Goal: Book appointment/travel/reservation

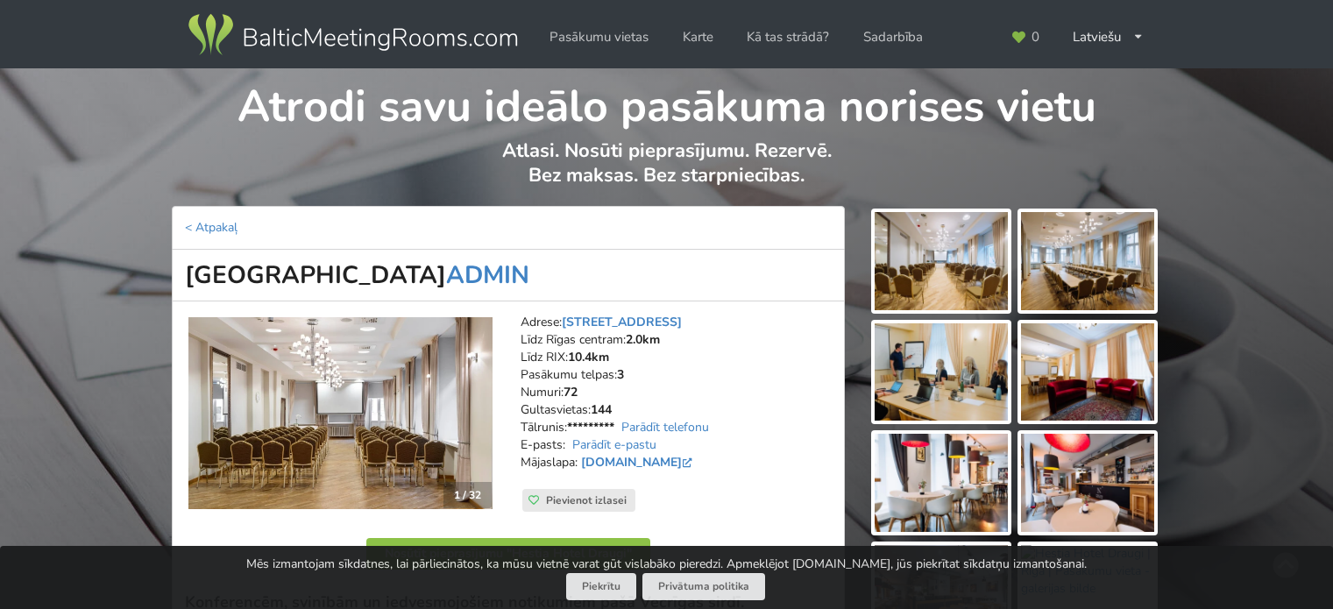
scroll to position [351, 0]
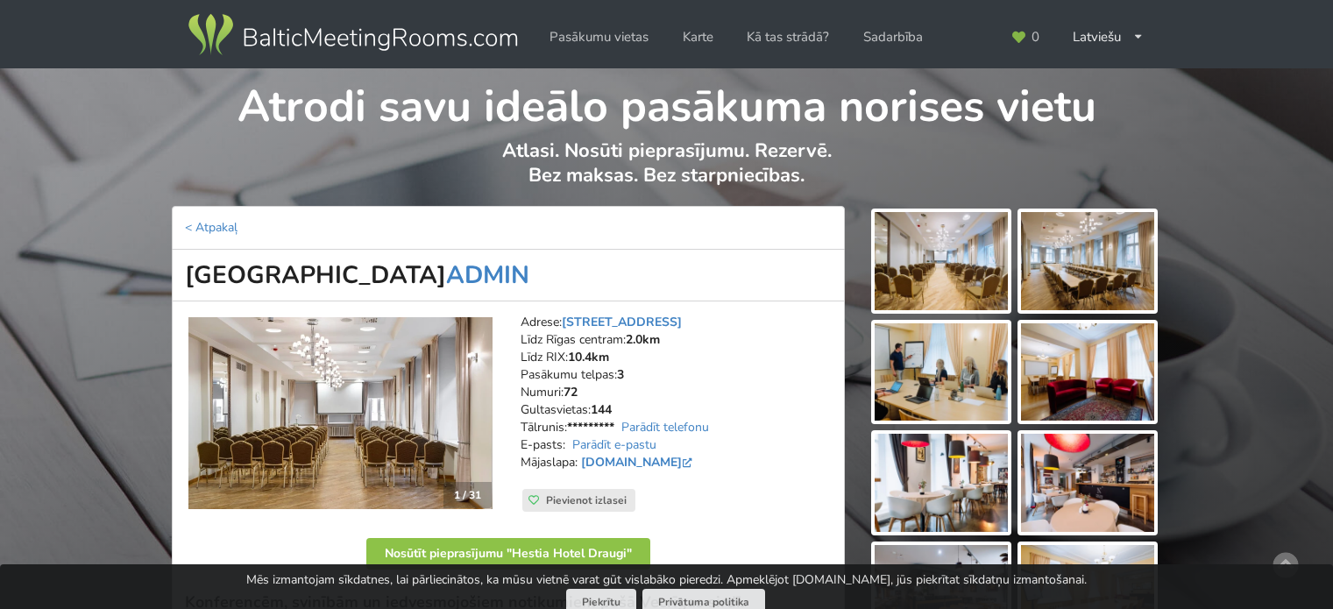
scroll to position [351, 0]
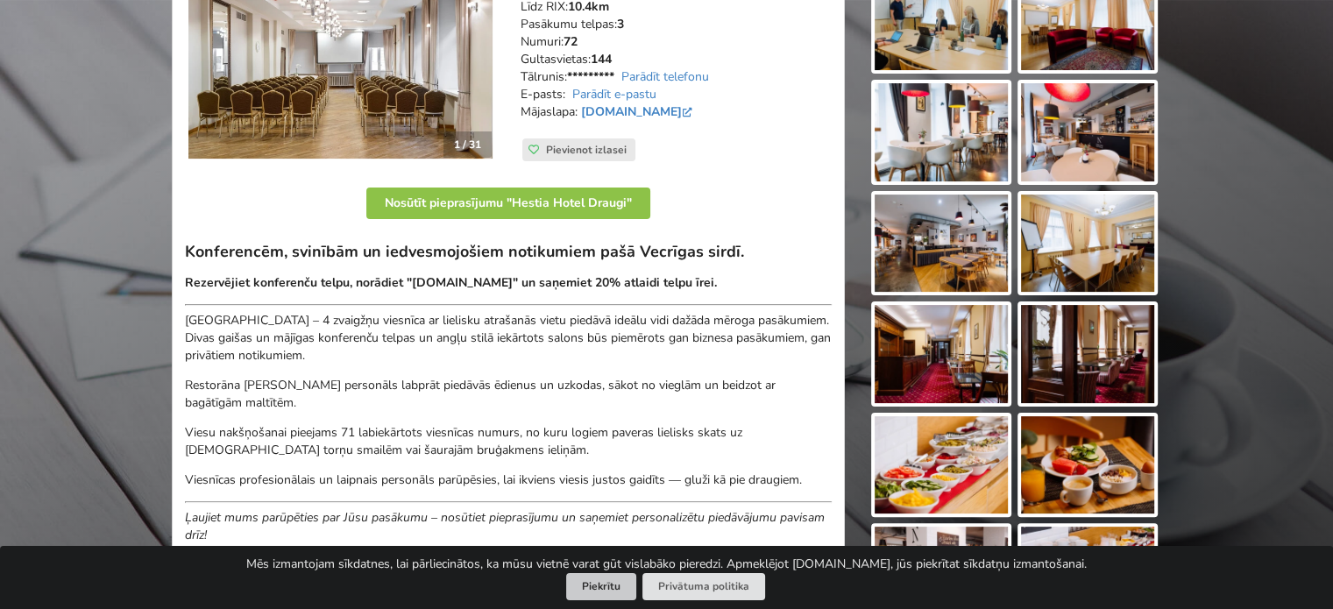
click at [605, 582] on button "Piekrītu" at bounding box center [601, 586] width 70 height 27
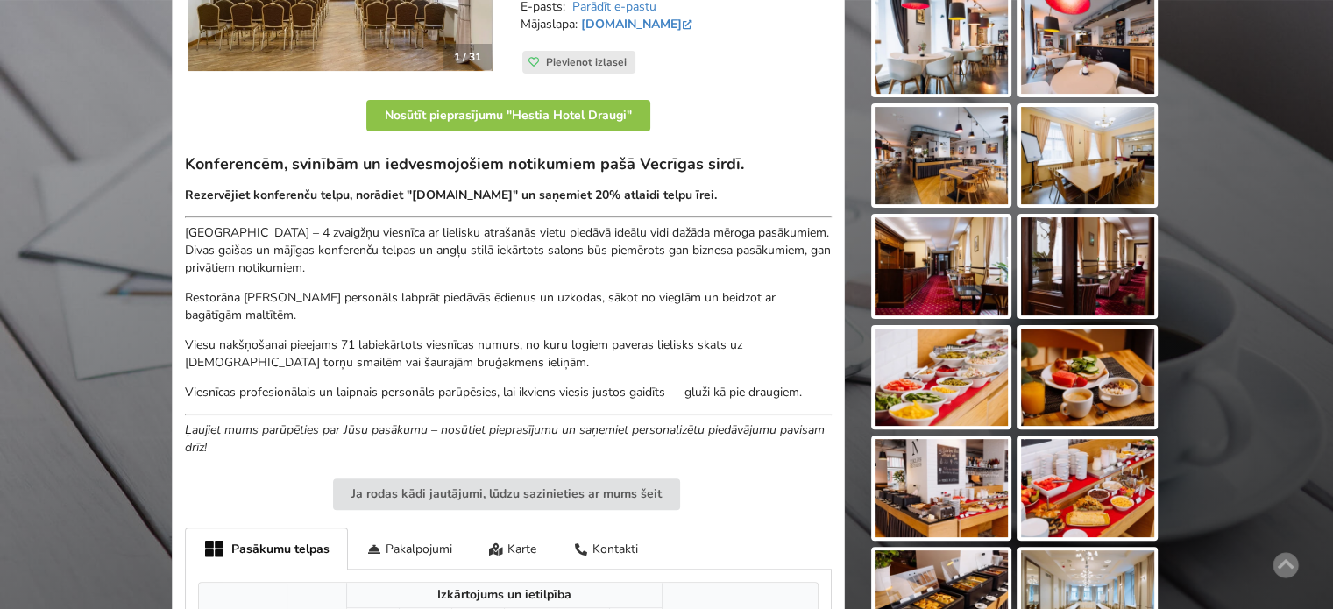
scroll to position [0, 0]
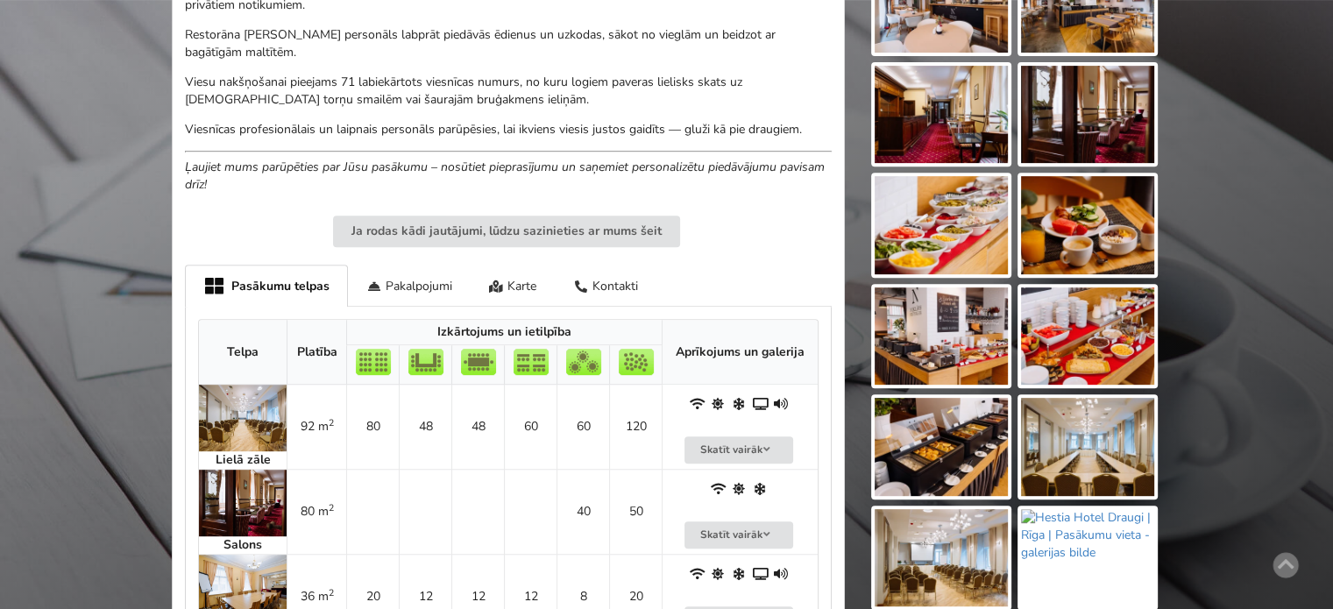
scroll to position [789, 0]
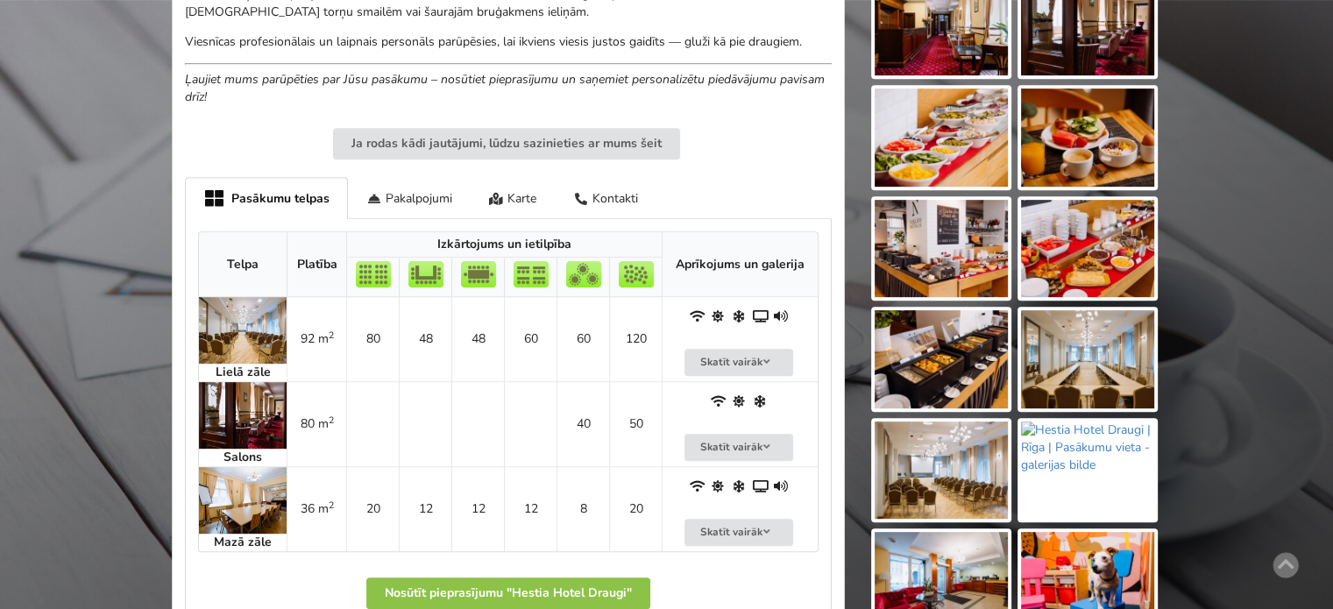
click at [1103, 346] on img at bounding box center [1087, 359] width 133 height 98
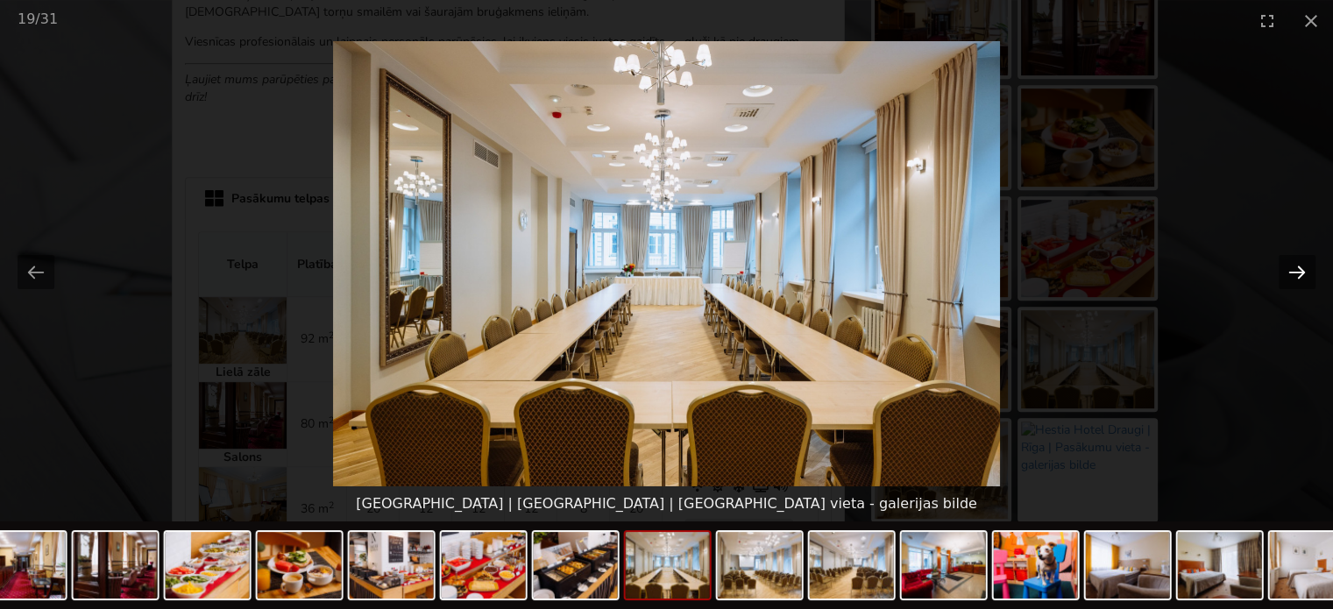
click at [1305, 273] on button "Next slide" at bounding box center [1296, 272] width 37 height 34
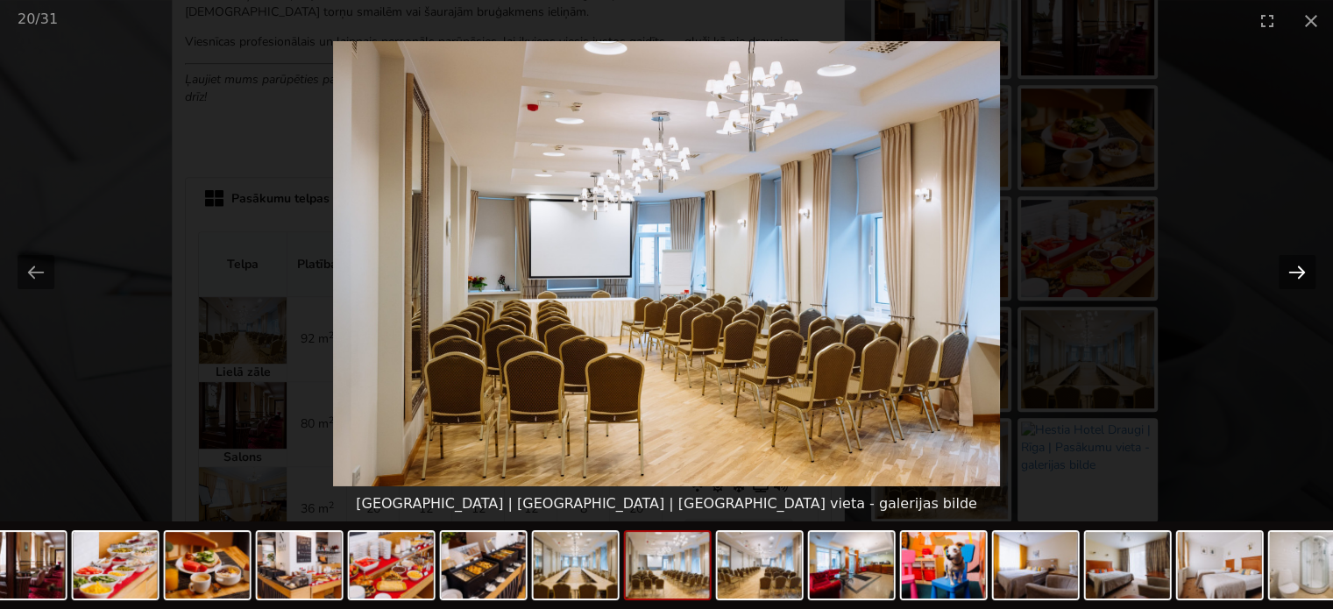
click at [1305, 273] on button "Next slide" at bounding box center [1296, 272] width 37 height 34
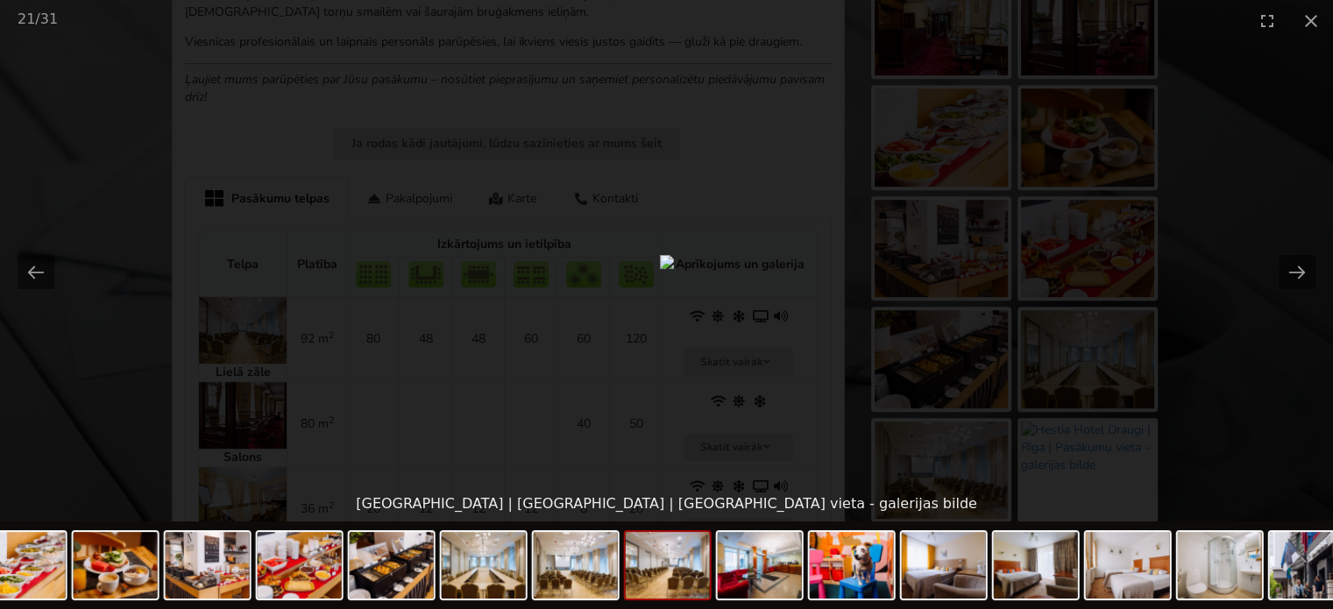
scroll to position [0, 0]
click at [1304, 333] on picture at bounding box center [666, 263] width 1333 height 445
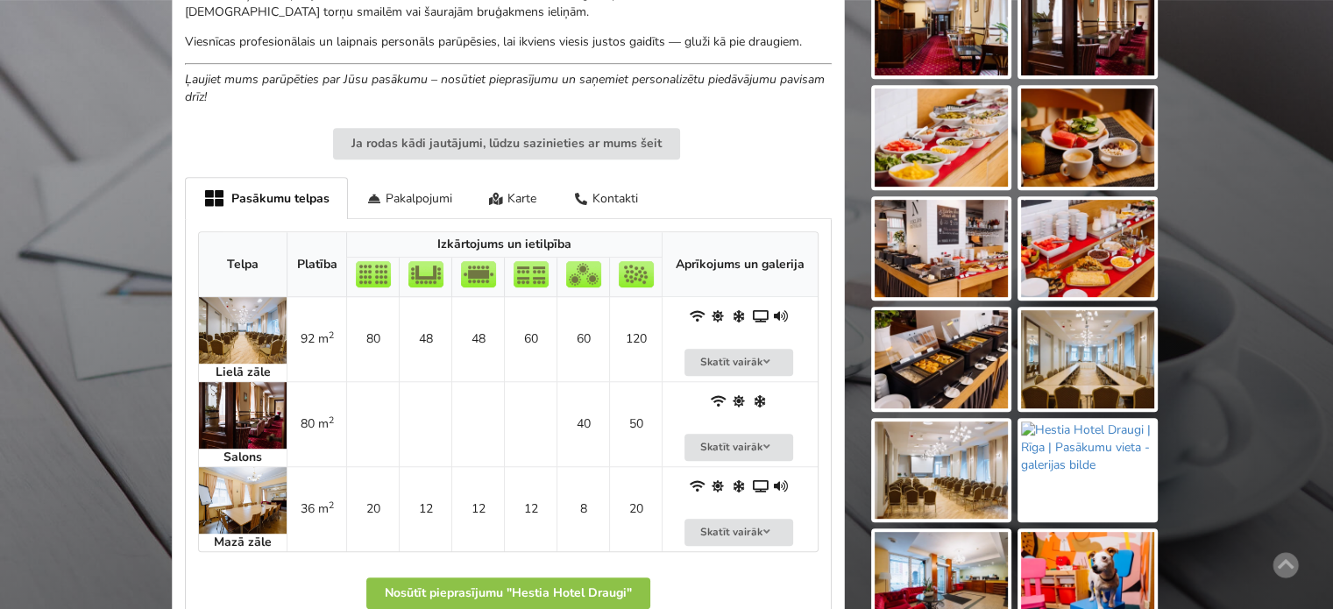
scroll to position [876, 0]
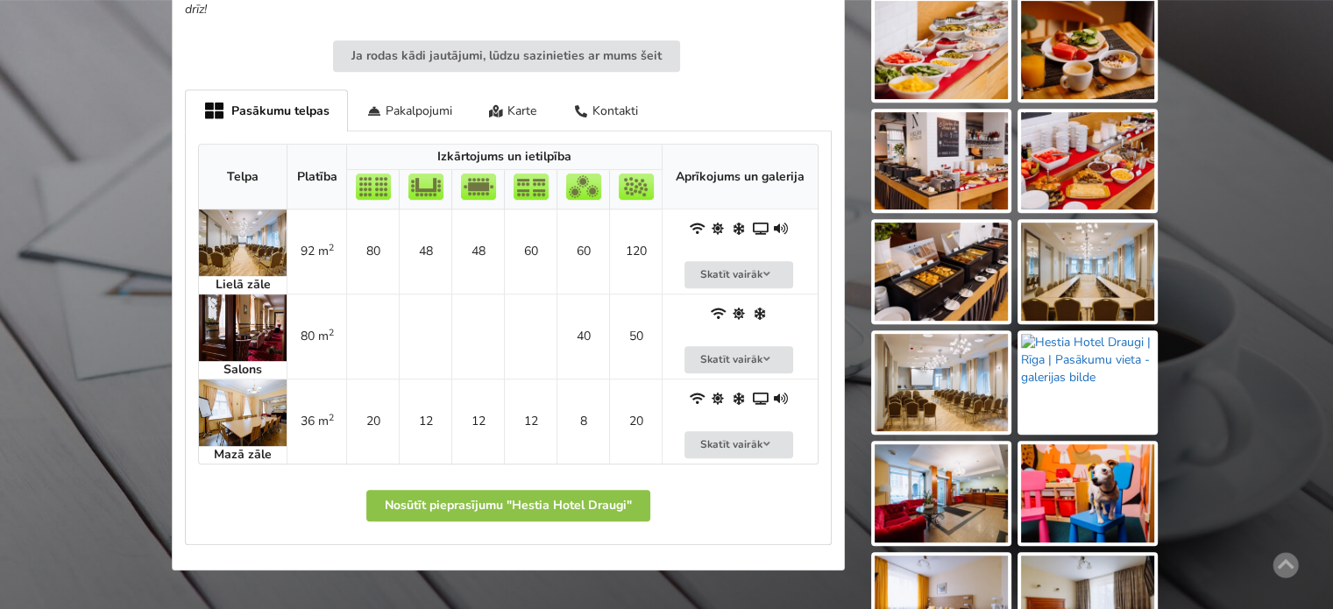
click at [1118, 371] on img at bounding box center [1087, 383] width 133 height 98
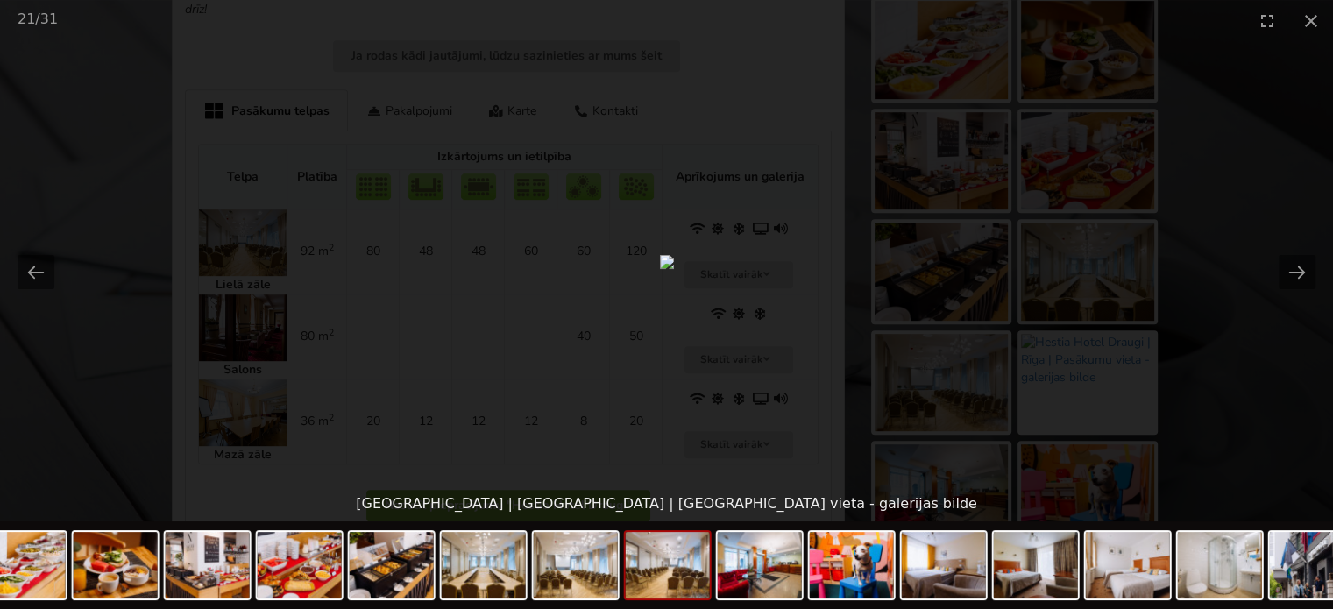
scroll to position [0, 0]
click at [1233, 379] on picture at bounding box center [666, 263] width 1333 height 445
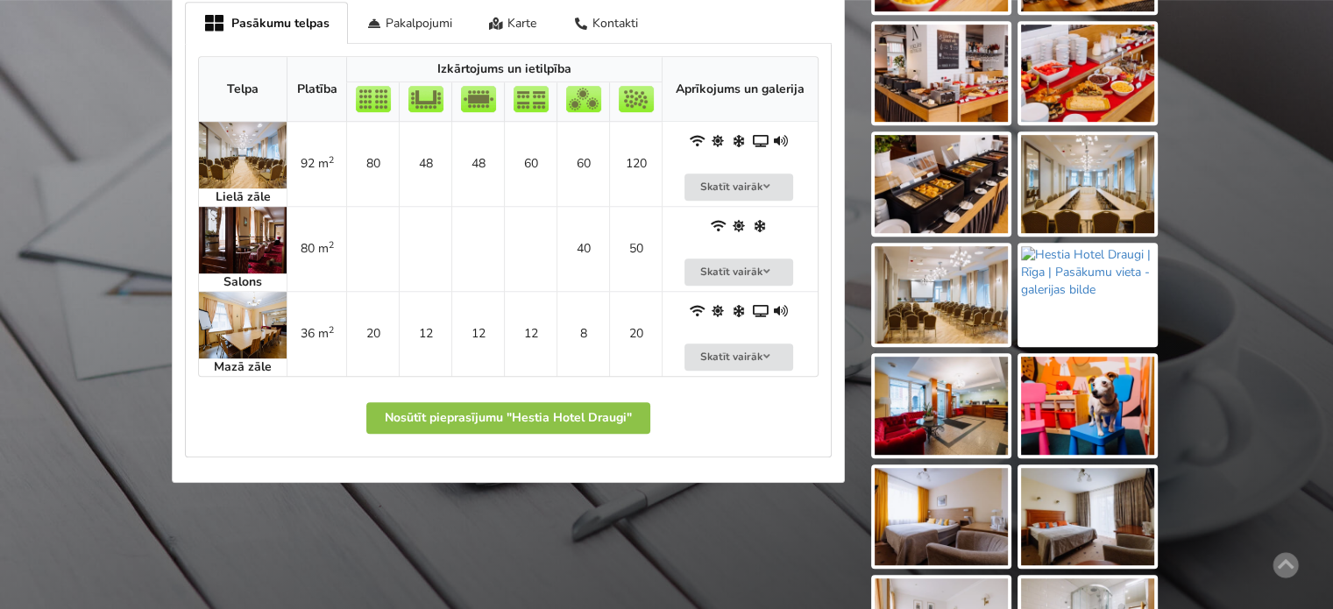
scroll to position [876, 0]
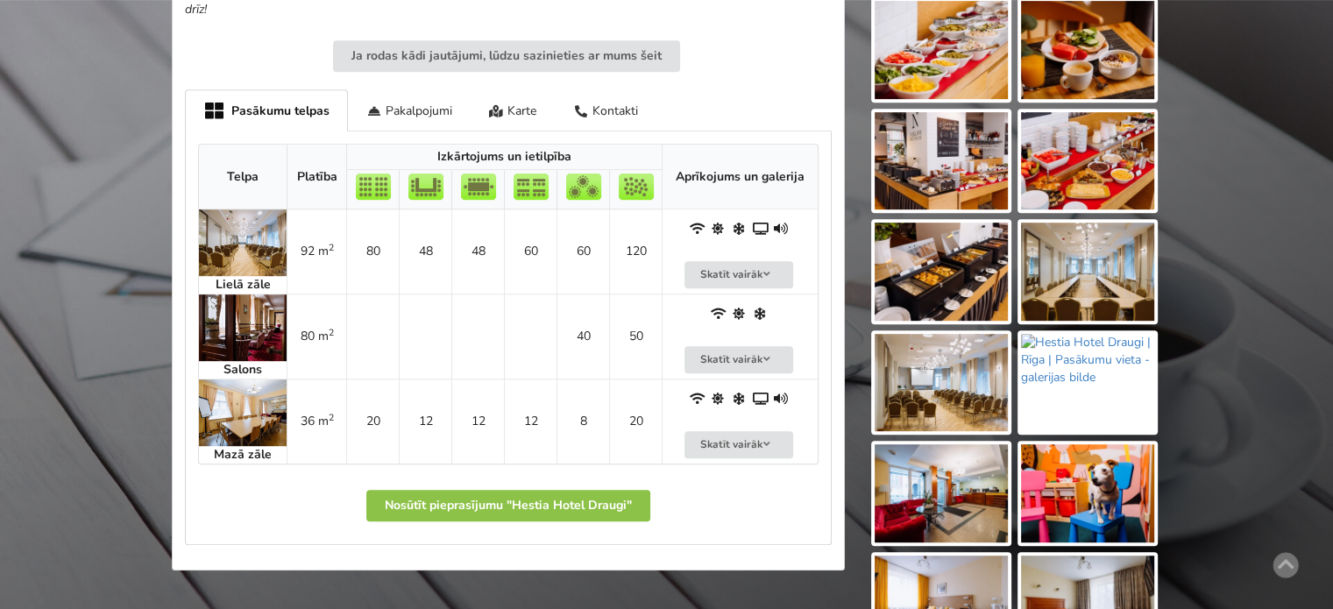
click at [971, 398] on img at bounding box center [941, 383] width 133 height 98
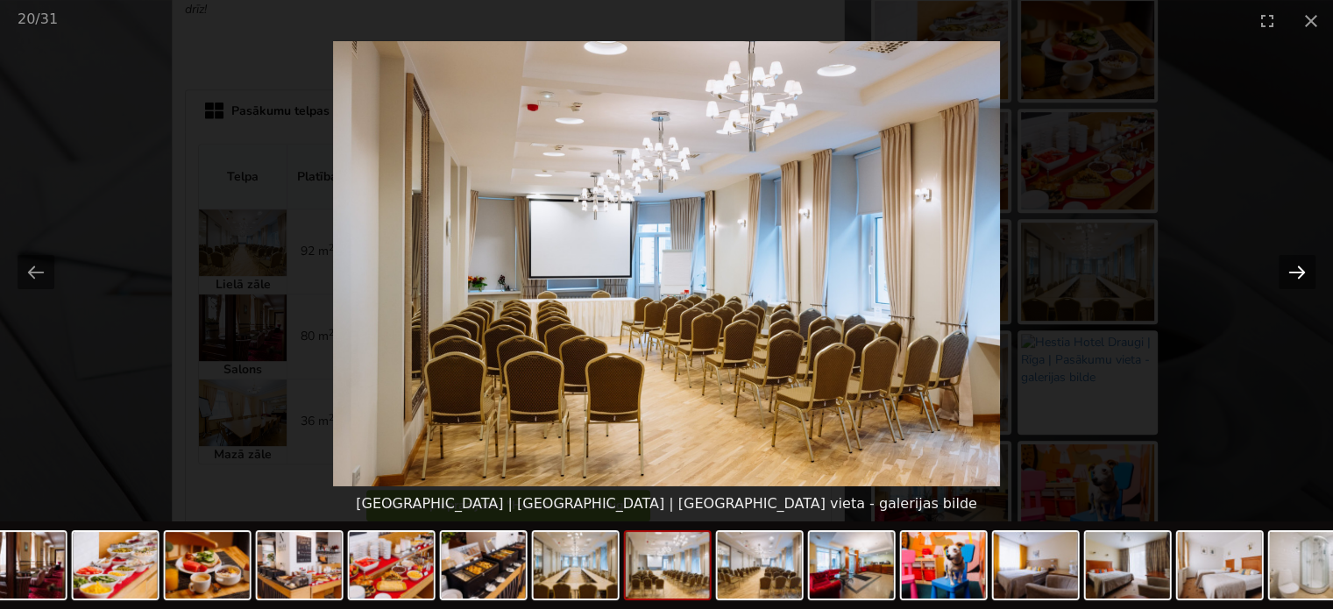
click at [1299, 268] on button "Next slide" at bounding box center [1296, 272] width 37 height 34
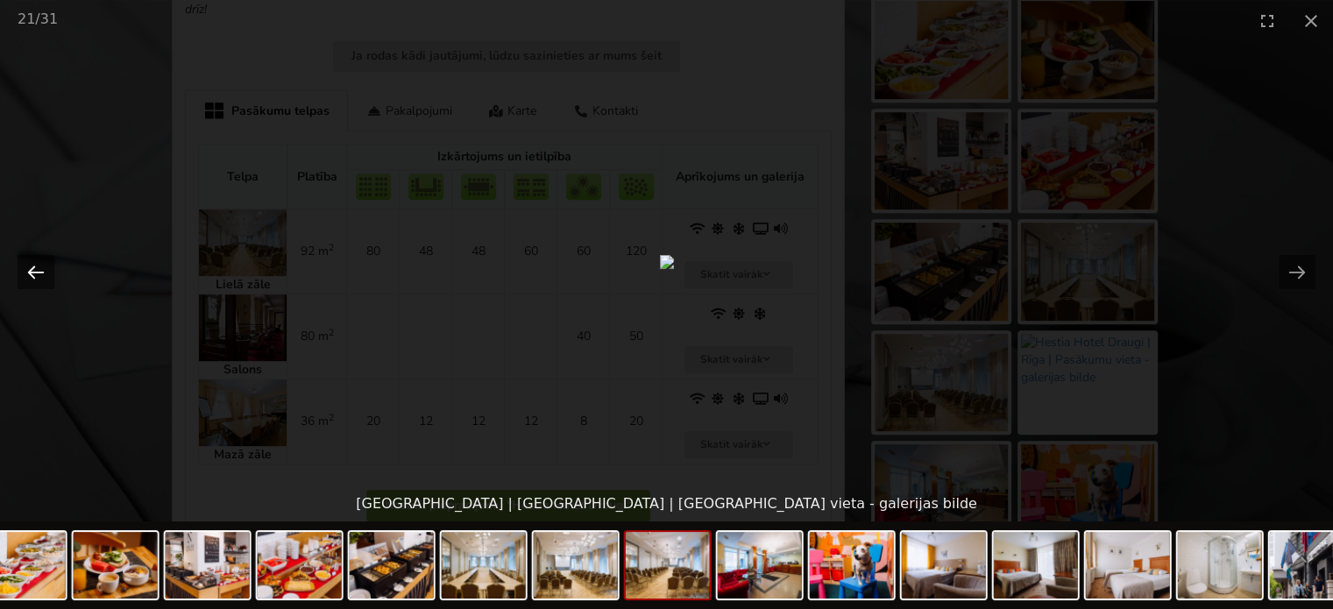
click at [34, 259] on button "Previous slide" at bounding box center [36, 272] width 37 height 34
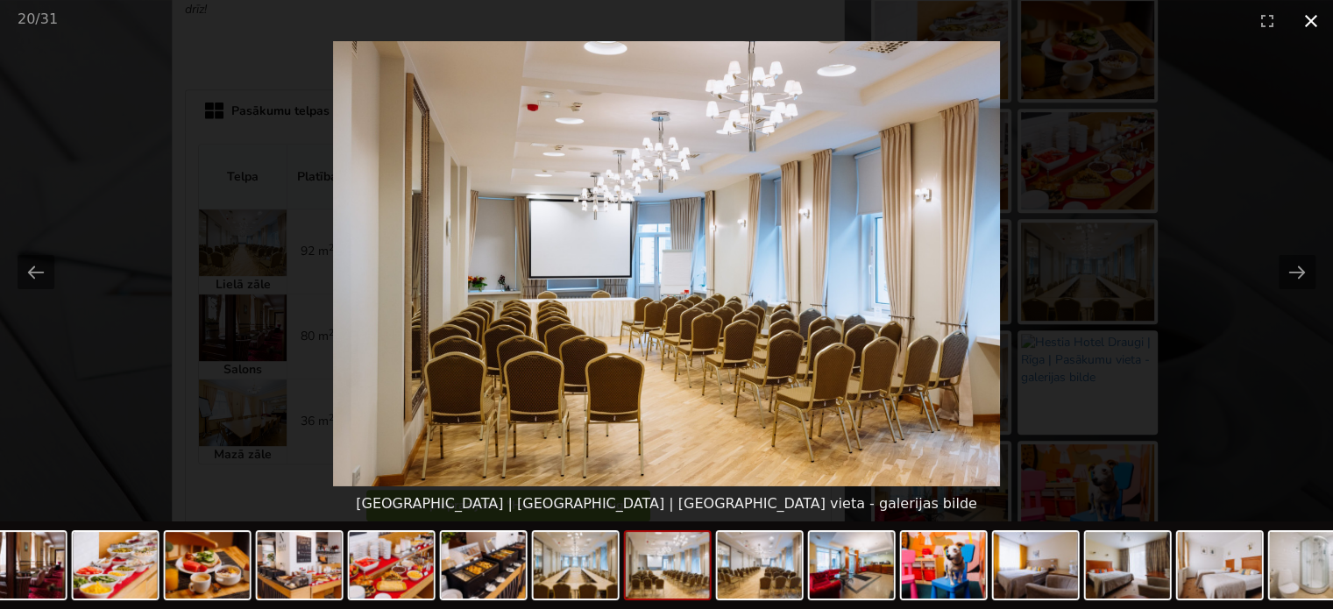
click at [1308, 21] on button "Close gallery" at bounding box center [1311, 20] width 44 height 41
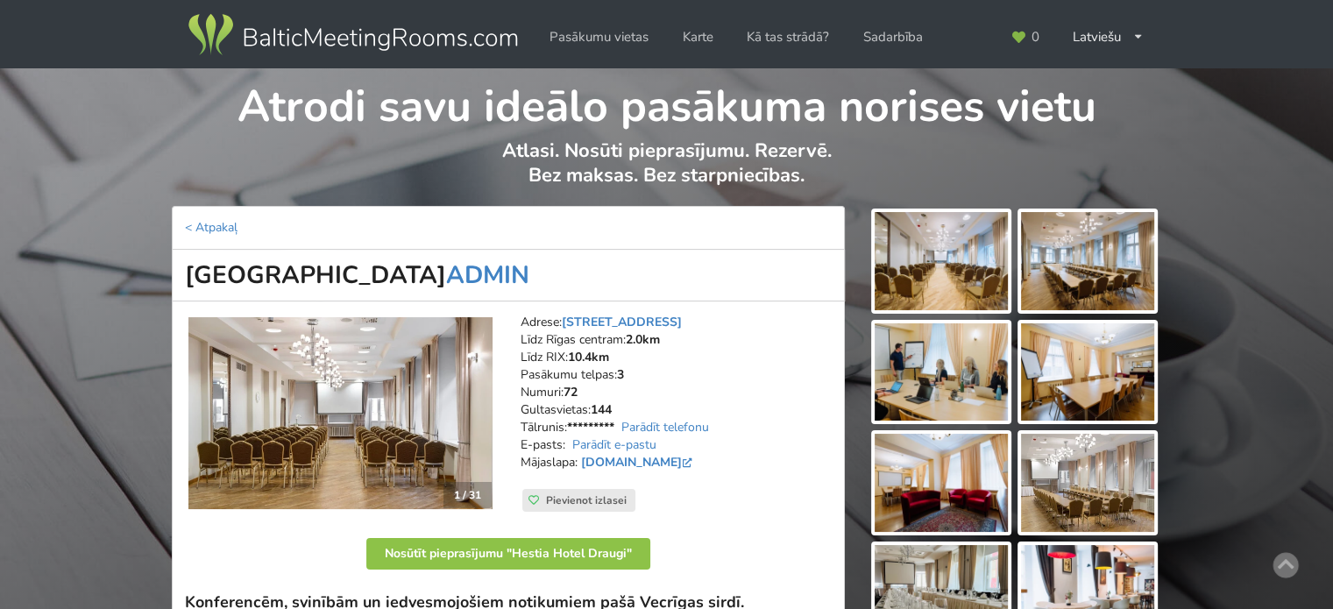
scroll to position [88, 0]
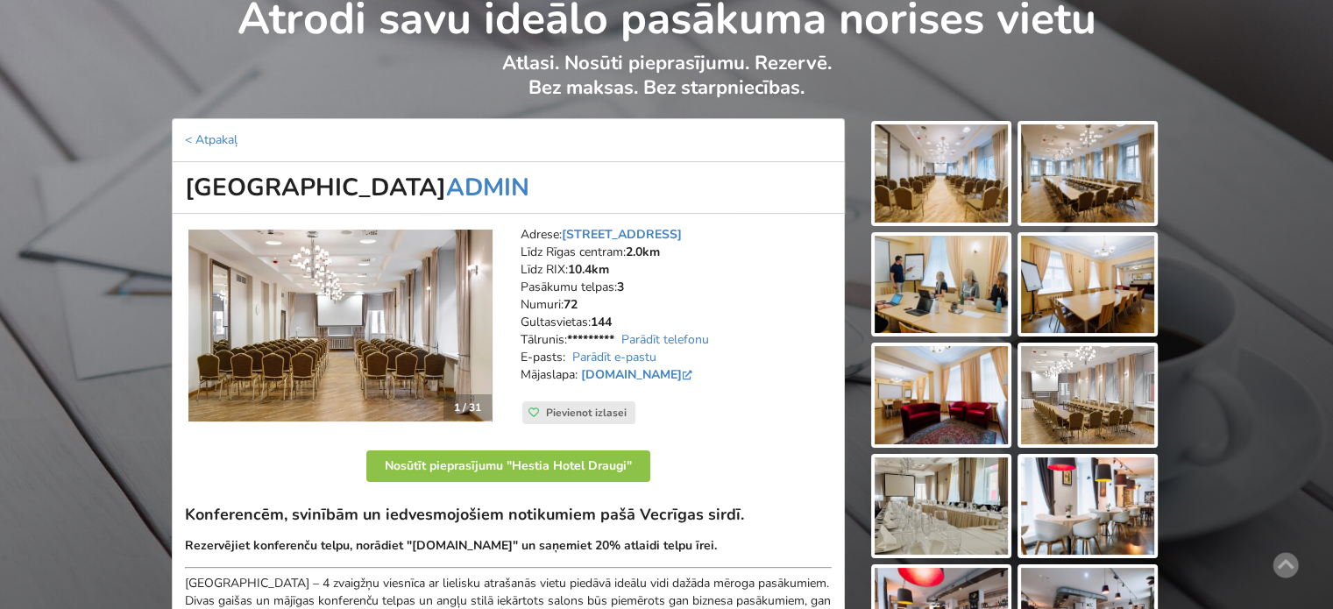
click at [967, 178] on img at bounding box center [941, 173] width 133 height 98
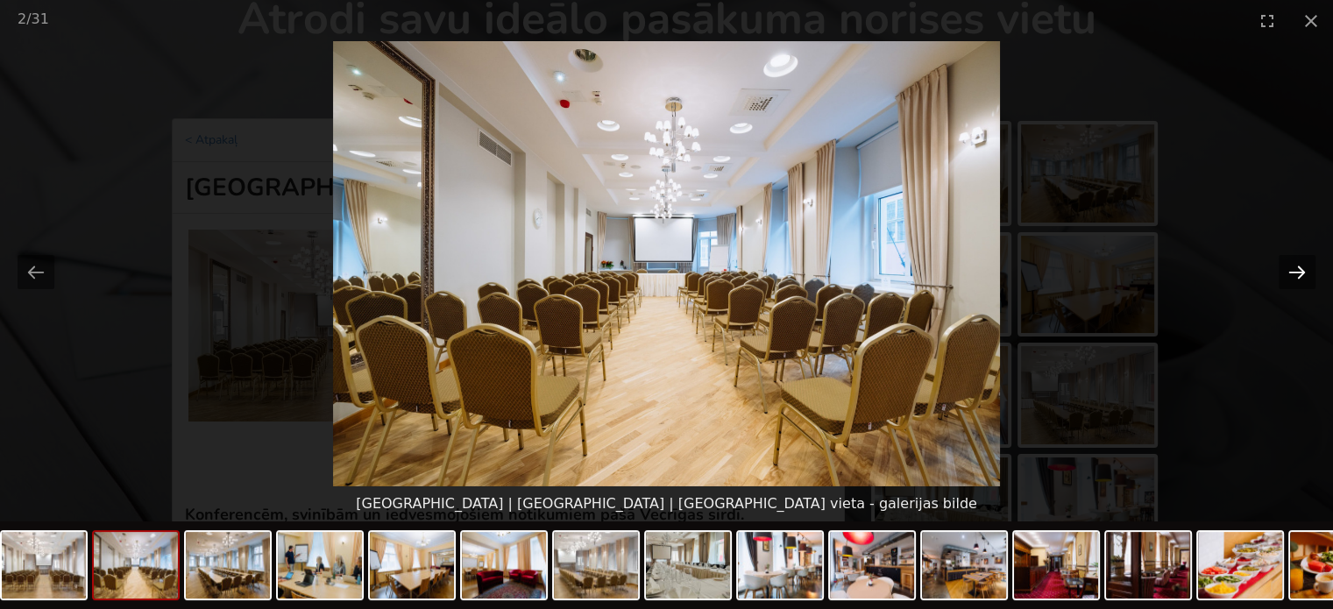
click at [1290, 270] on button "Next slide" at bounding box center [1296, 272] width 37 height 34
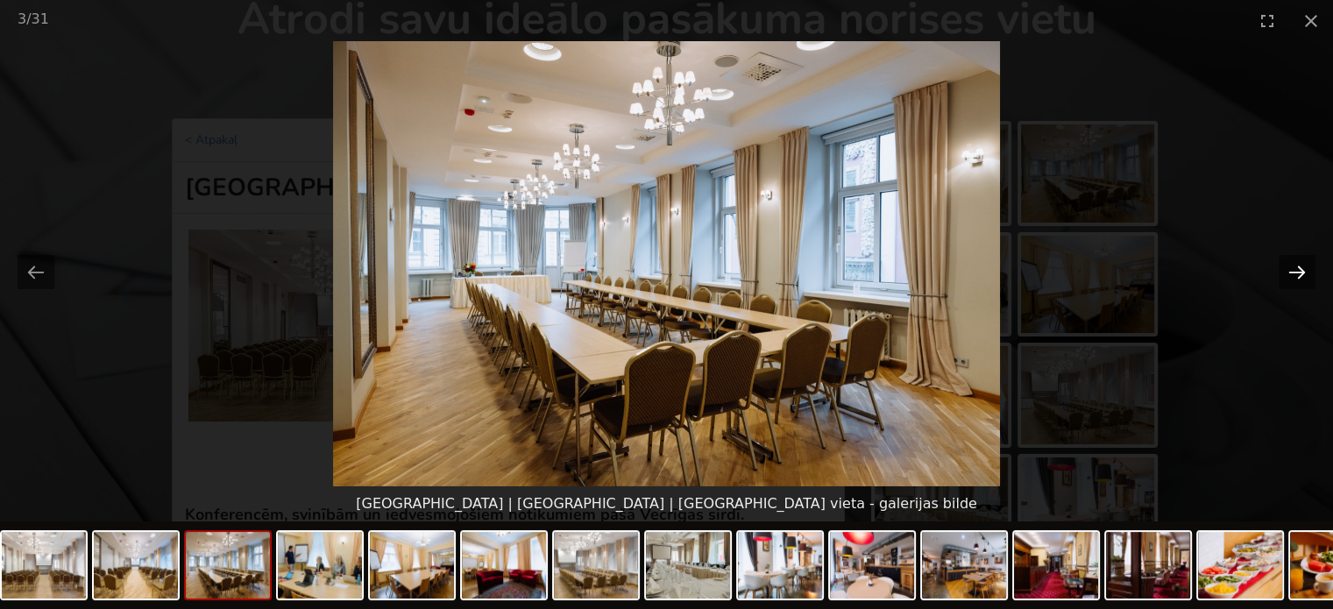
click at [1290, 270] on button "Next slide" at bounding box center [1296, 272] width 37 height 34
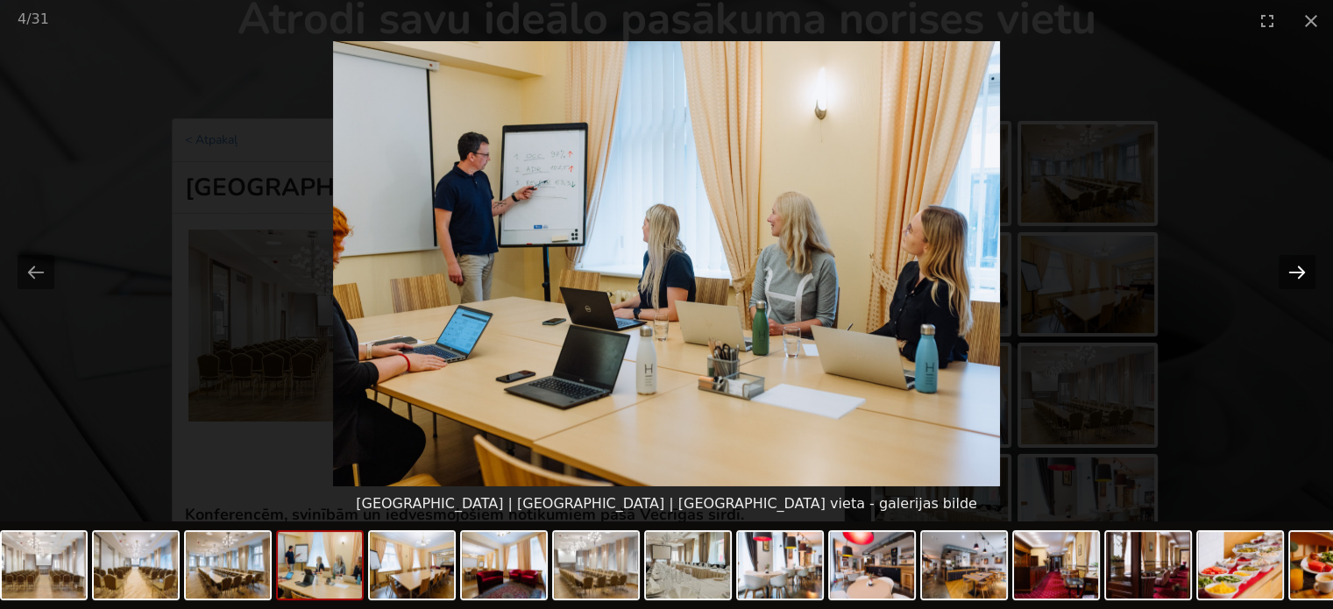
click at [1290, 270] on button "Next slide" at bounding box center [1296, 272] width 37 height 34
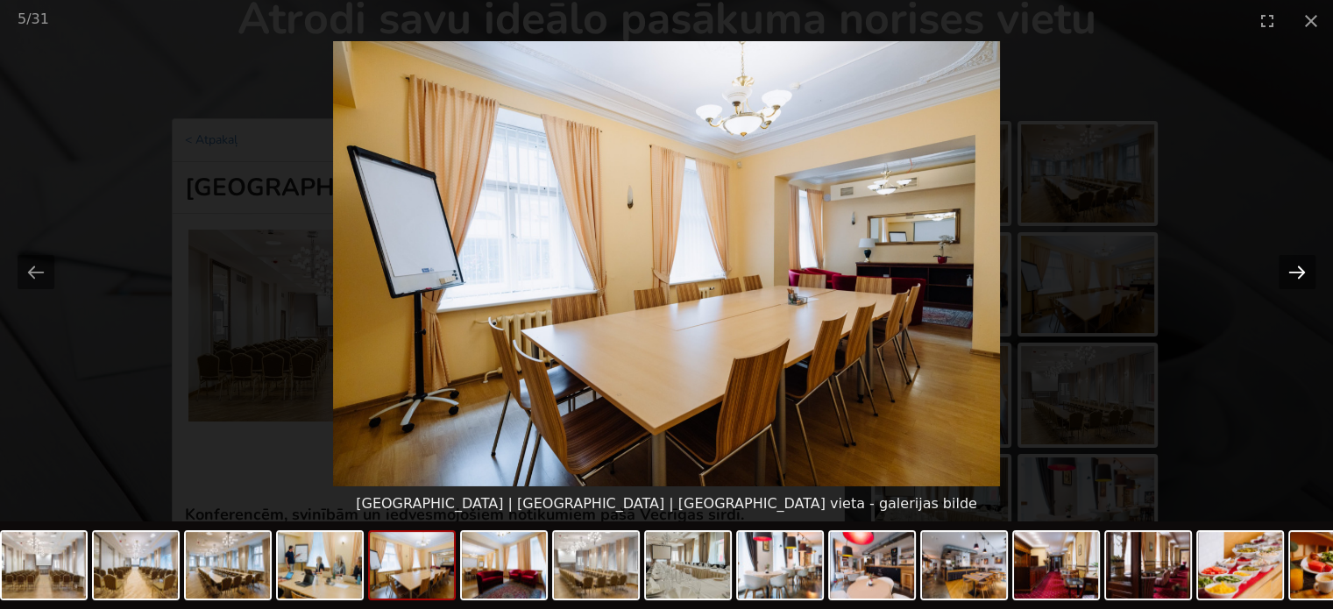
click at [1290, 270] on button "Next slide" at bounding box center [1296, 272] width 37 height 34
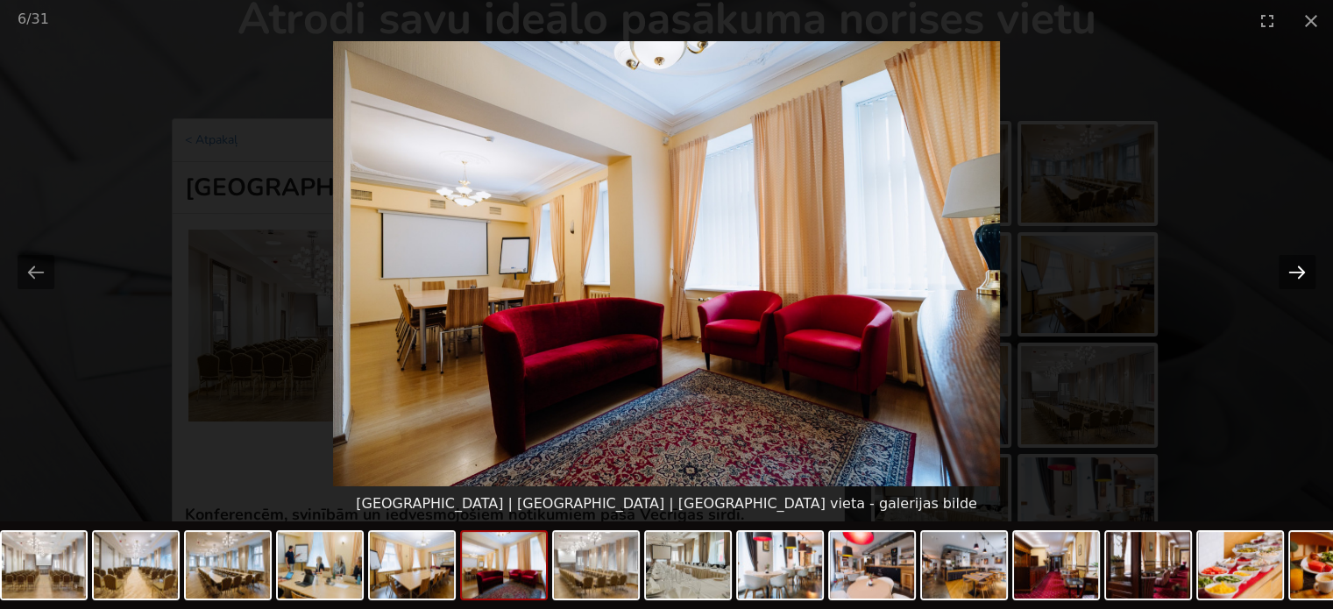
click at [1290, 270] on button "Next slide" at bounding box center [1296, 272] width 37 height 34
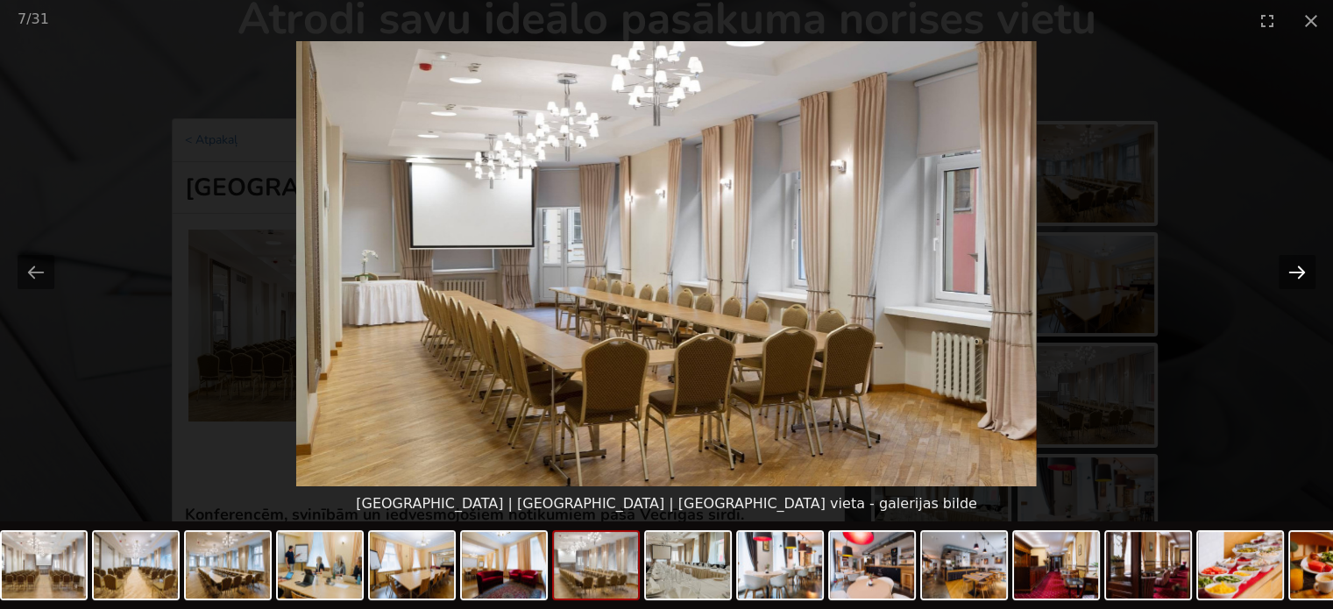
click at [1290, 270] on button "Next slide" at bounding box center [1296, 272] width 37 height 34
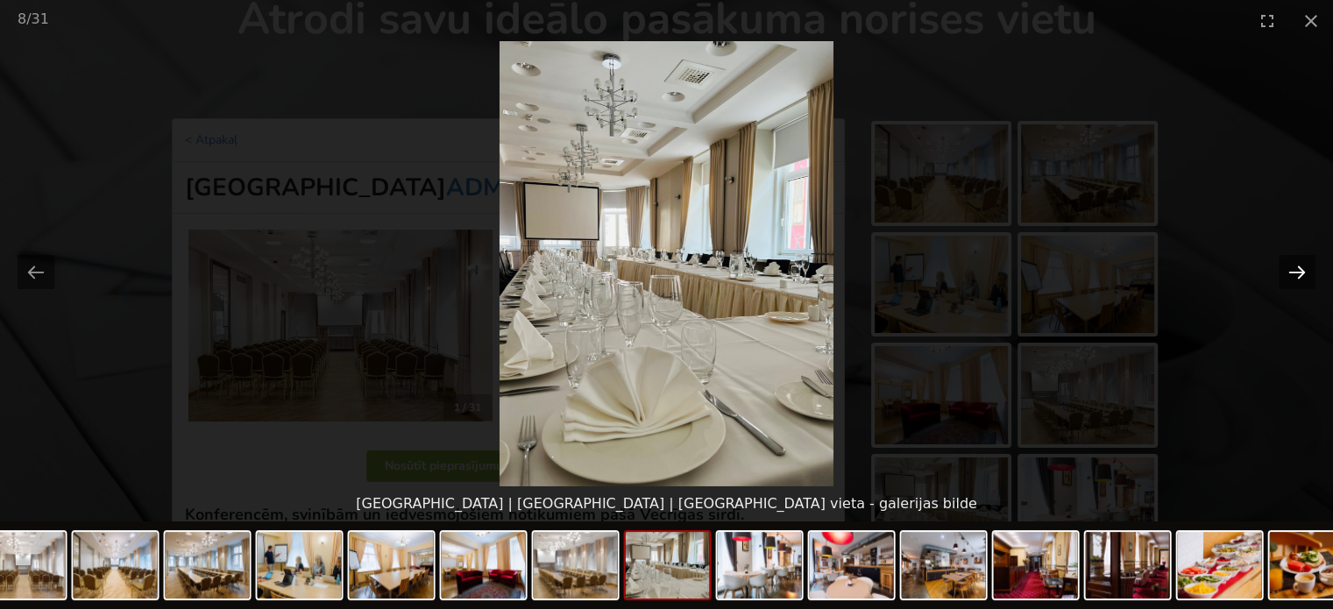
click at [1290, 270] on button "Next slide" at bounding box center [1296, 272] width 37 height 34
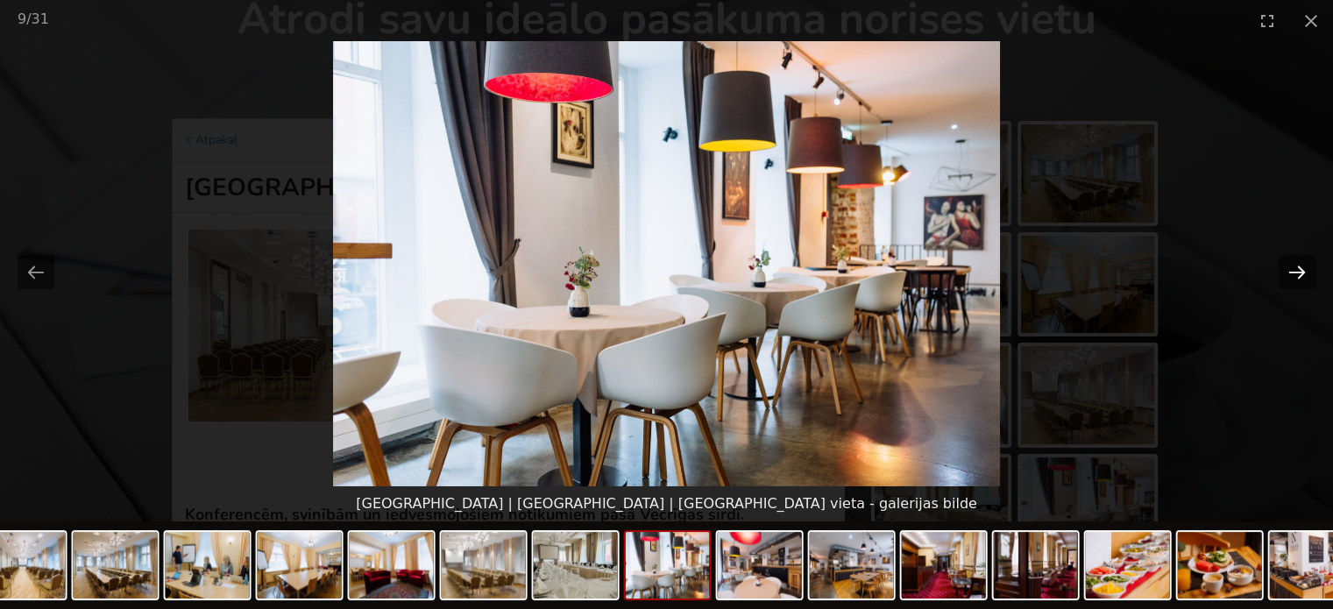
click at [1290, 273] on button "Next slide" at bounding box center [1296, 272] width 37 height 34
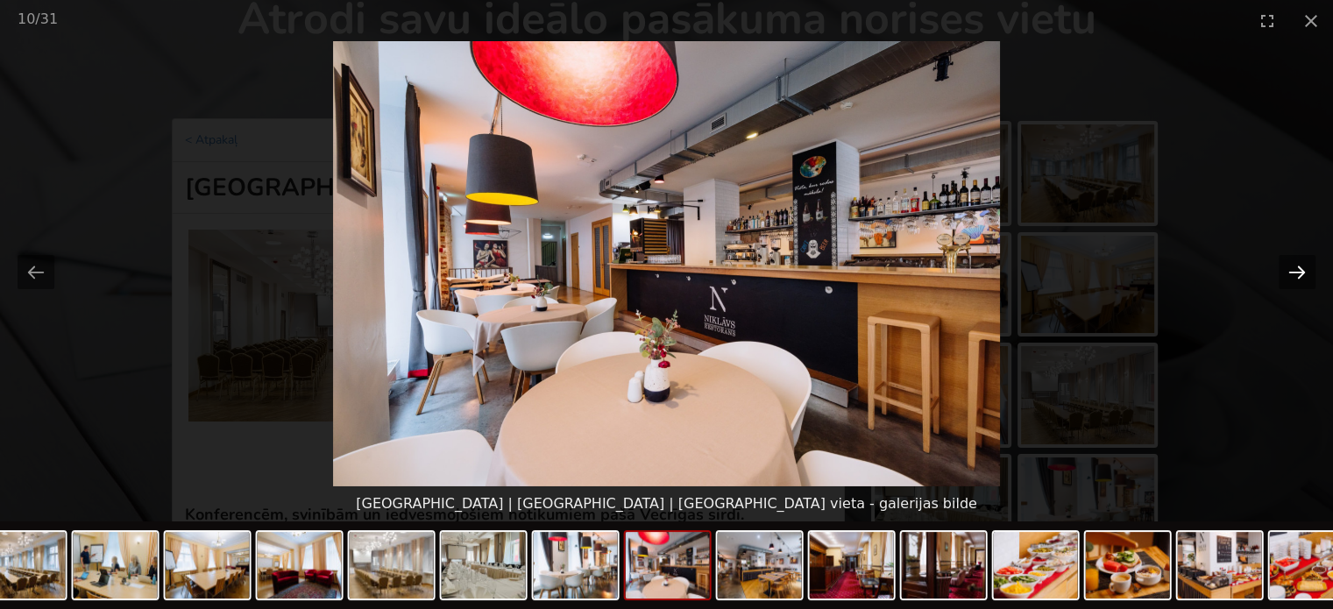
click at [1290, 273] on button "Next slide" at bounding box center [1296, 272] width 37 height 34
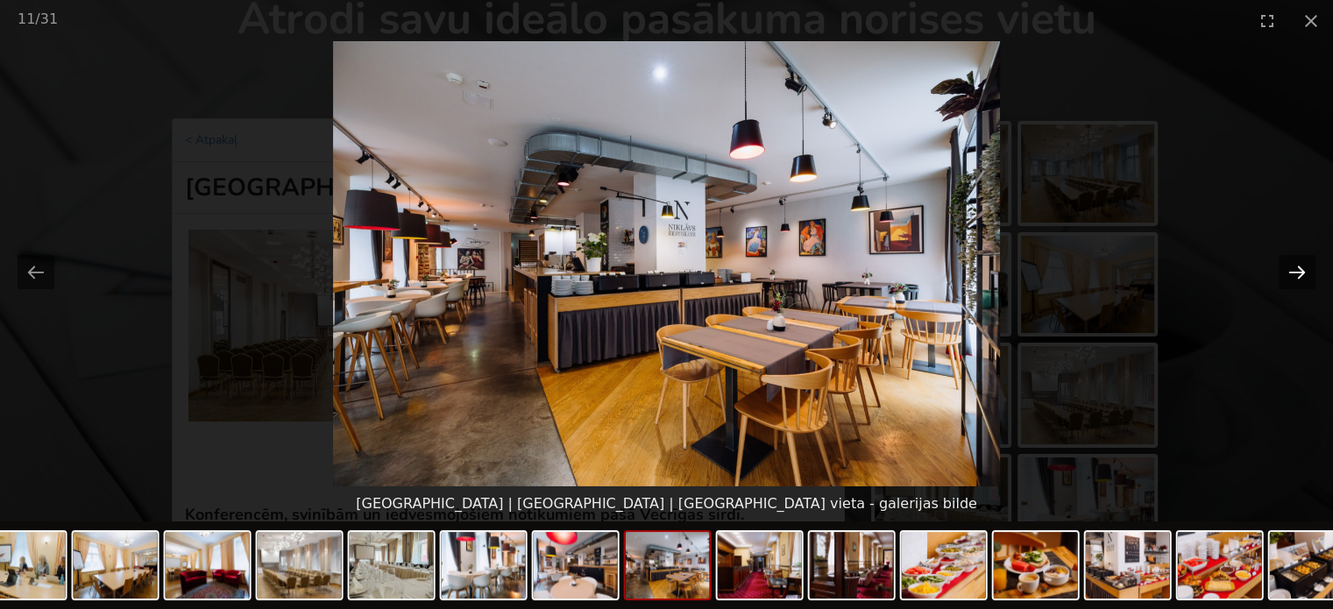
click at [1290, 273] on button "Next slide" at bounding box center [1296, 272] width 37 height 34
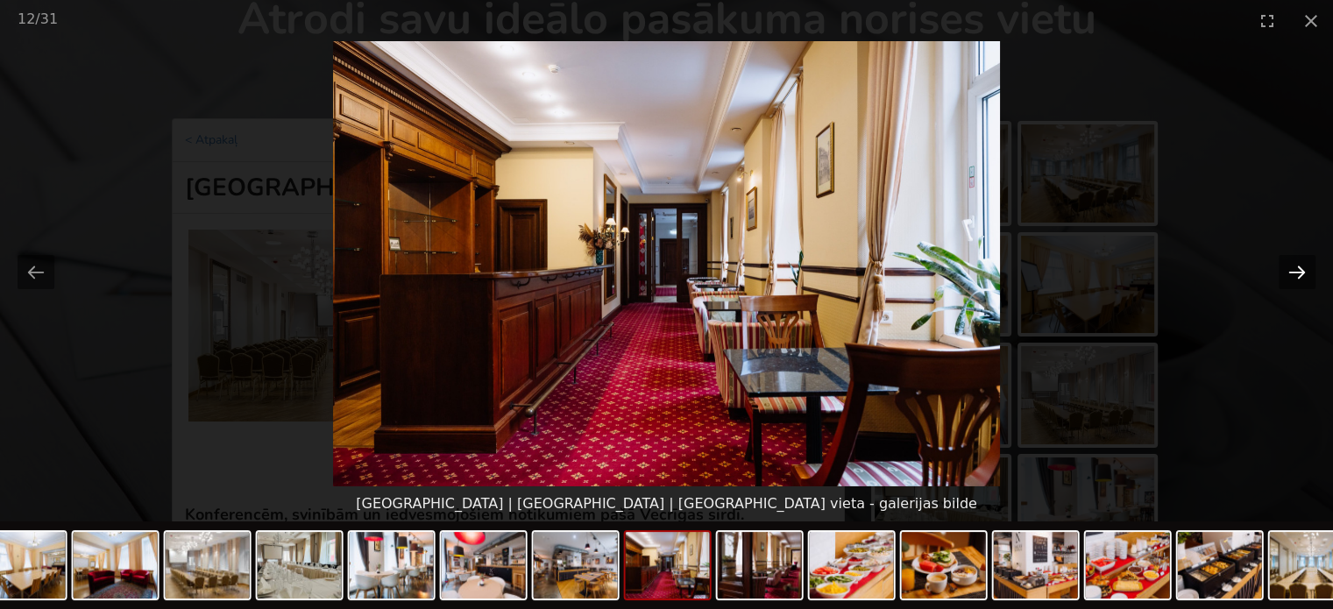
click at [1290, 273] on button "Next slide" at bounding box center [1296, 272] width 37 height 34
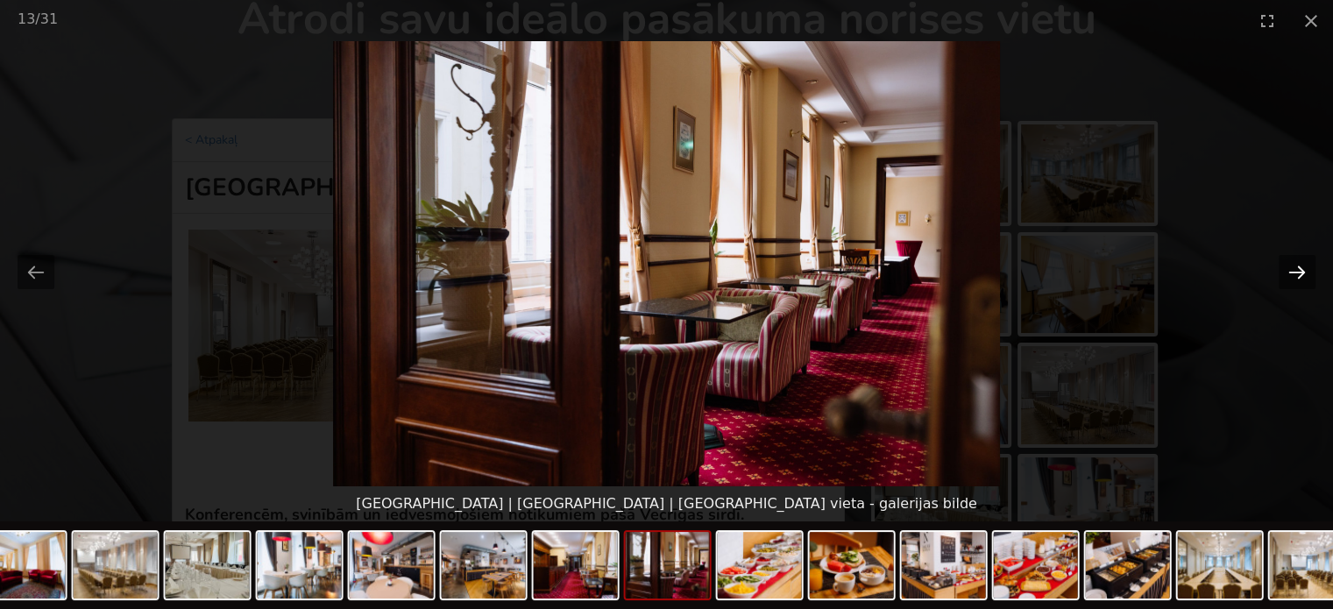
click at [1290, 273] on button "Next slide" at bounding box center [1296, 272] width 37 height 34
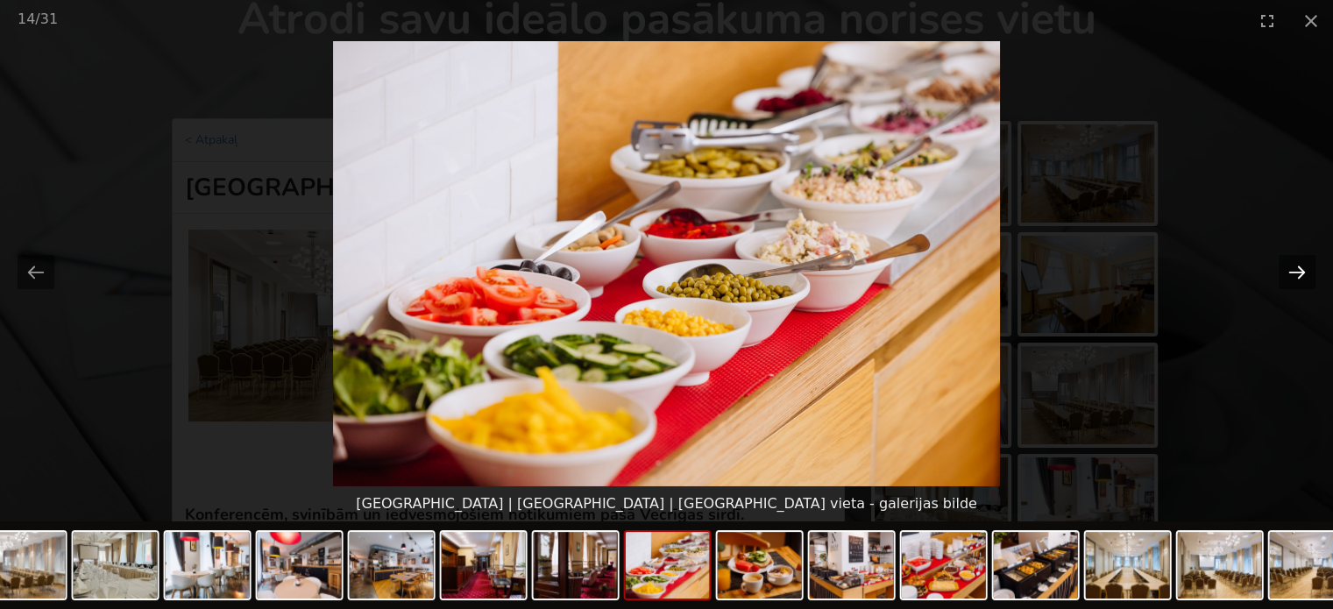
click at [1290, 273] on button "Next slide" at bounding box center [1296, 272] width 37 height 34
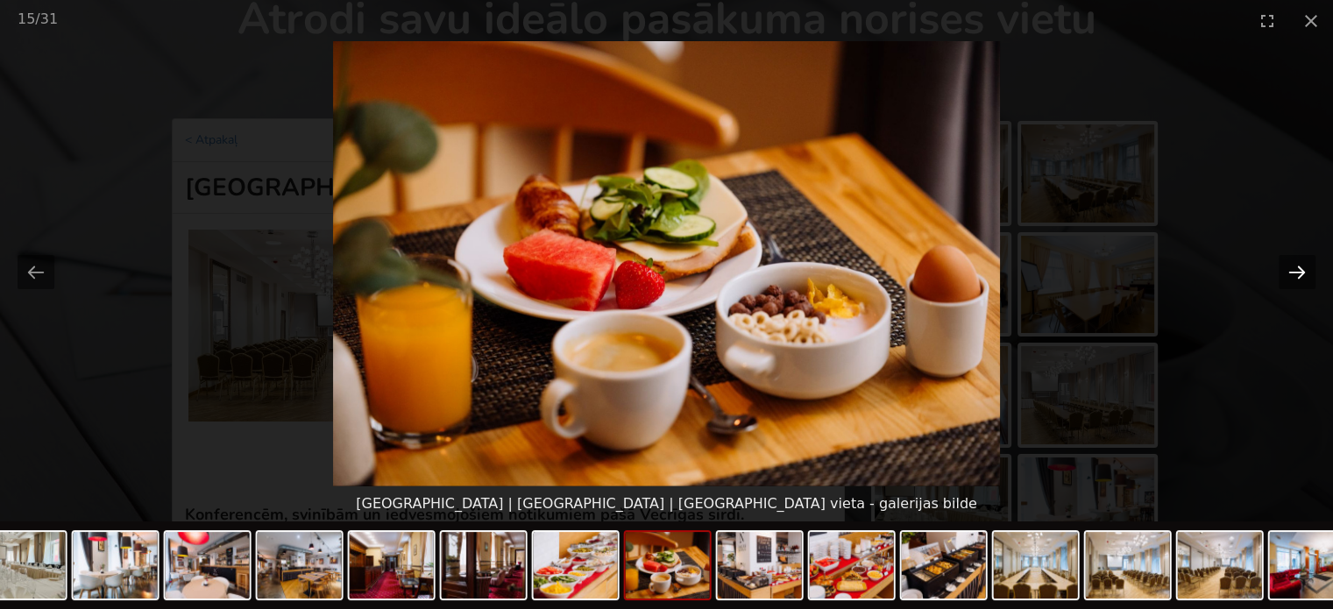
click at [1290, 273] on button "Next slide" at bounding box center [1296, 272] width 37 height 34
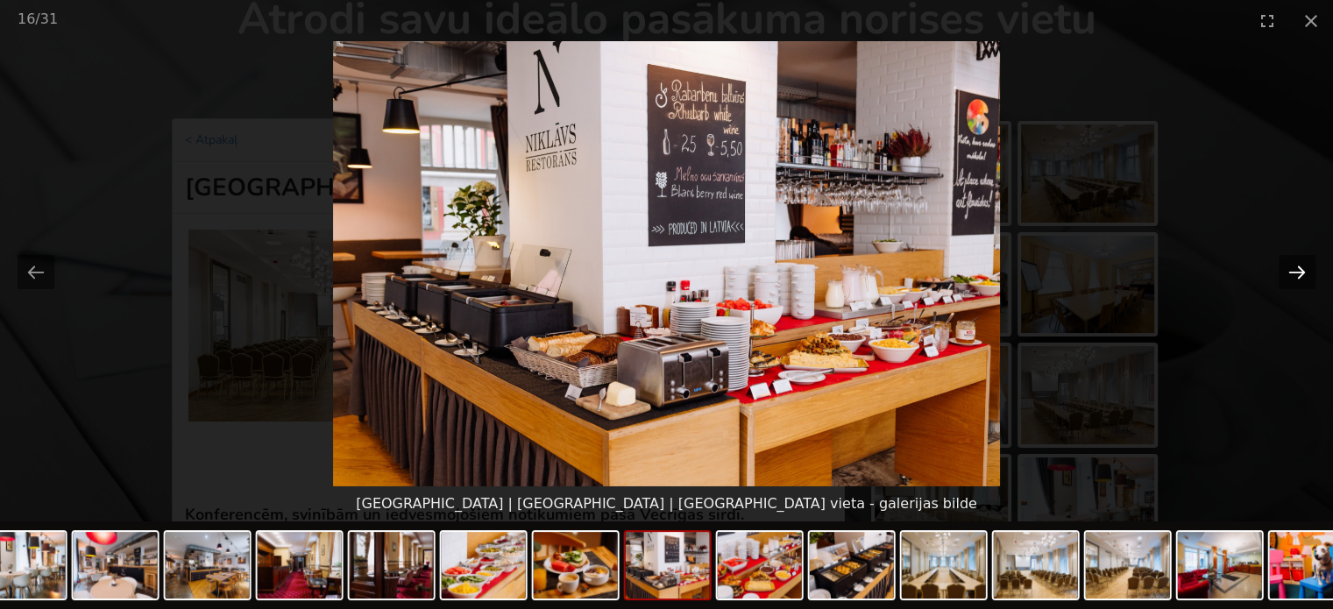
click at [1290, 273] on button "Next slide" at bounding box center [1296, 272] width 37 height 34
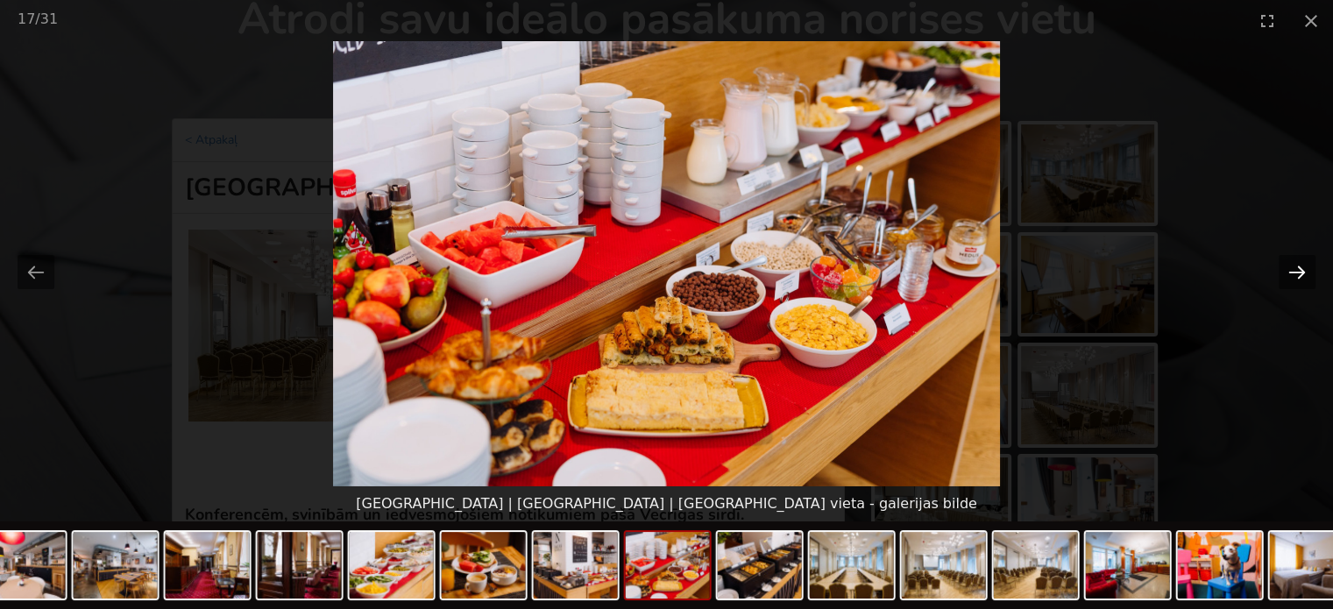
click at [1290, 273] on button "Next slide" at bounding box center [1296, 272] width 37 height 34
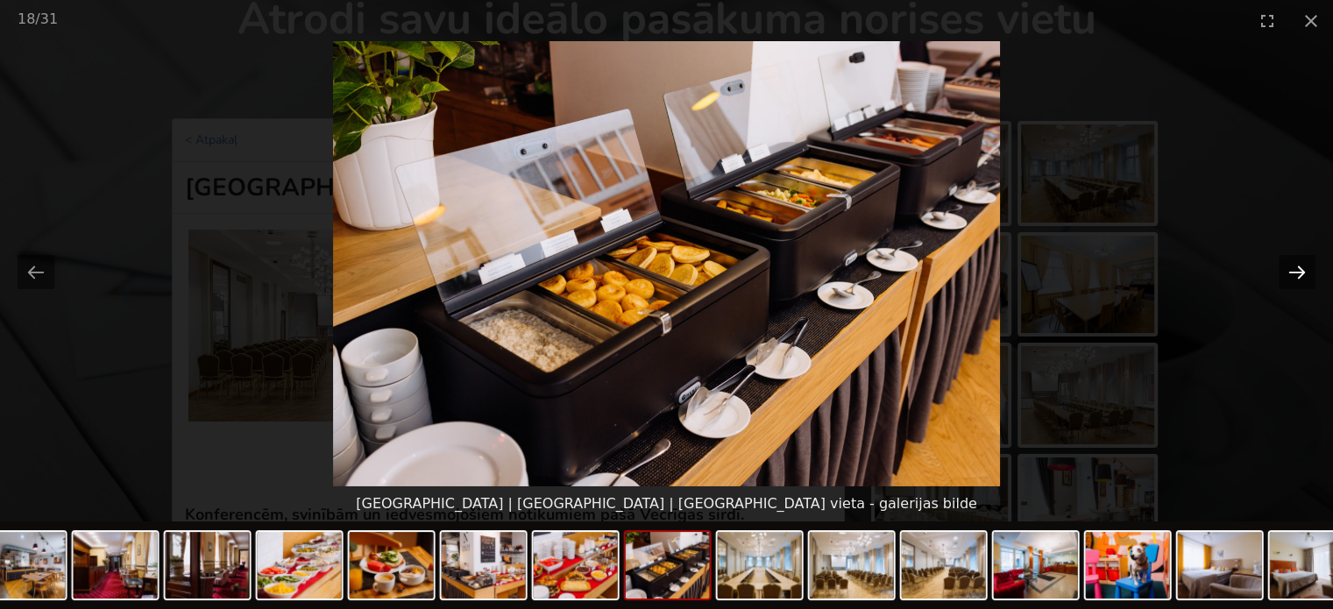
click at [1290, 273] on button "Next slide" at bounding box center [1296, 272] width 37 height 34
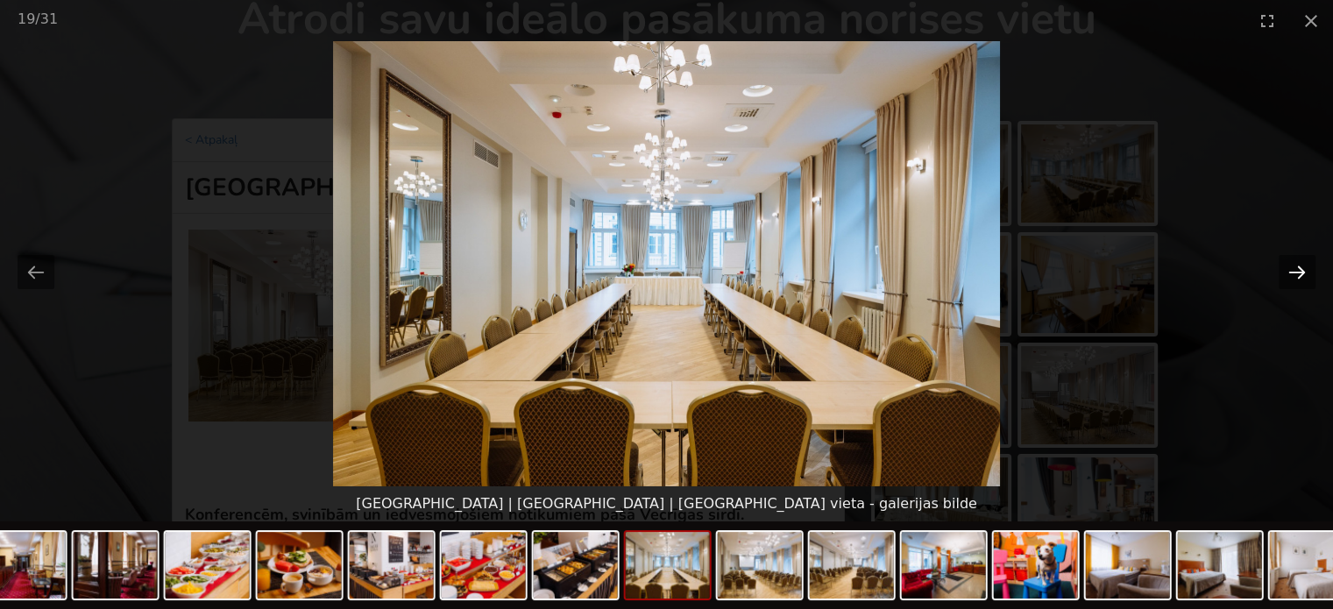
click at [1290, 273] on button "Next slide" at bounding box center [1296, 272] width 37 height 34
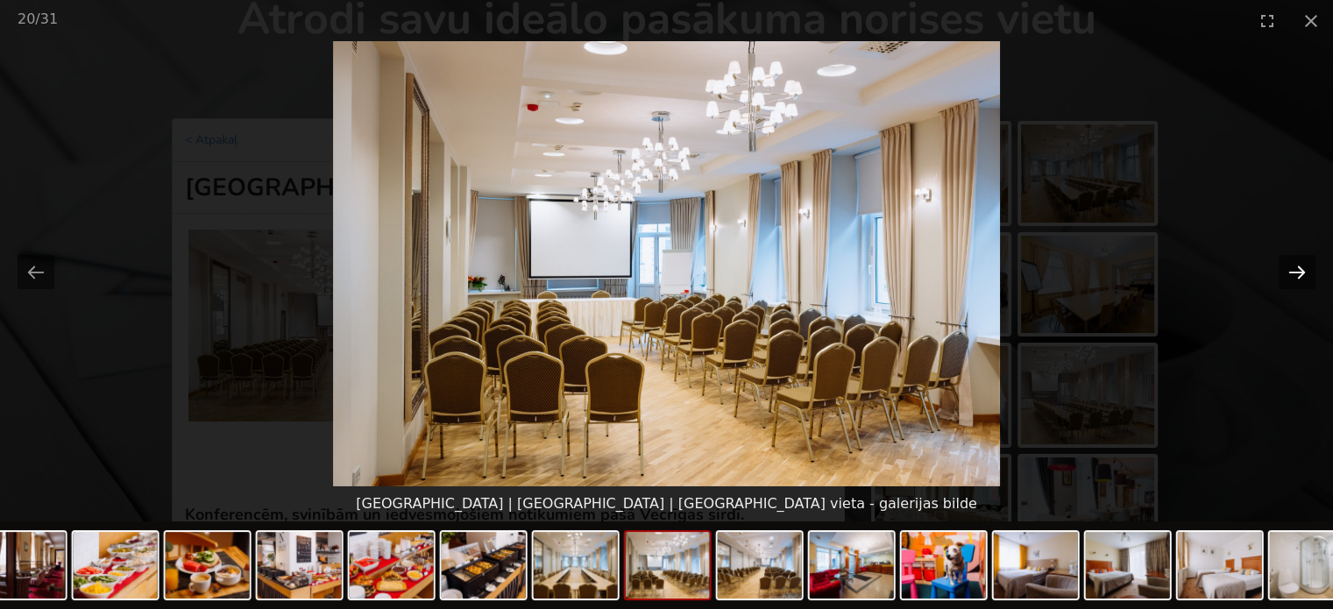
click at [1290, 273] on button "Next slide" at bounding box center [1296, 272] width 37 height 34
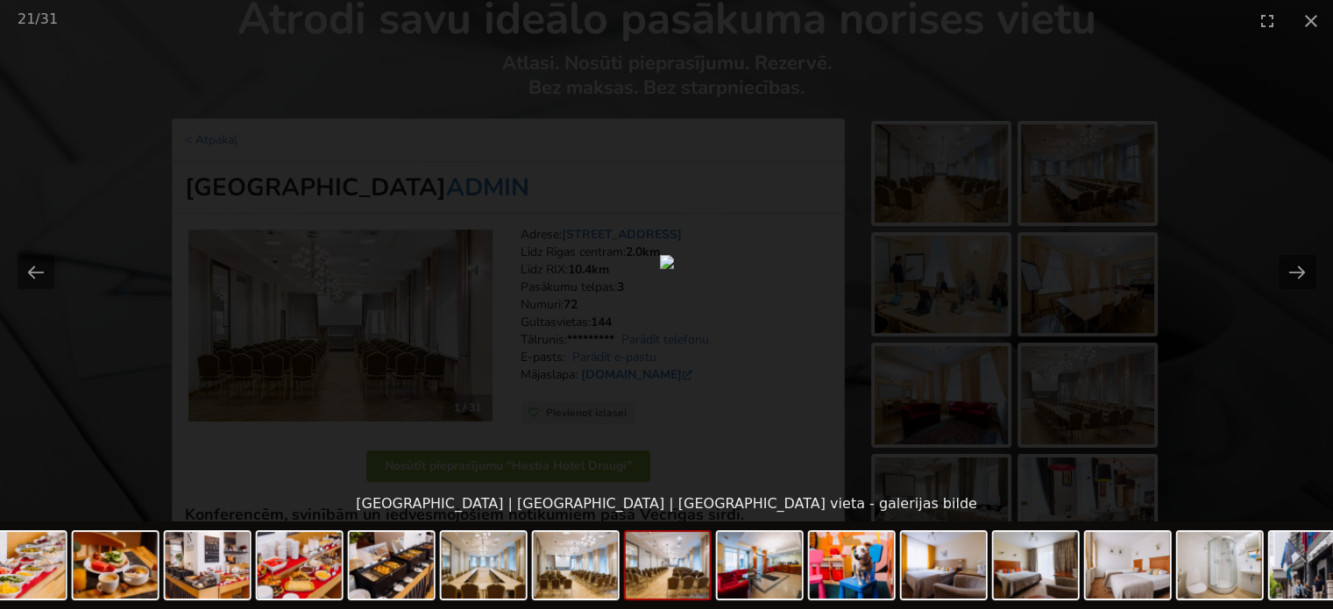
click at [1237, 343] on picture at bounding box center [666, 263] width 1333 height 445
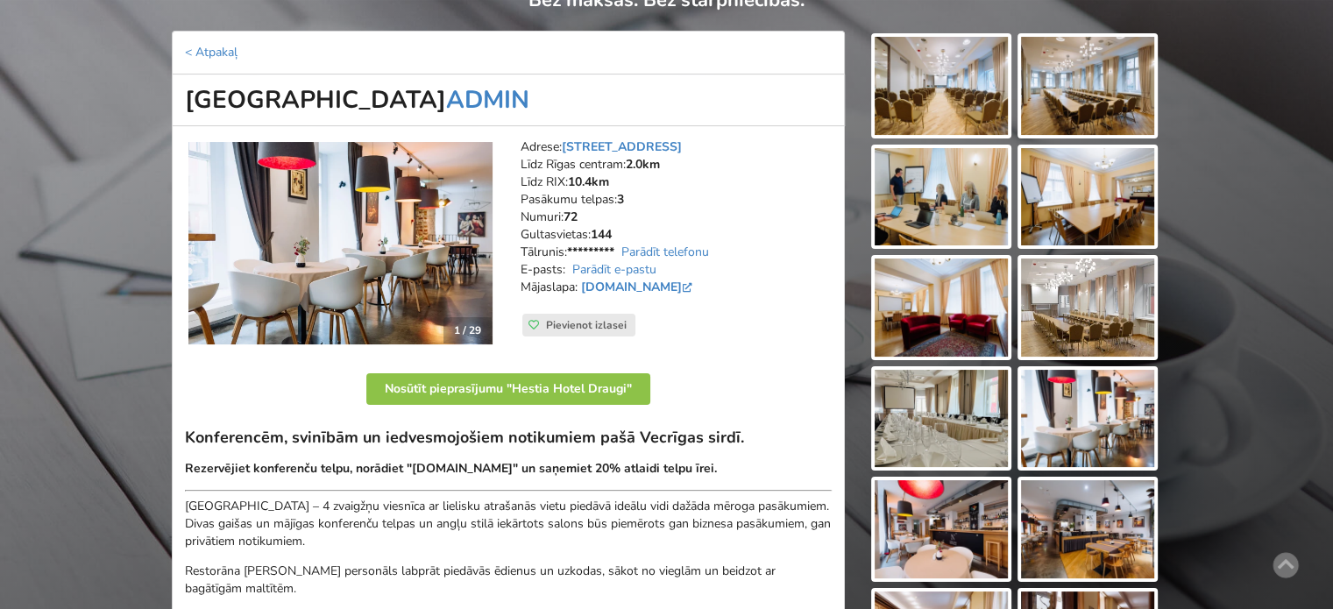
scroll to position [263, 0]
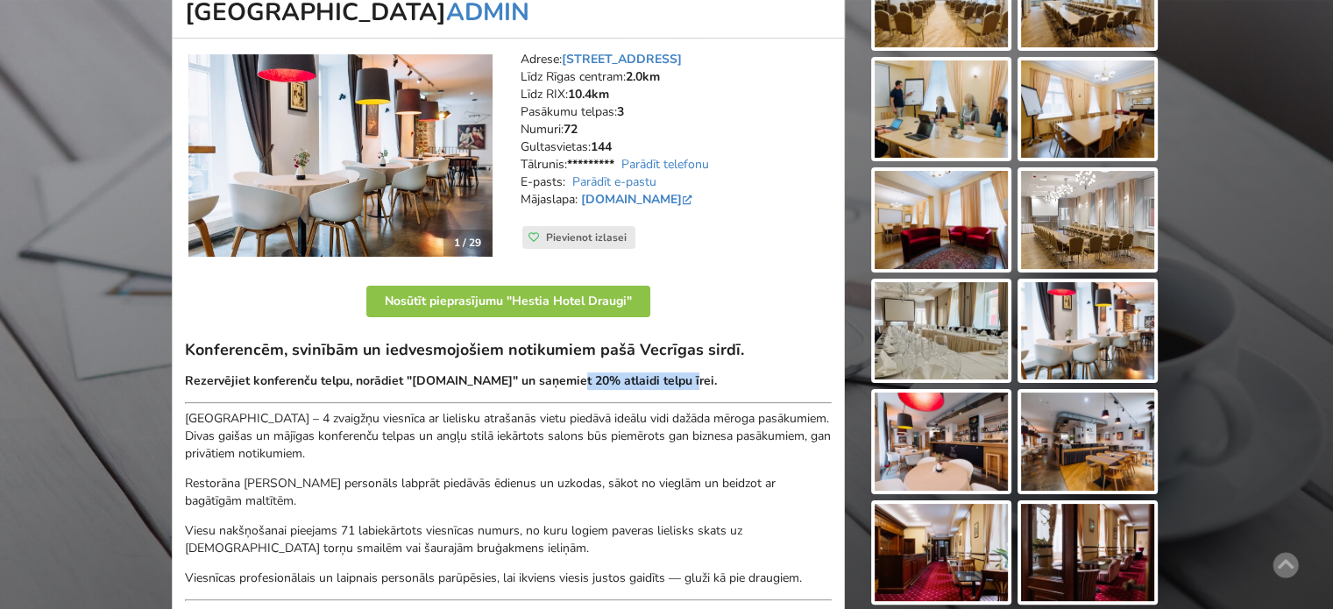
drag, startPoint x: 610, startPoint y: 385, endPoint x: 724, endPoint y: 389, distance: 114.0
click at [717, 389] on div "Konferencēm, svinībām un iedvesmojošiem notikumiem pašā Vecrīgas sirdī. Rezervē…" at bounding box center [508, 491] width 647 height 302
click at [724, 389] on div "Konferencēm, svinībām un iedvesmojošiem notikumiem pašā Vecrīgas sirdī. Rezervē…" at bounding box center [508, 491] width 647 height 302
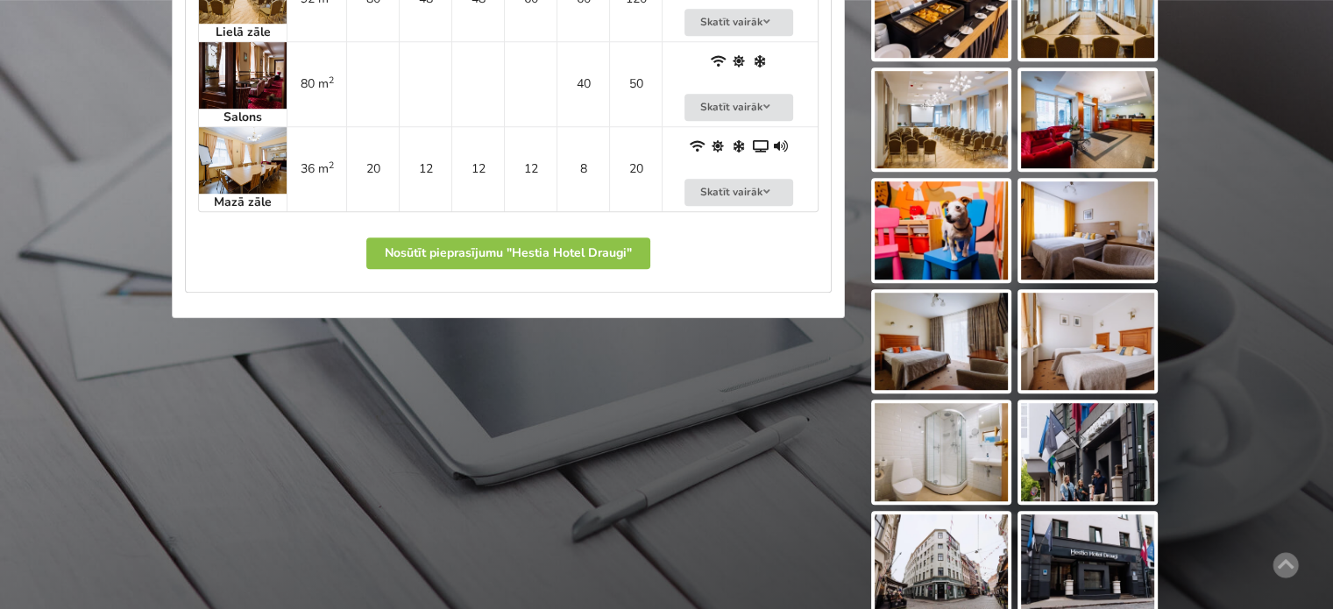
scroll to position [1052, 0]
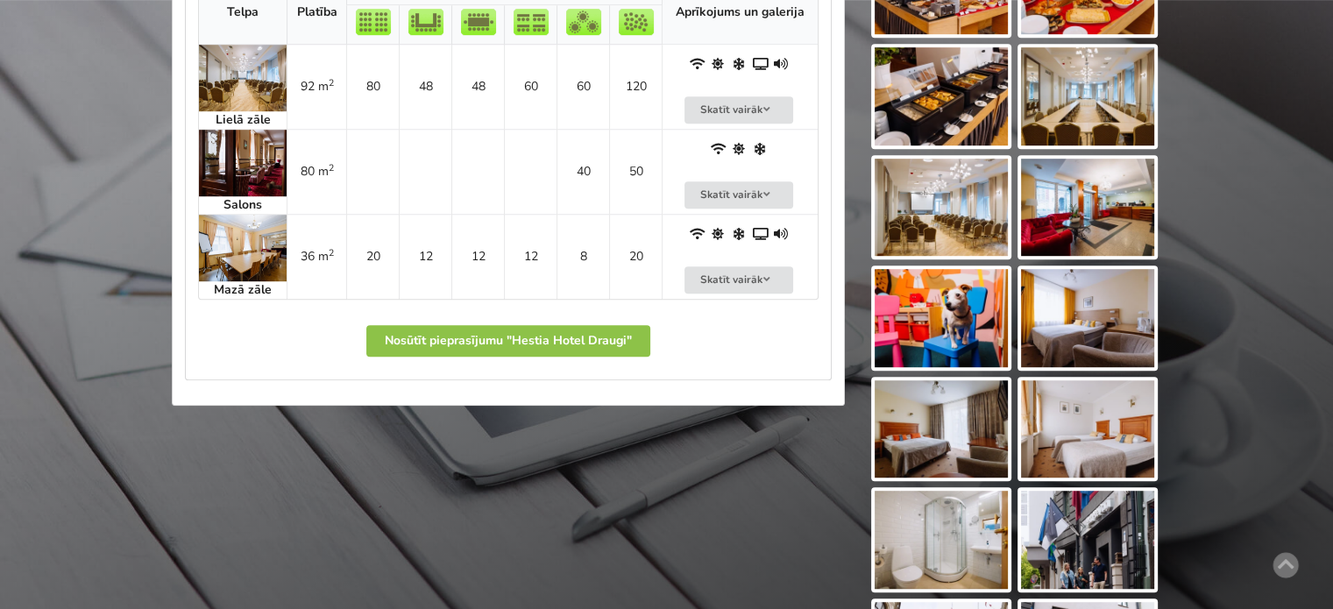
click at [929, 332] on img at bounding box center [941, 318] width 133 height 98
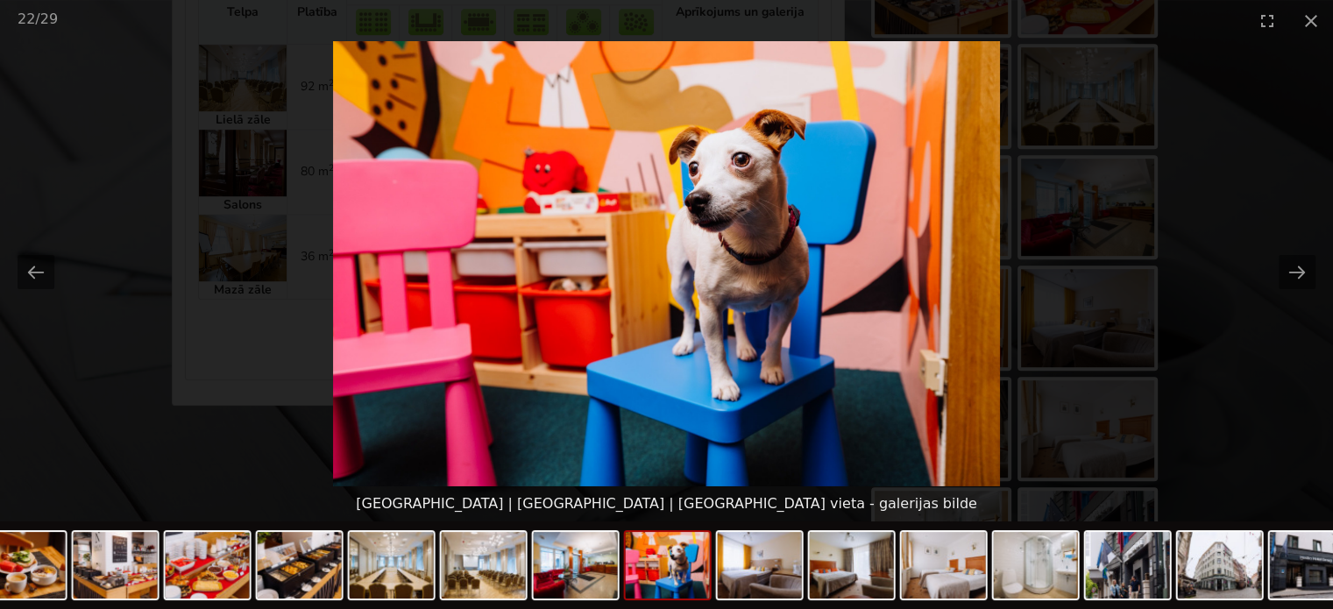
scroll to position [0, 0]
click at [1222, 386] on picture at bounding box center [666, 263] width 1333 height 445
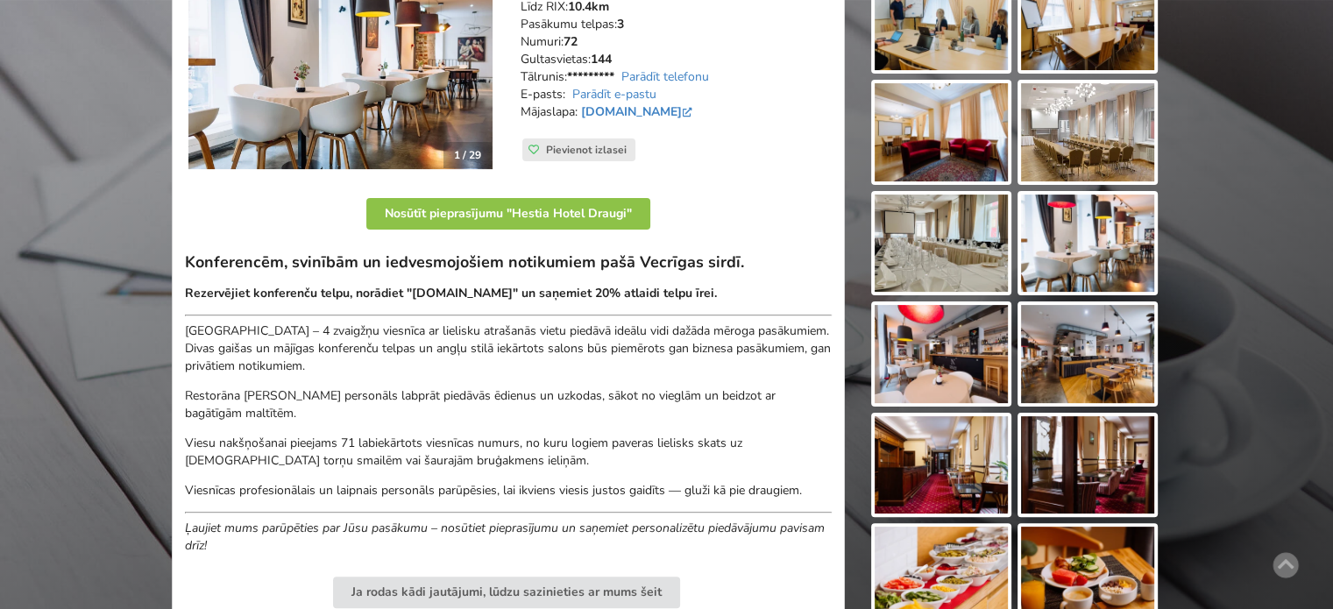
scroll to position [88, 0]
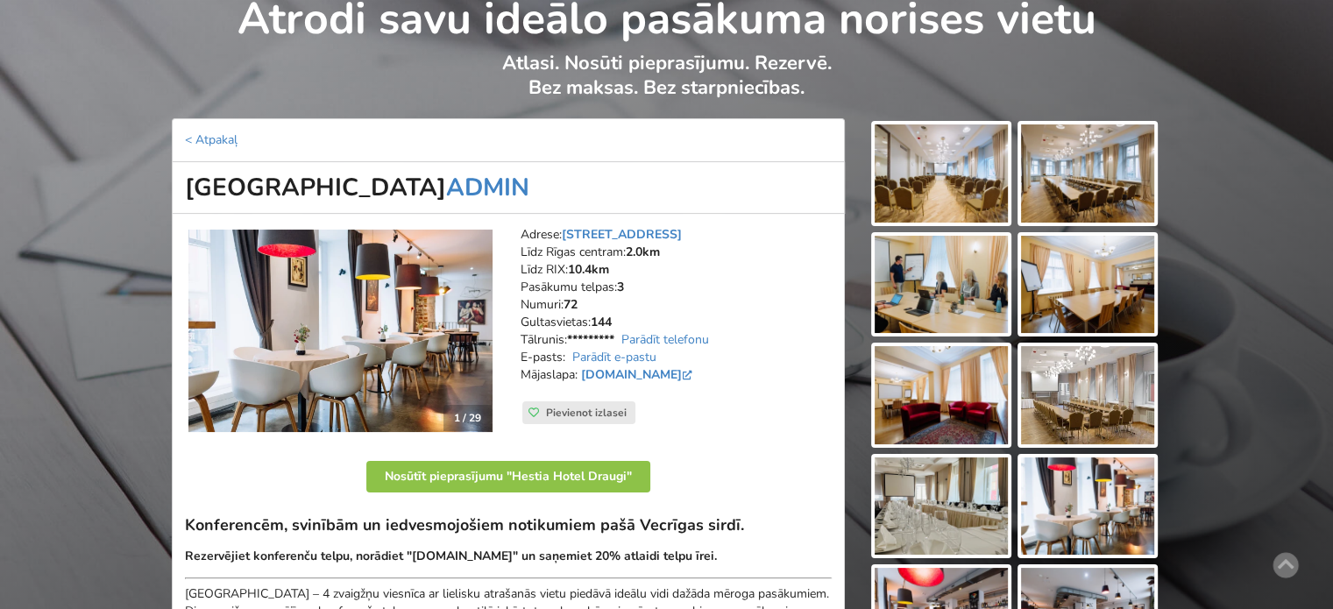
click at [981, 266] on img at bounding box center [941, 285] width 133 height 98
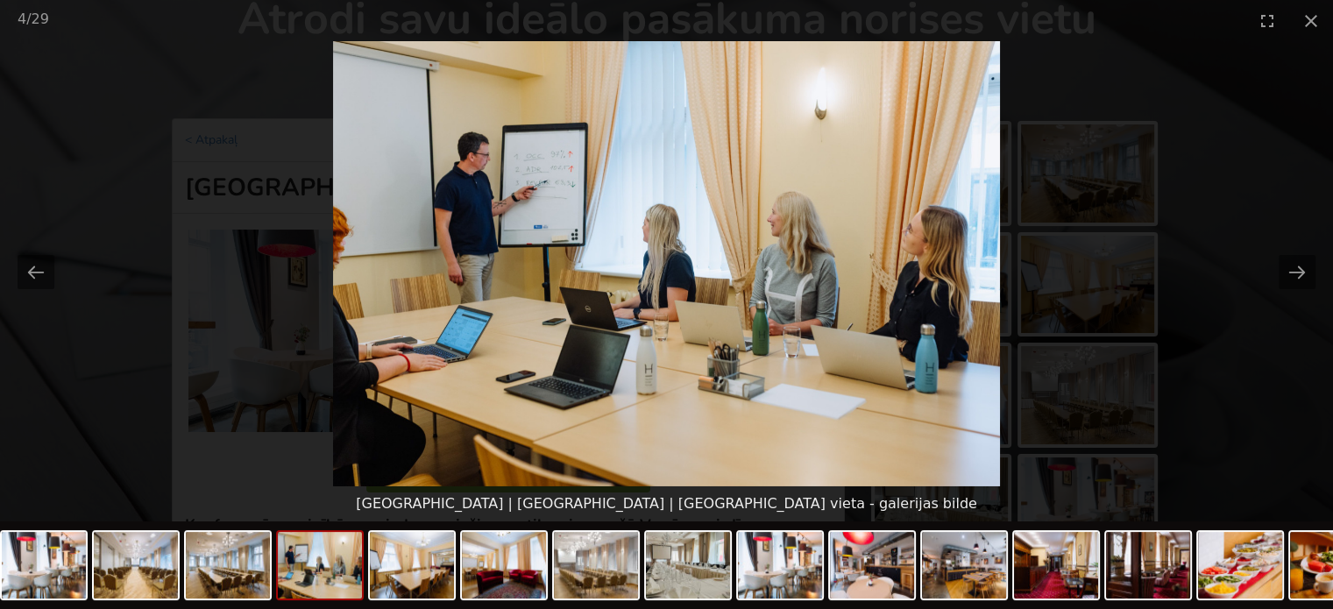
scroll to position [0, 0]
click at [1235, 372] on picture at bounding box center [666, 263] width 1333 height 445
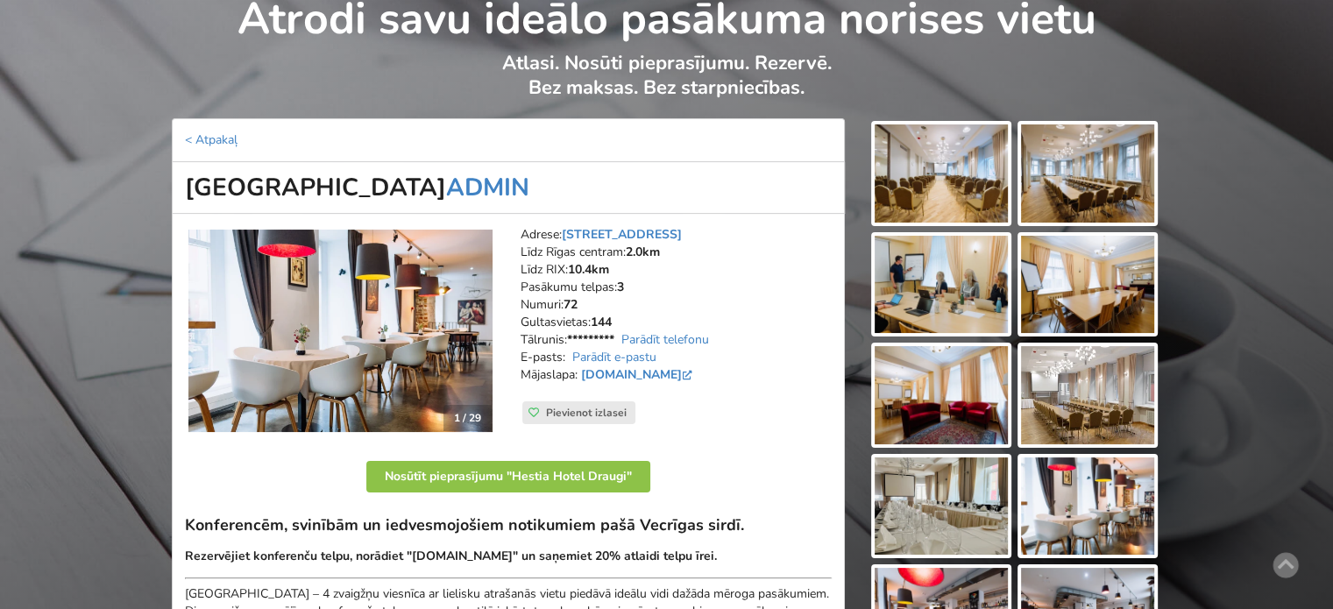
click at [948, 305] on img at bounding box center [941, 285] width 133 height 98
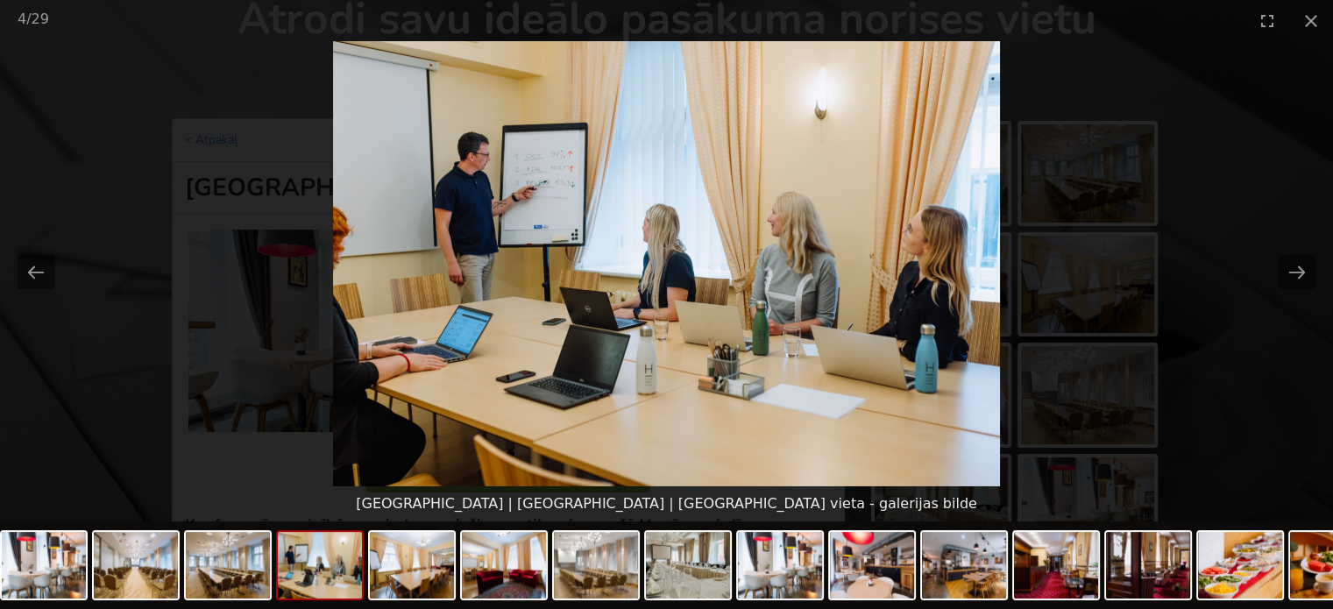
click at [1235, 386] on picture at bounding box center [666, 263] width 1333 height 445
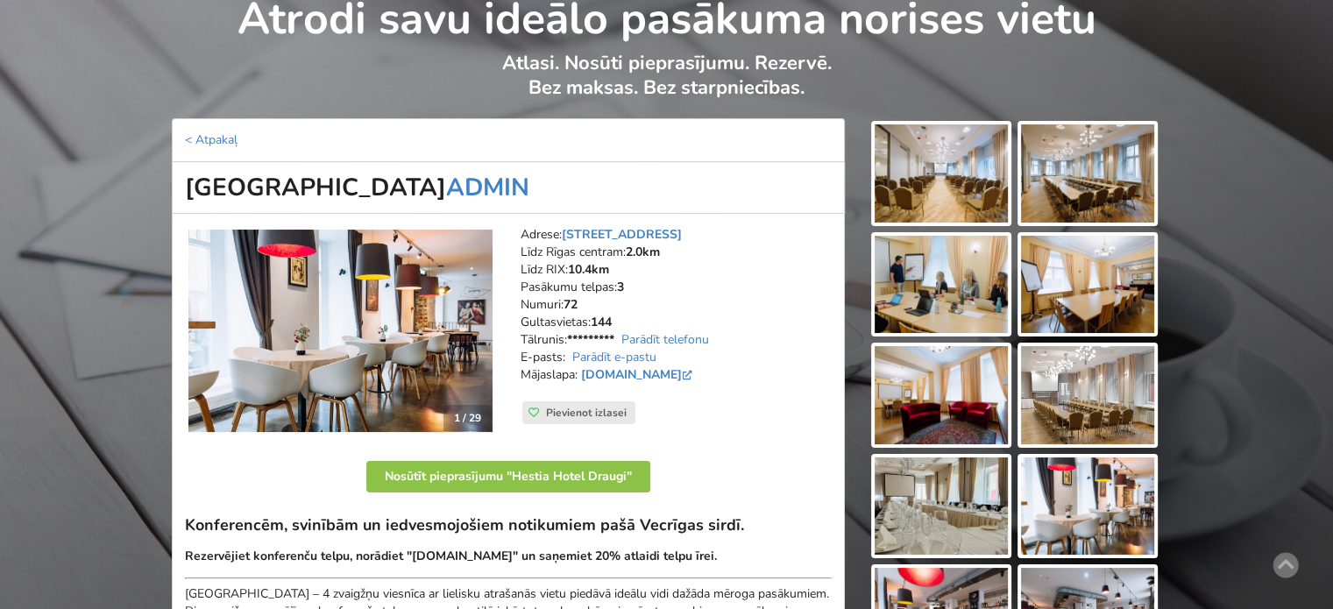
click at [994, 292] on img at bounding box center [941, 285] width 133 height 98
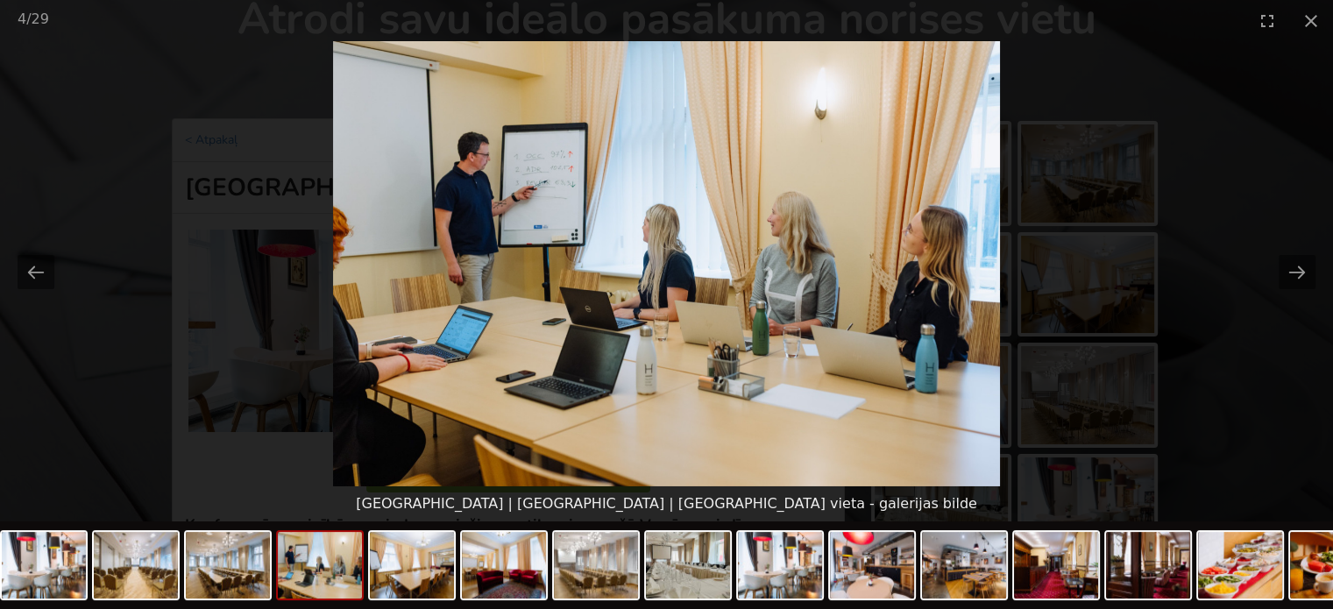
click at [1202, 358] on picture at bounding box center [666, 263] width 1333 height 445
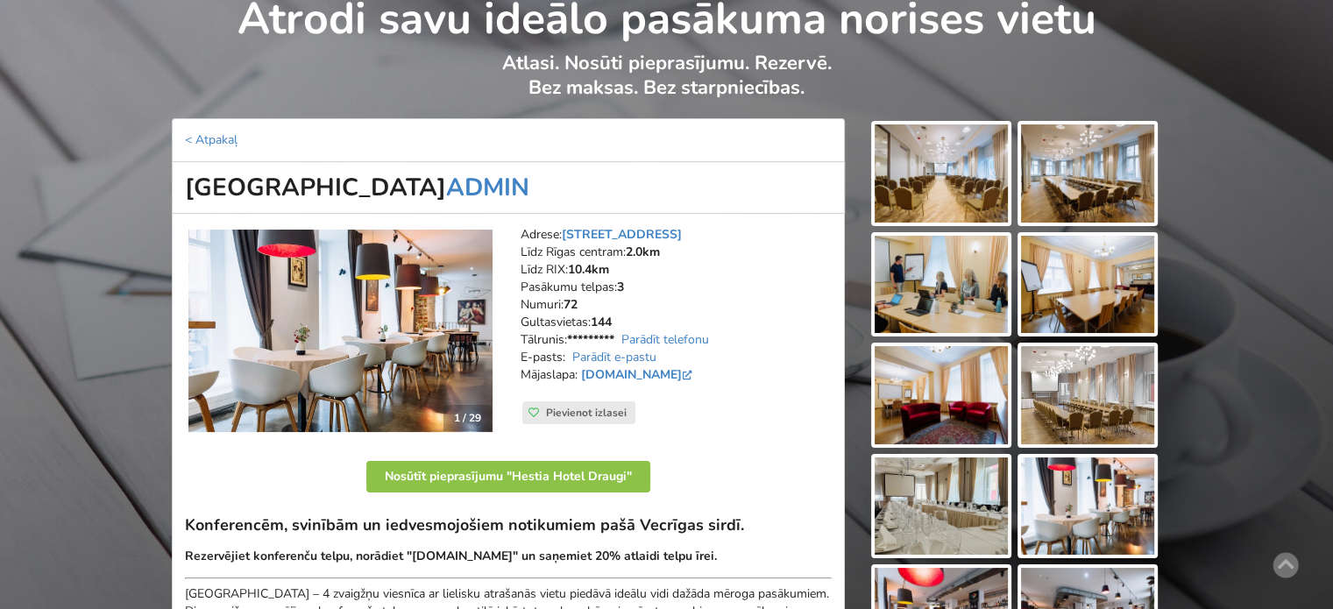
click at [978, 289] on img at bounding box center [941, 285] width 133 height 98
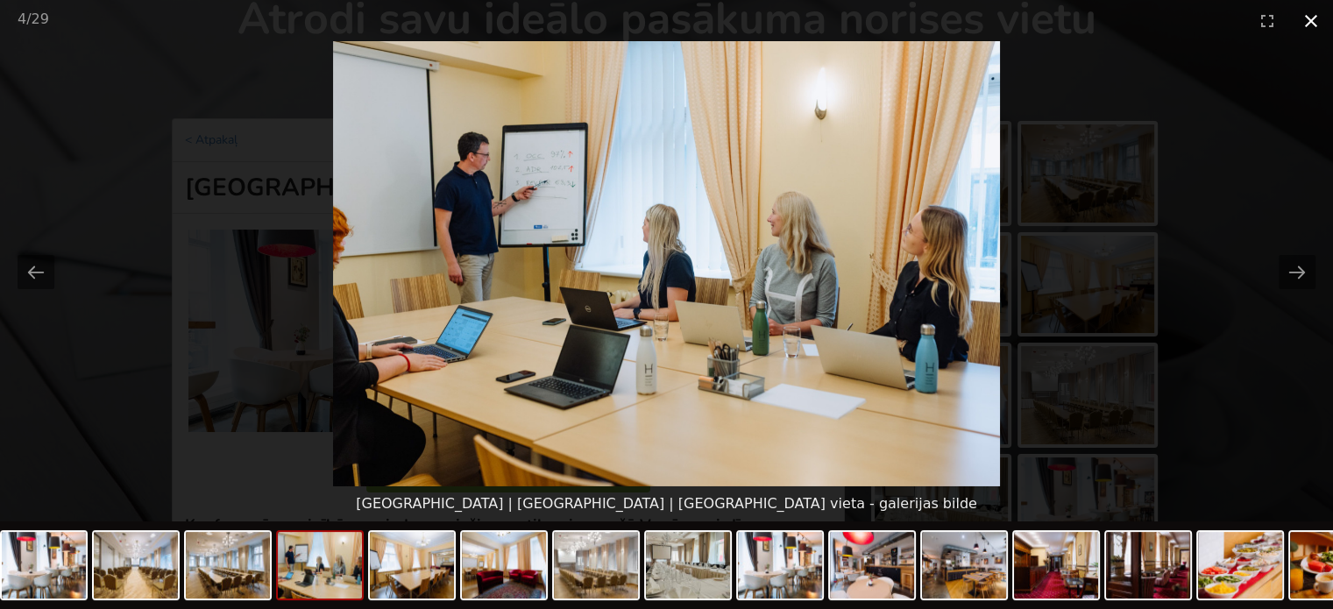
click at [1311, 18] on button "Close gallery" at bounding box center [1311, 20] width 44 height 41
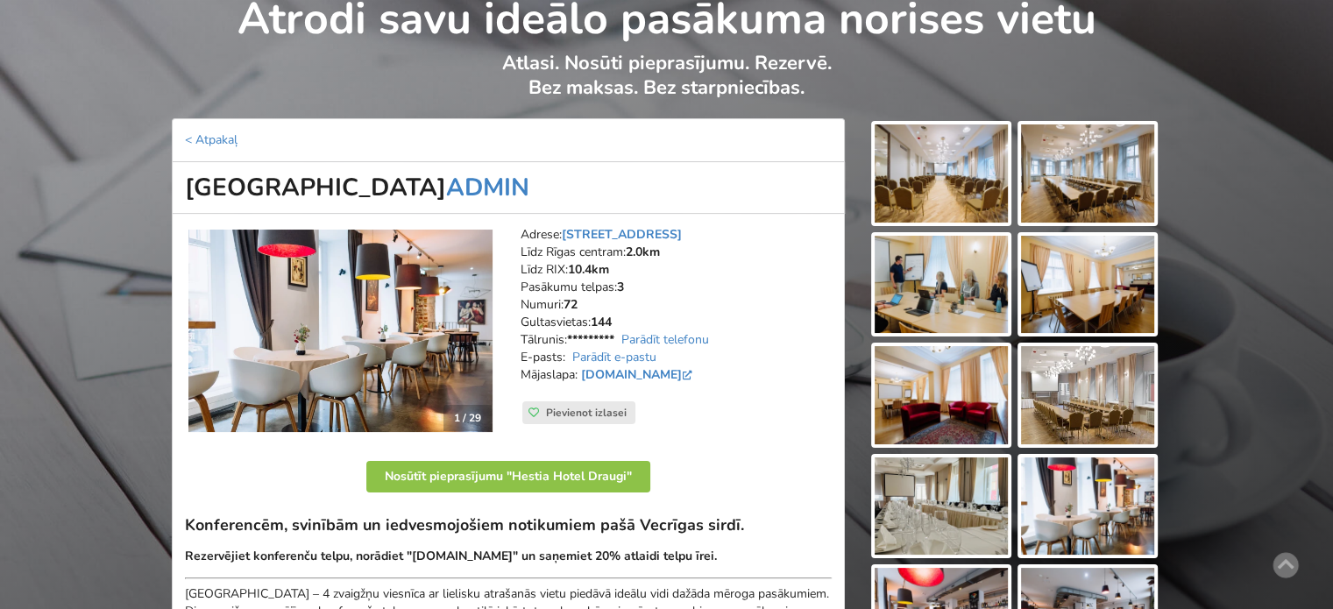
click at [946, 286] on img at bounding box center [941, 285] width 133 height 98
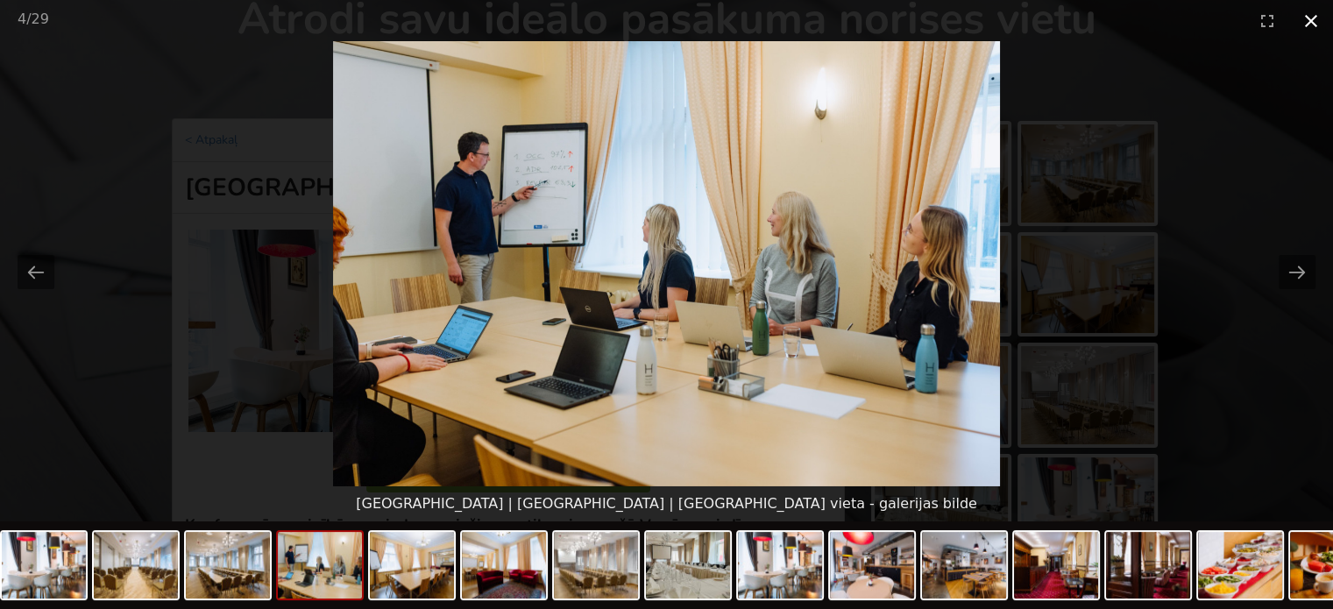
click at [1315, 29] on button "Close gallery" at bounding box center [1311, 20] width 44 height 41
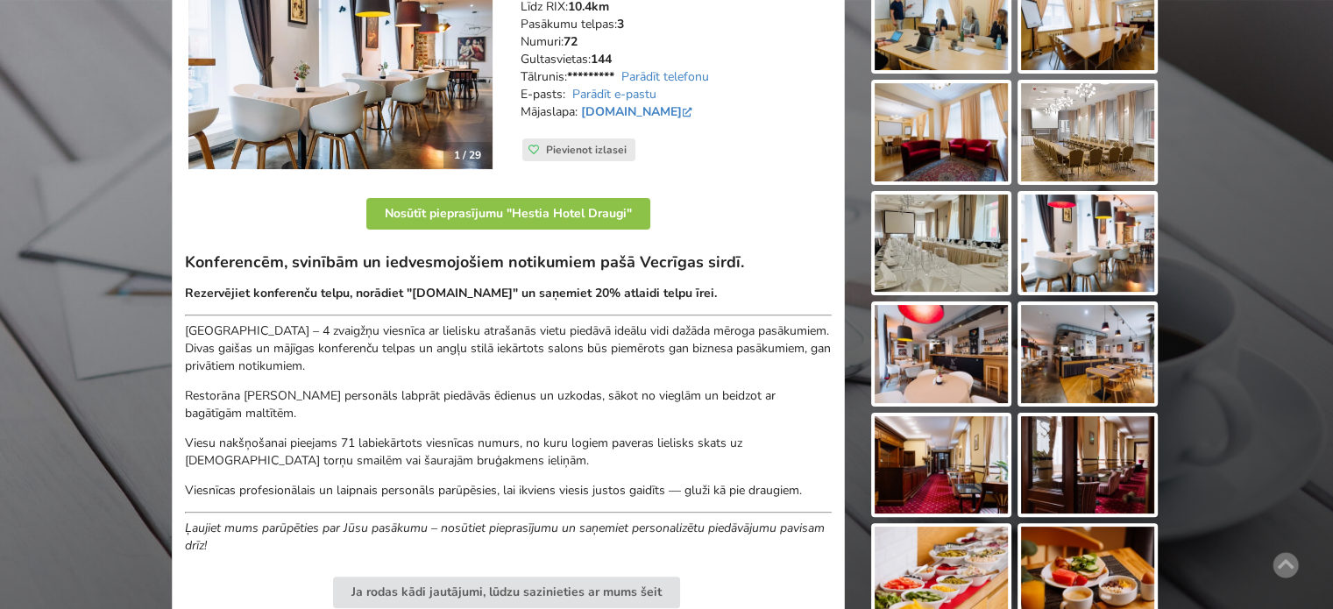
scroll to position [526, 0]
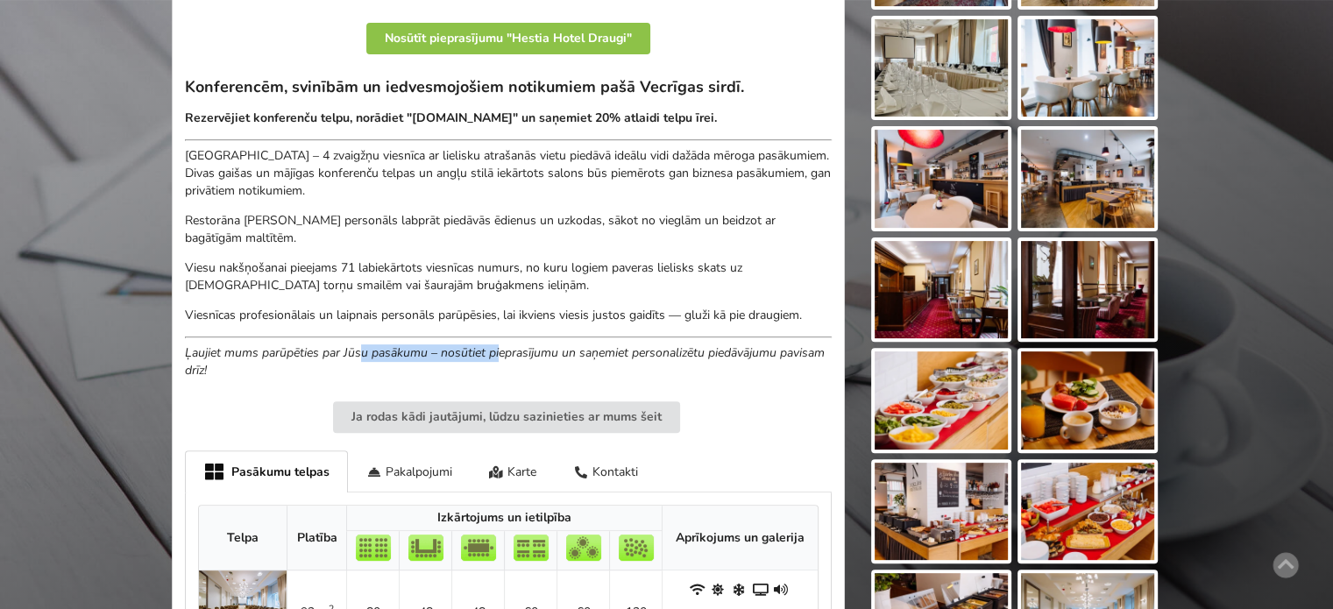
drag, startPoint x: 359, startPoint y: 343, endPoint x: 512, endPoint y: 355, distance: 153.0
click at [512, 355] on em "Ļaujiet mums parūpēties par Jūsu pasākumu – nosūtiet pieprasījumu un saņemiet p…" at bounding box center [505, 361] width 640 height 34
drag, startPoint x: 307, startPoint y: 351, endPoint x: 610, endPoint y: 355, distance: 303.2
click at [610, 355] on em "Ļaujiet mums parūpēties par Jūsu pasākumu – nosūtiet pieprasījumu un saņemiet p…" at bounding box center [505, 361] width 640 height 34
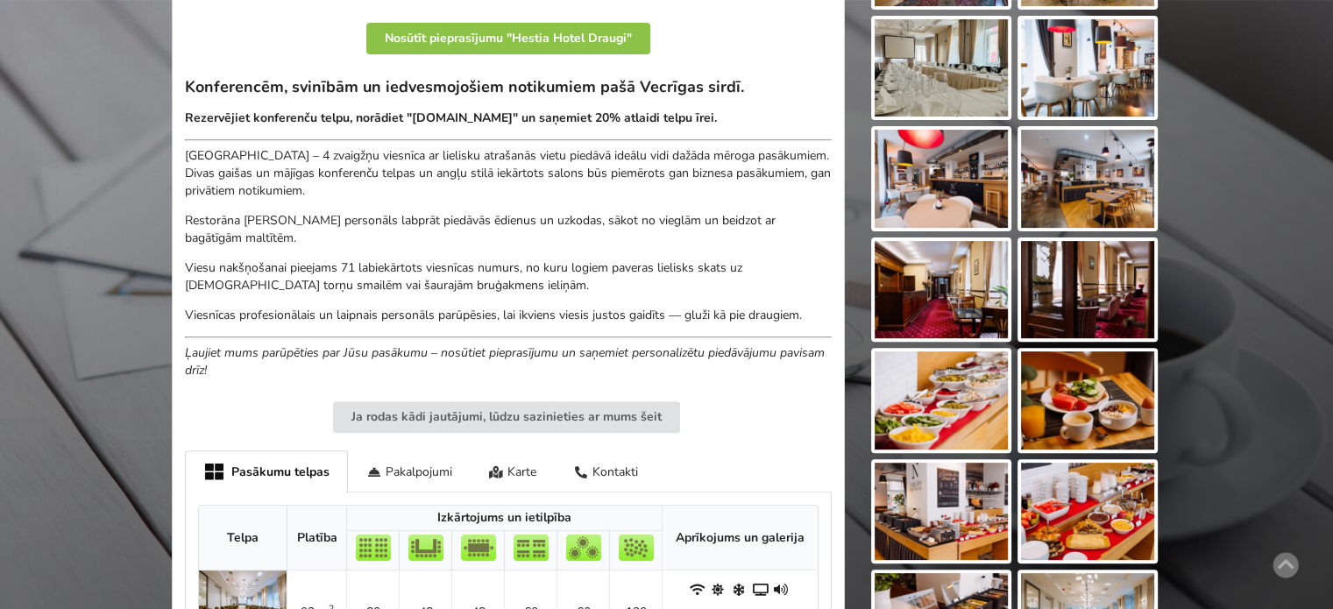
click at [658, 356] on em "Ļaujiet mums parūpēties par Jūsu pasākumu – nosūtiet pieprasījumu un saņemiet p…" at bounding box center [505, 361] width 640 height 34
drag, startPoint x: 684, startPoint y: 356, endPoint x: 719, endPoint y: 357, distance: 35.1
click at [705, 357] on em "Ļaujiet mums parūpēties par Jūsu pasākumu – nosūtiet pieprasījumu un saņemiet p…" at bounding box center [505, 361] width 640 height 34
click at [719, 357] on em "Ļaujiet mums parūpēties par Jūsu pasākumu – nosūtiet pieprasījumu un saņemiet p…" at bounding box center [505, 361] width 640 height 34
drag, startPoint x: 717, startPoint y: 358, endPoint x: 508, endPoint y: 362, distance: 208.6
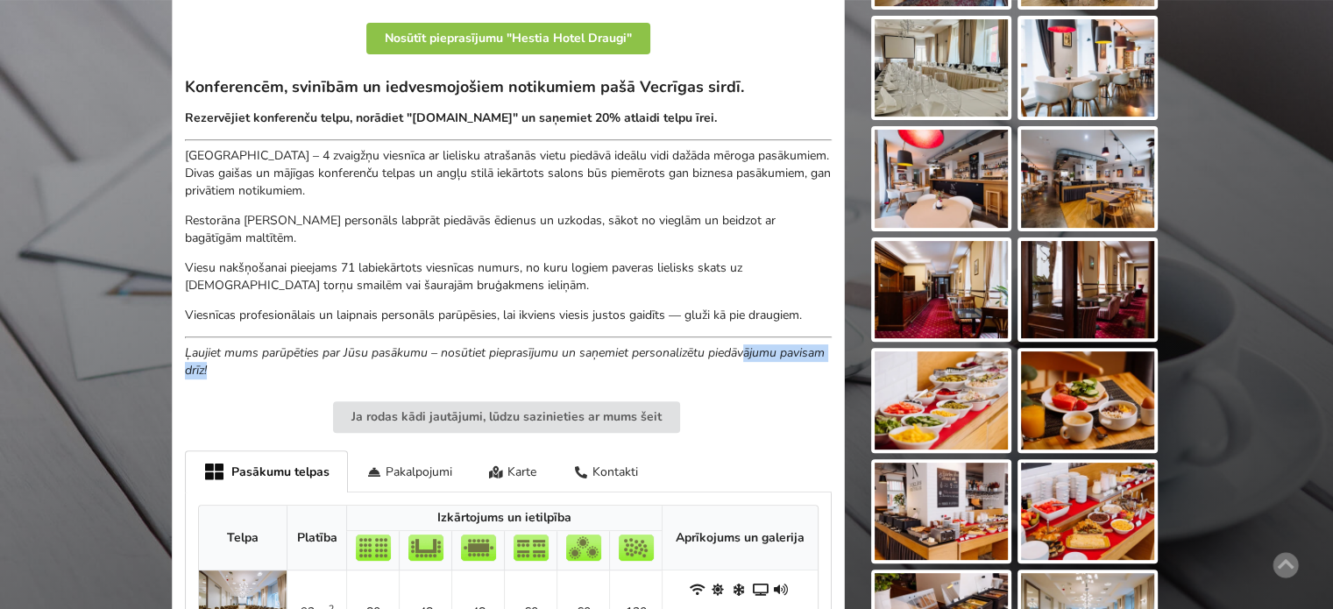
click at [530, 362] on p "Ļaujiet mums parūpēties par Jūsu pasākumu – nosūtiet pieprasījumu un saņemiet p…" at bounding box center [508, 361] width 647 height 35
click at [508, 362] on p "Ļaujiet mums parūpēties par Jūsu pasākumu – nosūtiet pieprasījumu un saņemiet p…" at bounding box center [508, 361] width 647 height 35
drag, startPoint x: 673, startPoint y: 356, endPoint x: 800, endPoint y: 360, distance: 127.1
click at [788, 360] on p "Ļaujiet mums parūpēties par Jūsu pasākumu – nosūtiet pieprasījumu un saņemiet p…" at bounding box center [508, 361] width 647 height 35
click at [800, 360] on p "Ļaujiet mums parūpēties par Jūsu pasākumu – nosūtiet pieprasījumu un saņemiet p…" at bounding box center [508, 361] width 647 height 35
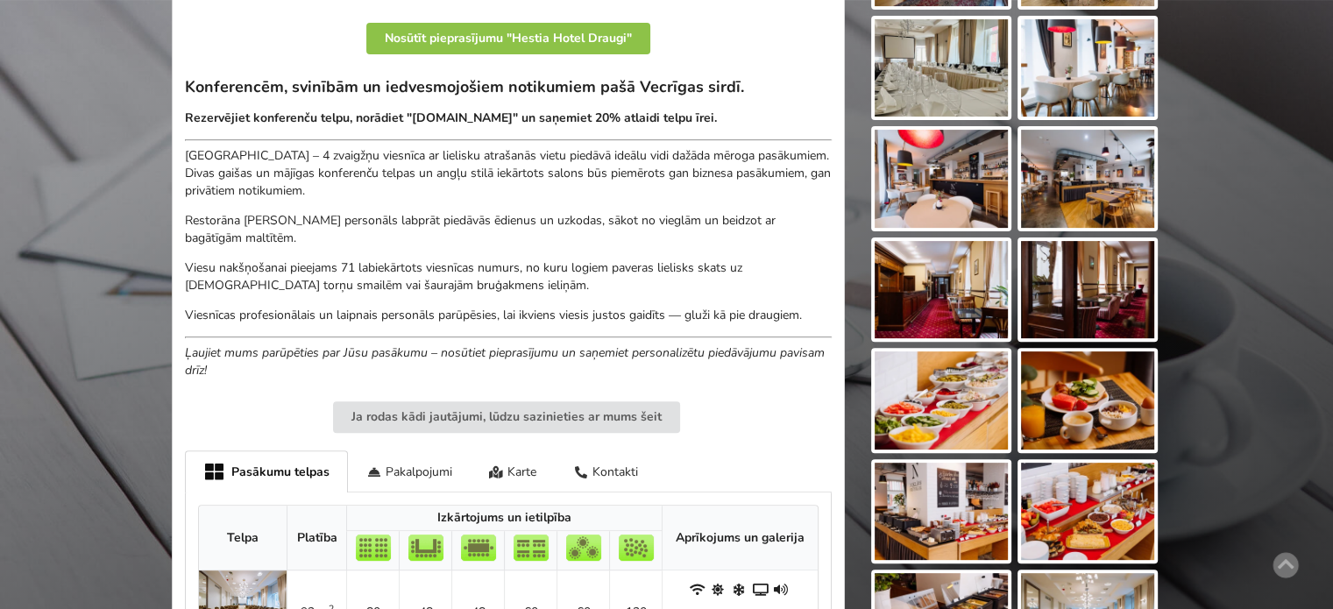
scroll to position [613, 0]
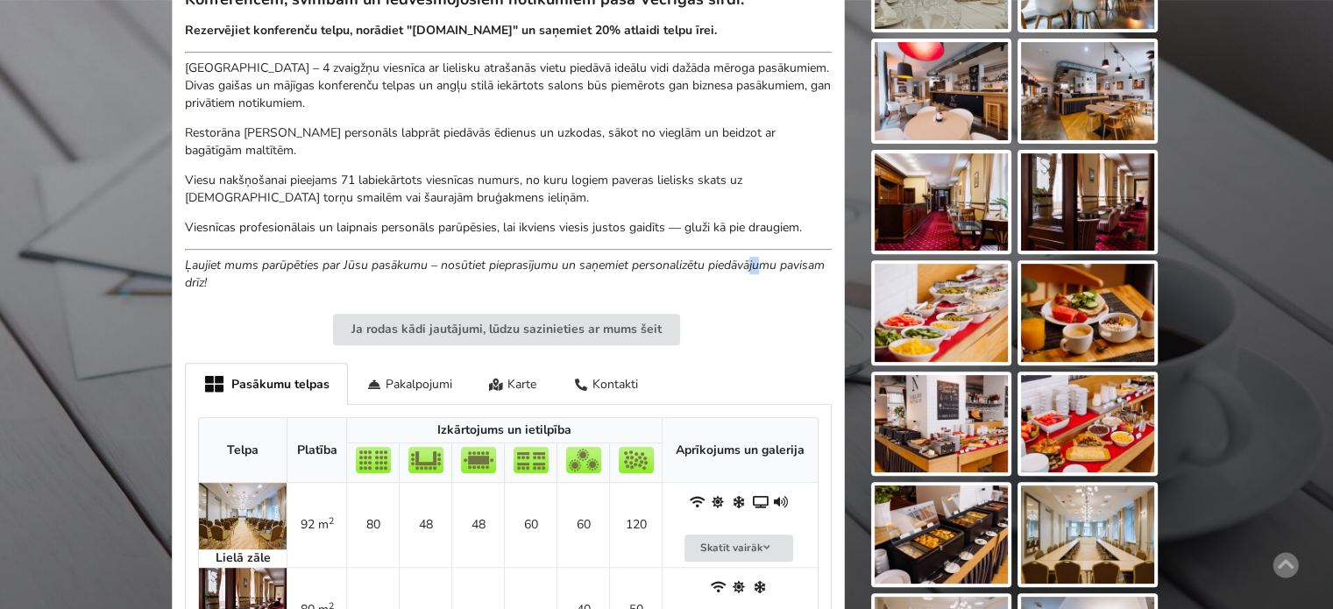
drag, startPoint x: 752, startPoint y: 266, endPoint x: 822, endPoint y: 276, distance: 70.9
click at [810, 273] on p "Ļaujiet mums parūpēties par Jūsu pasākumu – nosūtiet pieprasījumu un saņemiet p…" at bounding box center [508, 274] width 647 height 35
click at [822, 276] on p "Ļaujiet mums parūpēties par Jūsu pasākumu – nosūtiet pieprasījumu un saņemiet p…" at bounding box center [508, 274] width 647 height 35
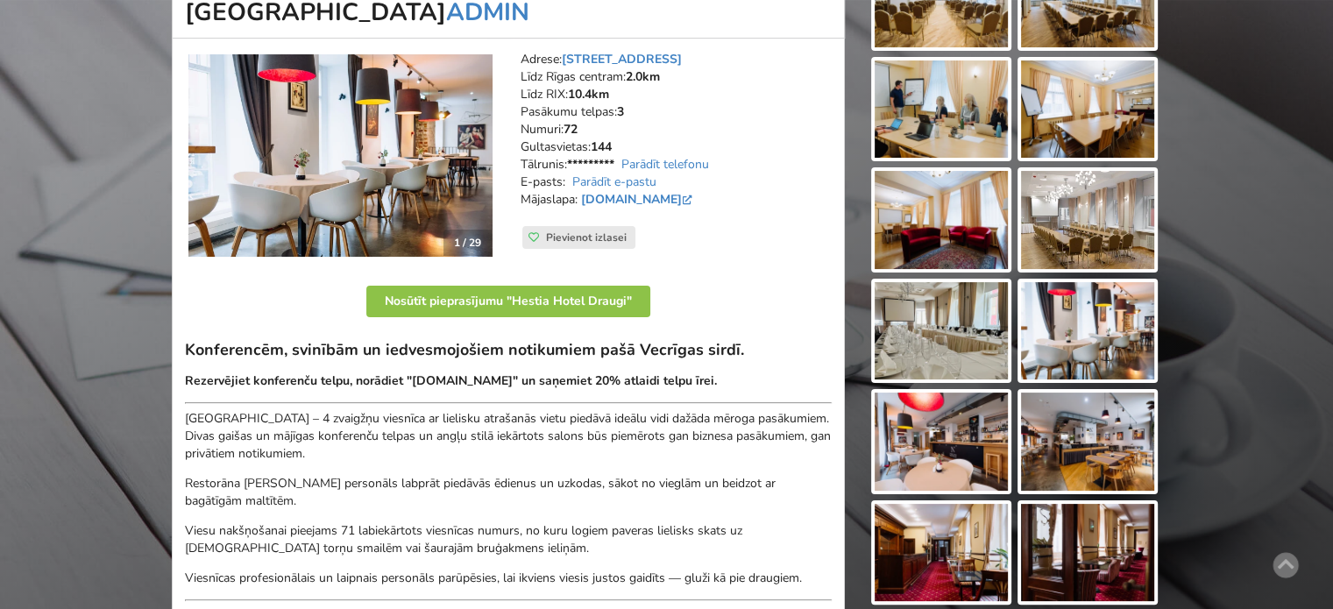
scroll to position [0, 0]
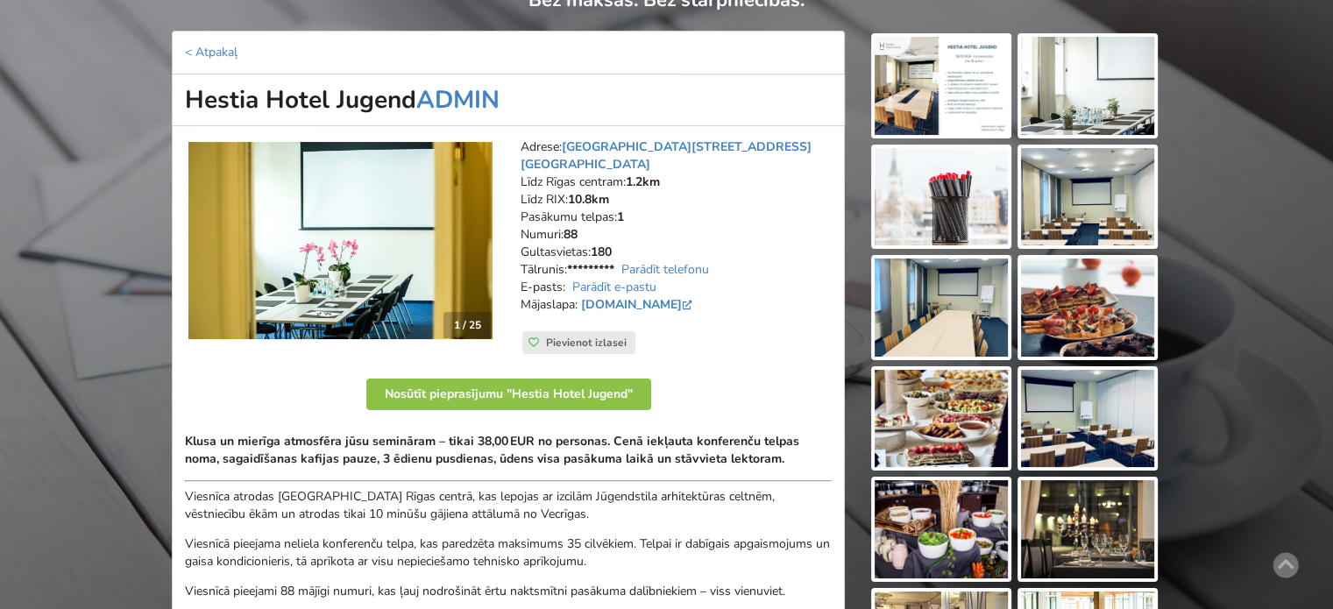
scroll to position [263, 0]
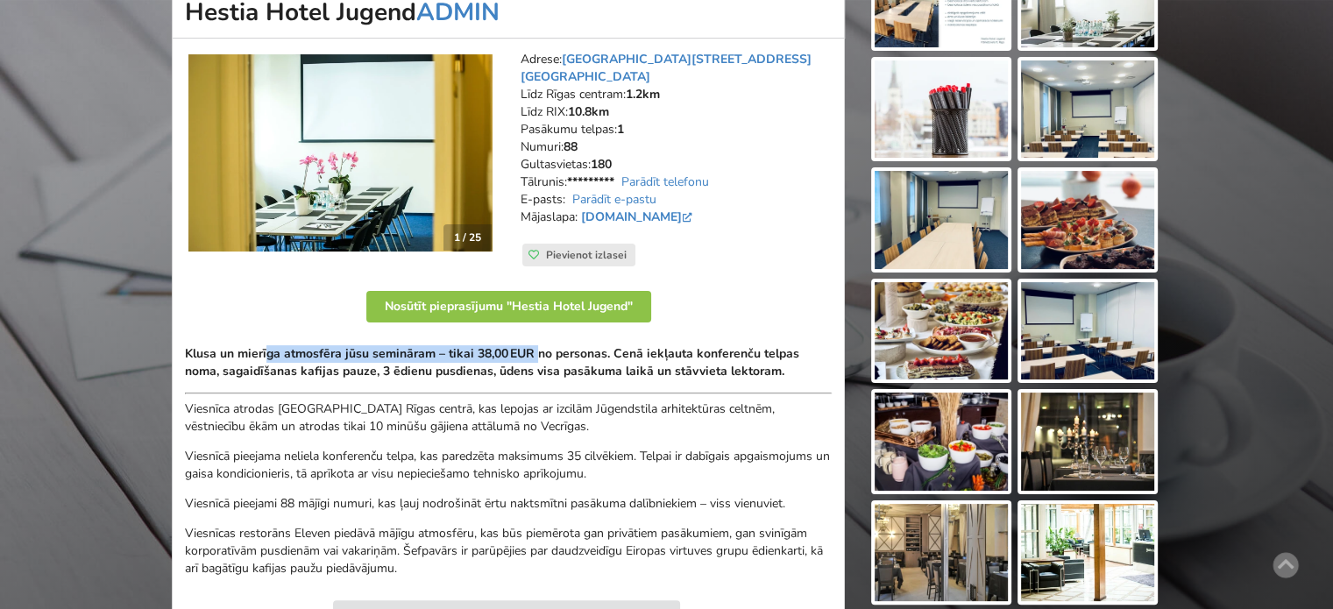
drag, startPoint x: 270, startPoint y: 339, endPoint x: 583, endPoint y: 347, distance: 312.9
click at [583, 347] on strong "Klusa un mierīga atmosfēra jūsu semināram – tikai 38,00 EUR no personas. Cenā i…" at bounding box center [492, 362] width 614 height 34
drag, startPoint x: 433, startPoint y: 336, endPoint x: 689, endPoint y: 343, distance: 256.0
click at [666, 345] on strong "Klusa un mierīga atmosfēra jūsu semināram – tikai 38,00 EUR no personas. Cenā i…" at bounding box center [492, 362] width 614 height 34
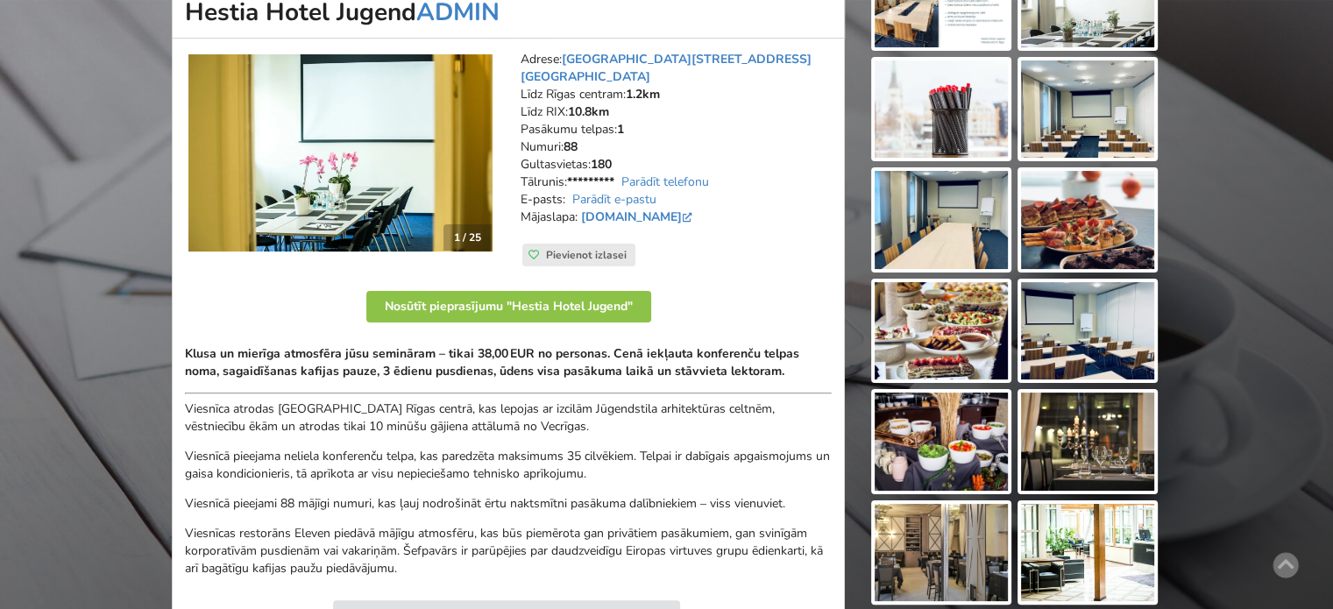
click at [699, 345] on strong "Klusa un mierīga atmosfēra jūsu semināram – tikai 38,00 EUR no personas. Cenā i…" at bounding box center [492, 362] width 614 height 34
drag, startPoint x: 602, startPoint y: 351, endPoint x: 419, endPoint y: 344, distance: 183.2
click at [474, 345] on strong "Klusa un mierīga atmosfēra jūsu semināram – tikai 38,00 EUR no personas. Cenā i…" at bounding box center [492, 362] width 614 height 34
click at [419, 345] on strong "Klusa un mierīga atmosfēra jūsu semināram – tikai 38,00 EUR no personas. Cenā i…" at bounding box center [492, 362] width 614 height 34
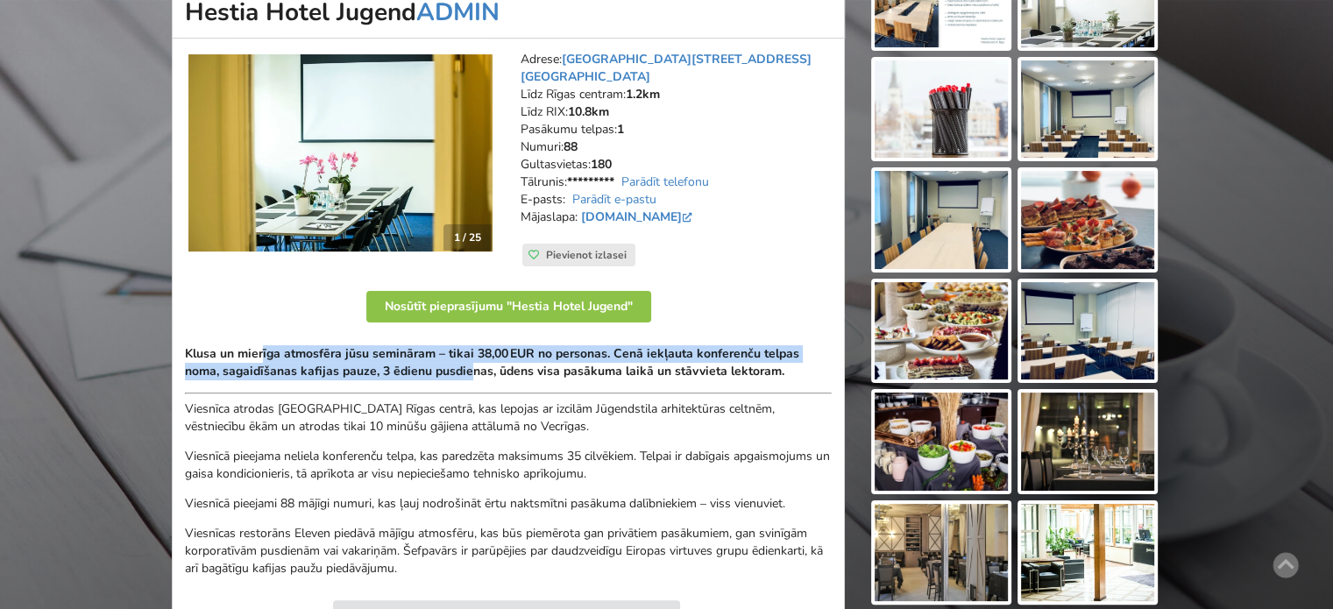
drag, startPoint x: 555, startPoint y: 365, endPoint x: 624, endPoint y: 370, distance: 69.4
click at [600, 369] on div "Klusa un mierīga atmosfēra jūsu semināram – tikai 38,00 EUR no personas. Cenā i…" at bounding box center [508, 461] width 647 height 232
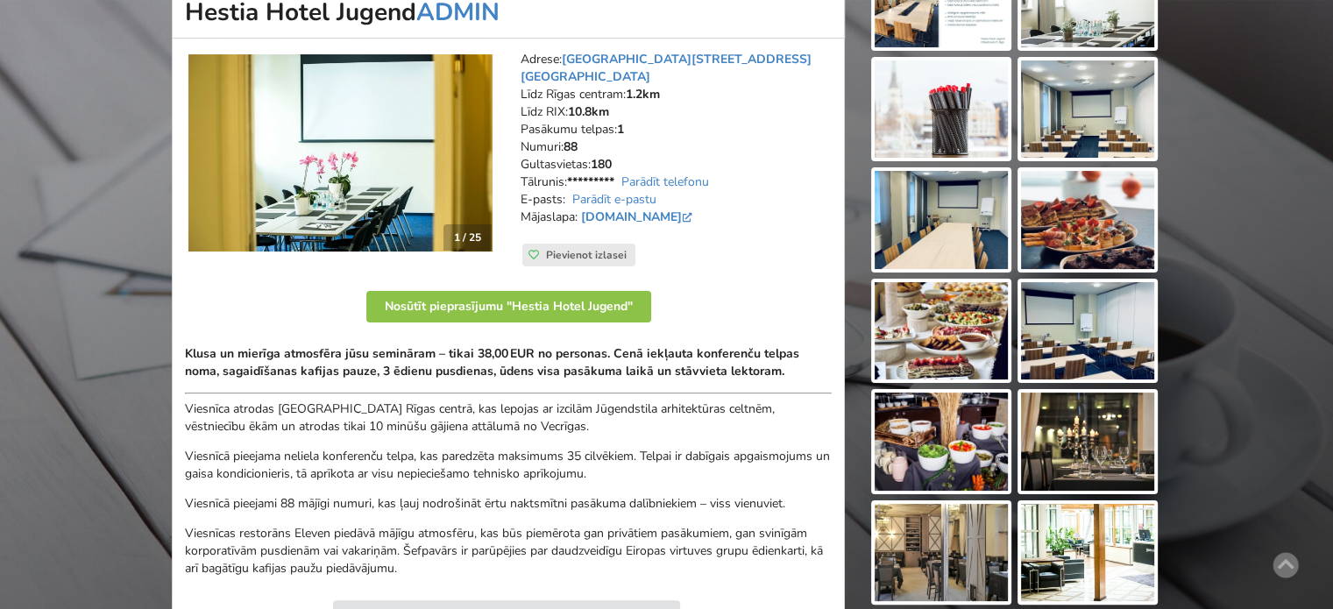
drag, startPoint x: 624, startPoint y: 370, endPoint x: 634, endPoint y: 370, distance: 10.5
click at [634, 370] on div "Klusa un mierīga atmosfēra jūsu semināram – tikai 38,00 EUR no personas. Cenā i…" at bounding box center [508, 461] width 647 height 232
drag, startPoint x: 598, startPoint y: 364, endPoint x: 436, endPoint y: 351, distance: 162.6
click at [438, 351] on div "Klusa un mierīga atmosfēra jūsu semināram – tikai 38,00 EUR no personas. Cenā i…" at bounding box center [508, 461] width 647 height 232
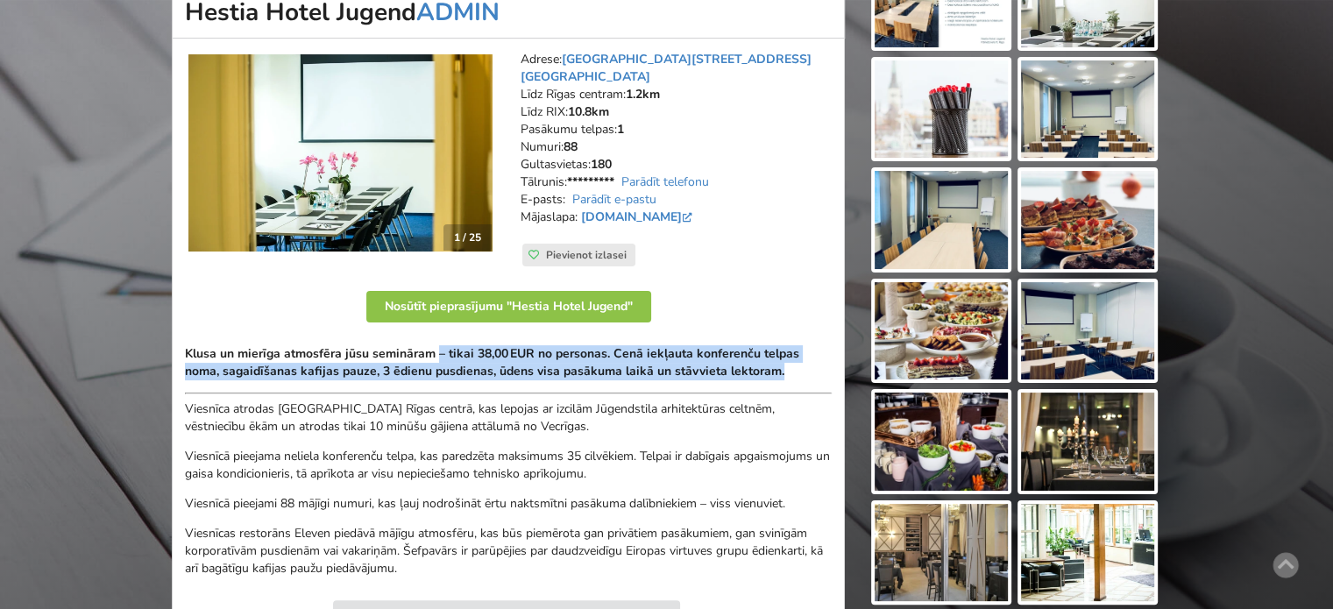
scroll to position [438, 0]
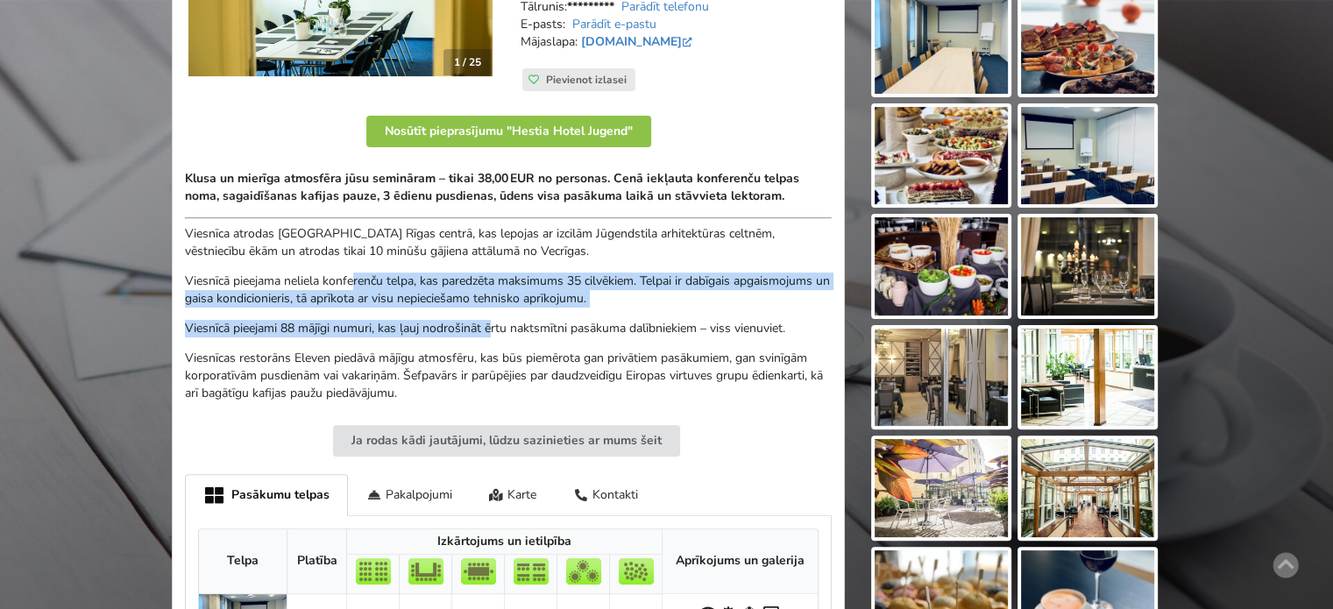
drag, startPoint x: 389, startPoint y: 289, endPoint x: 557, endPoint y: 329, distance: 172.8
click at [557, 329] on div "Klusa un mierīga atmosfēra jūsu semināram – tikai 38,00 EUR no personas. Cenā i…" at bounding box center [508, 286] width 647 height 232
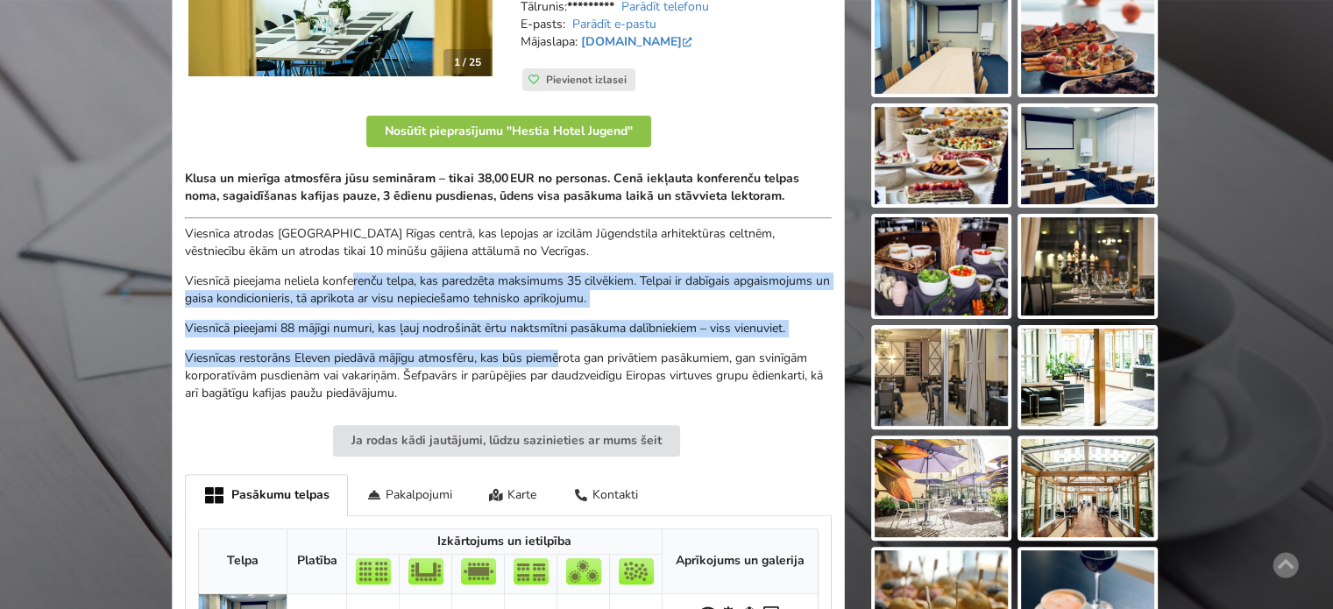
click at [558, 329] on div "Klusa un mierīga atmosfēra jūsu semināram – tikai 38,00 EUR no personas. Cenā i…" at bounding box center [508, 286] width 647 height 232
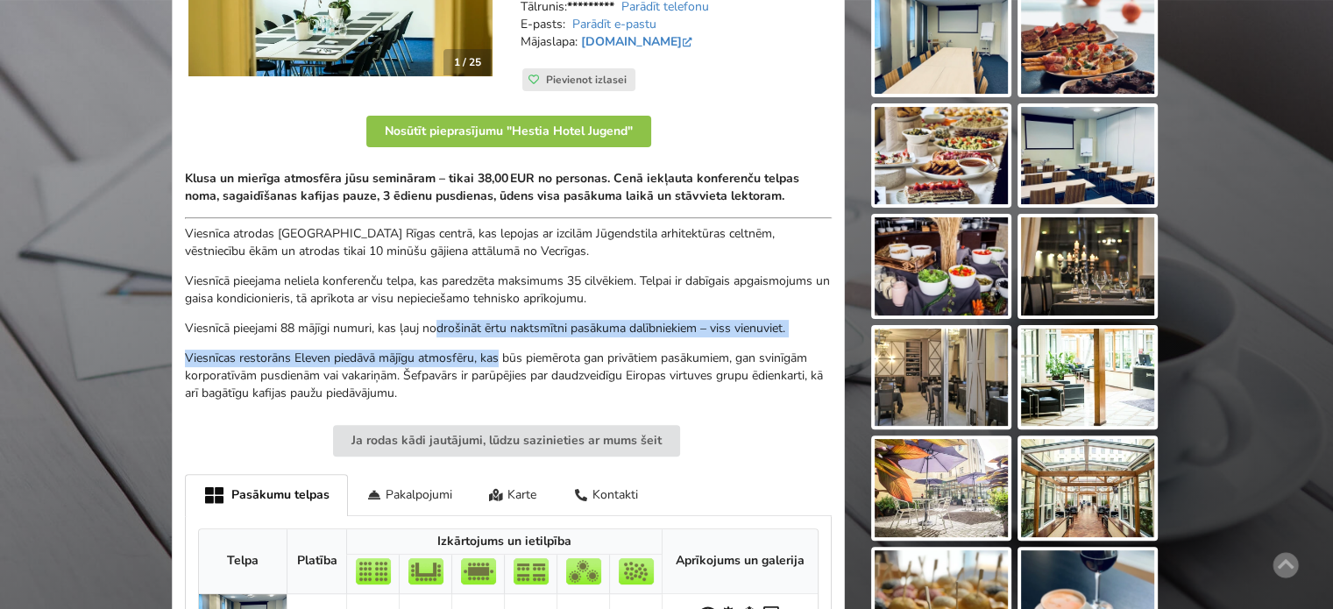
drag, startPoint x: 471, startPoint y: 322, endPoint x: 329, endPoint y: 289, distance: 145.0
click at [337, 291] on div "Klusa un mierīga atmosfēra jūsu semināram – tikai 38,00 EUR no personas. Cenā i…" at bounding box center [508, 286] width 647 height 232
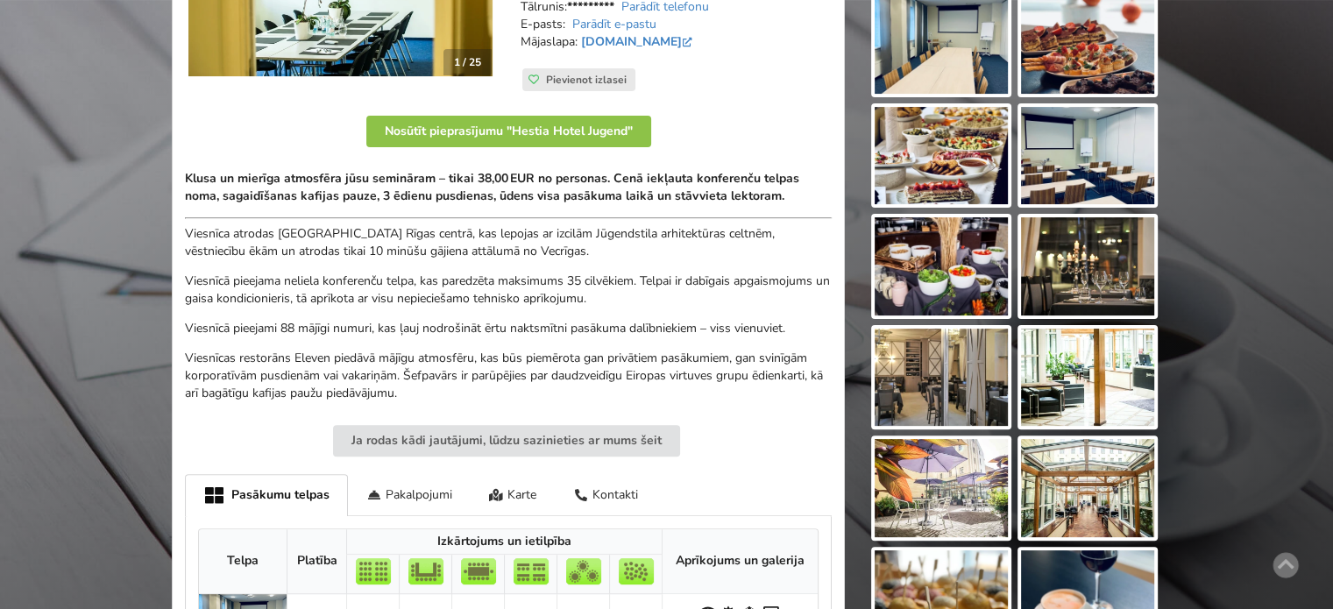
click at [329, 289] on p "Viesnīcā pieejama neliela konferenču telpa, kas paredzēta maksimums 35 cilvēkie…" at bounding box center [508, 290] width 647 height 35
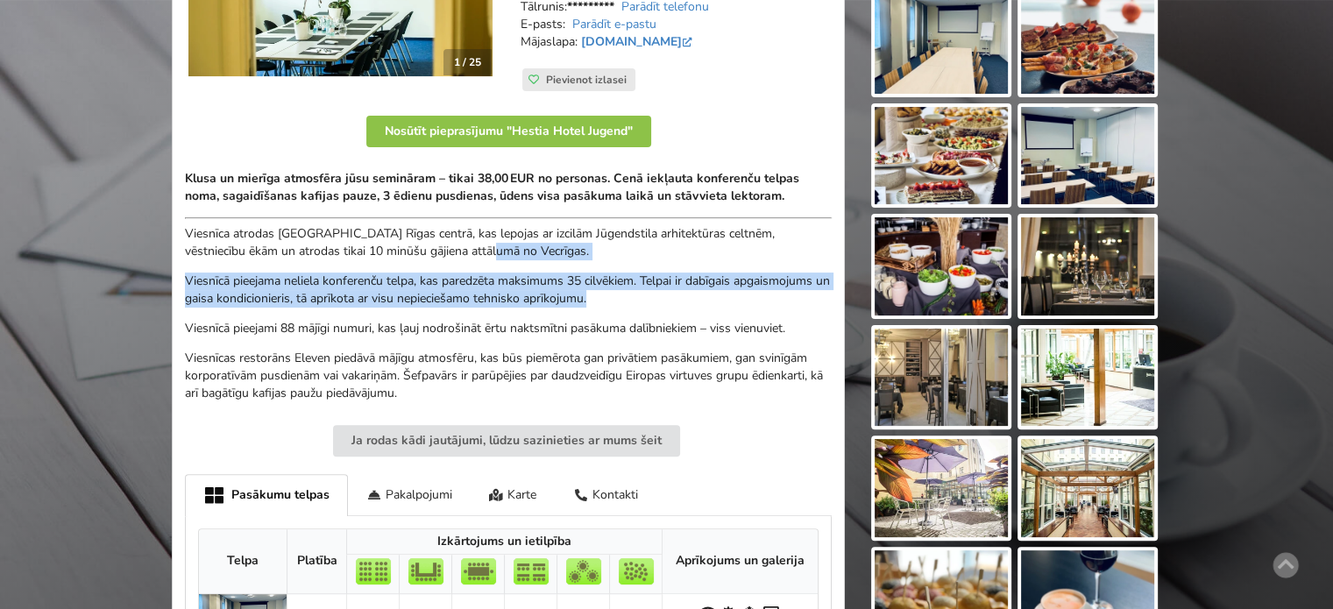
drag, startPoint x: 497, startPoint y: 260, endPoint x: 687, endPoint y: 301, distance: 194.4
click at [676, 295] on div "Klusa un mierīga atmosfēra jūsu semināram – tikai 38,00 EUR no personas. Cenā i…" at bounding box center [508, 286] width 647 height 232
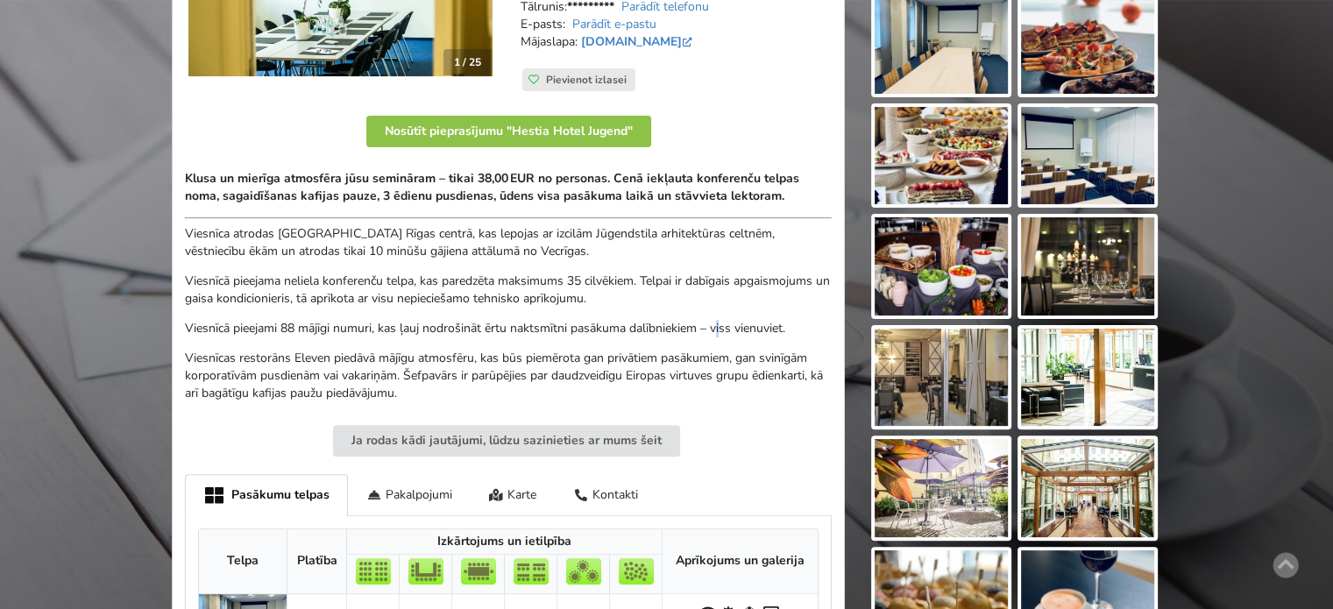
click at [724, 320] on p "Viesnīcā pieejami 88 mājīgi numuri, kas ļauj nodrošināt ērtu naktsmītni pasākum…" at bounding box center [508, 329] width 647 height 18
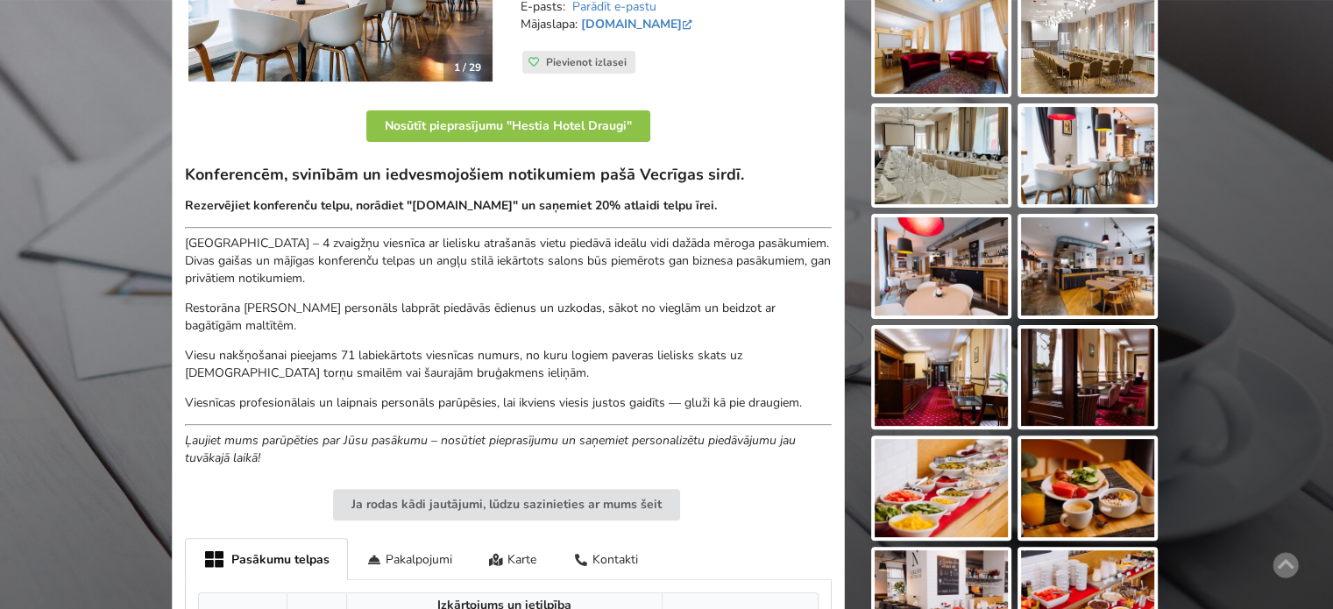
scroll to position [526, 0]
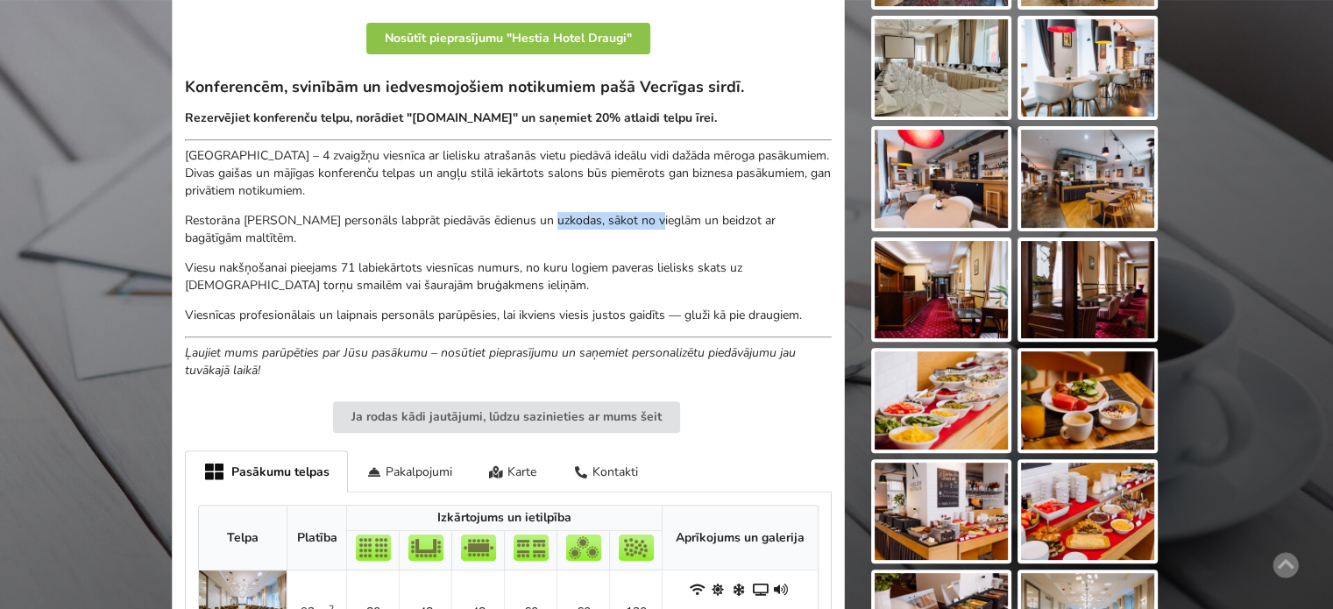
drag, startPoint x: 593, startPoint y: 223, endPoint x: 722, endPoint y: 234, distance: 129.2
click at [694, 230] on p "Restorāna [PERSON_NAME] personāls labprāt piedāvās ēdienus un uzkodas, sākot no…" at bounding box center [508, 229] width 647 height 35
click at [723, 234] on p "Restorāna [PERSON_NAME] personāls labprāt piedāvās ēdienus un uzkodas, sākot no…" at bounding box center [508, 229] width 647 height 35
drag, startPoint x: 476, startPoint y: 172, endPoint x: 580, endPoint y: 193, distance: 106.4
click at [576, 192] on p "[GEOGRAPHIC_DATA] – 4 zvaigžņu viesnīca ar lielisku atrašanās vietu piedāvā ide…" at bounding box center [508, 173] width 647 height 53
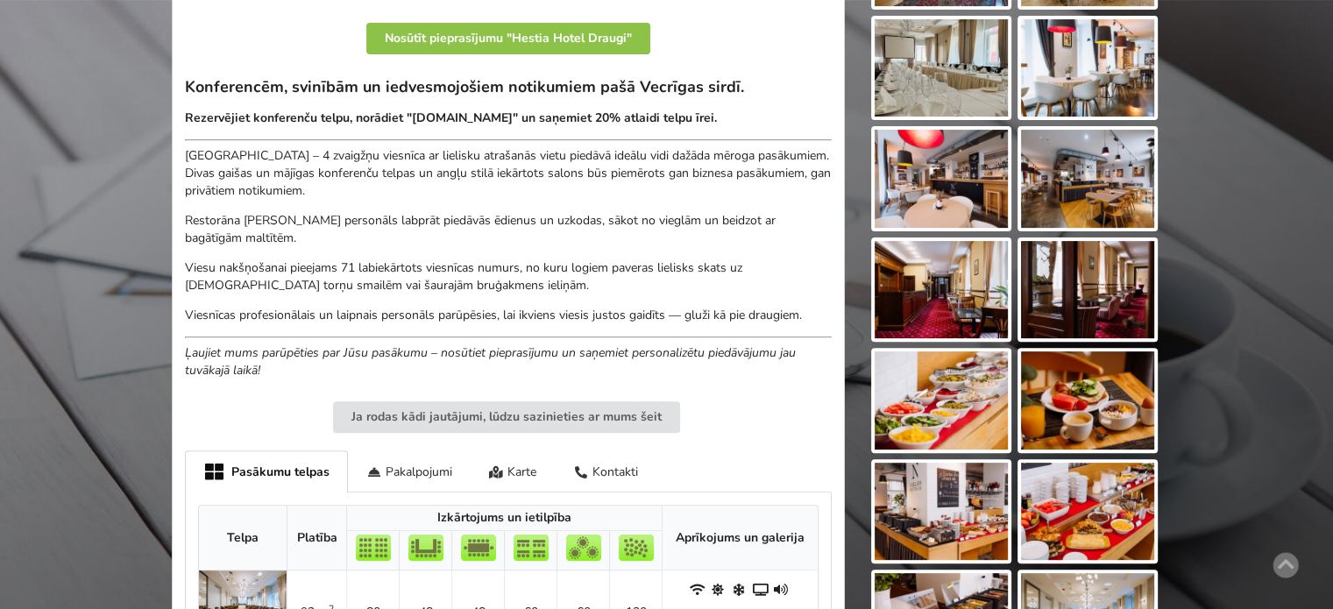
click at [584, 195] on p "[GEOGRAPHIC_DATA] – 4 zvaigžņu viesnīca ar lielisku atrašanās vietu piedāvā ide…" at bounding box center [508, 173] width 647 height 53
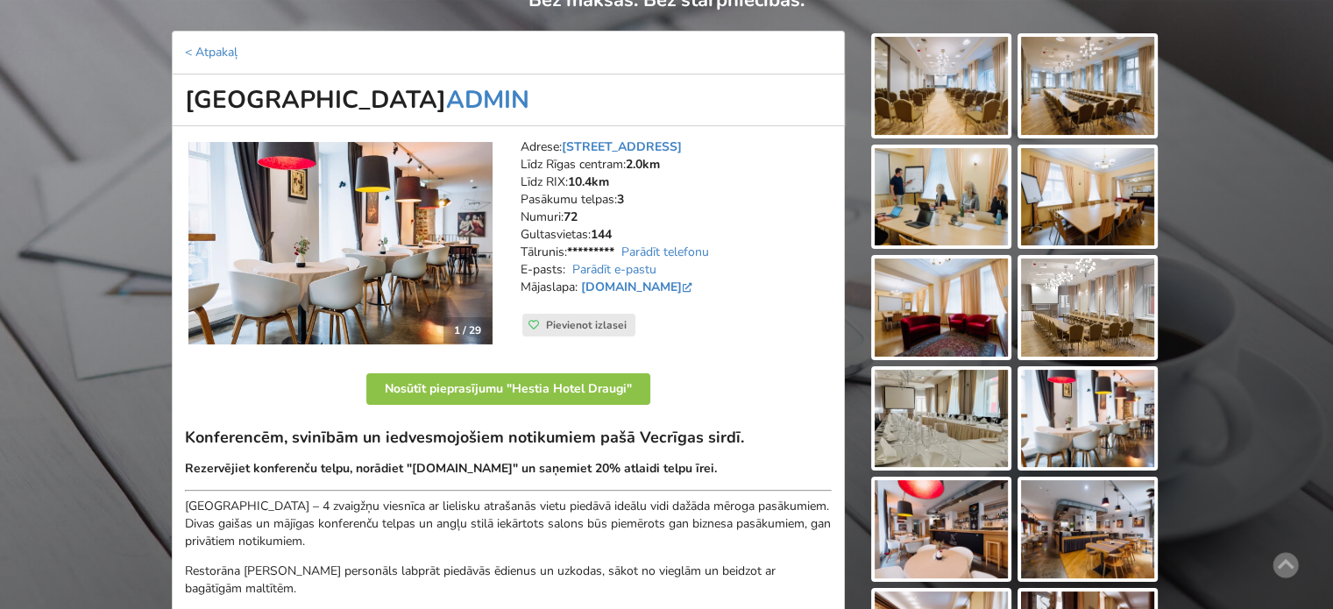
scroll to position [0, 0]
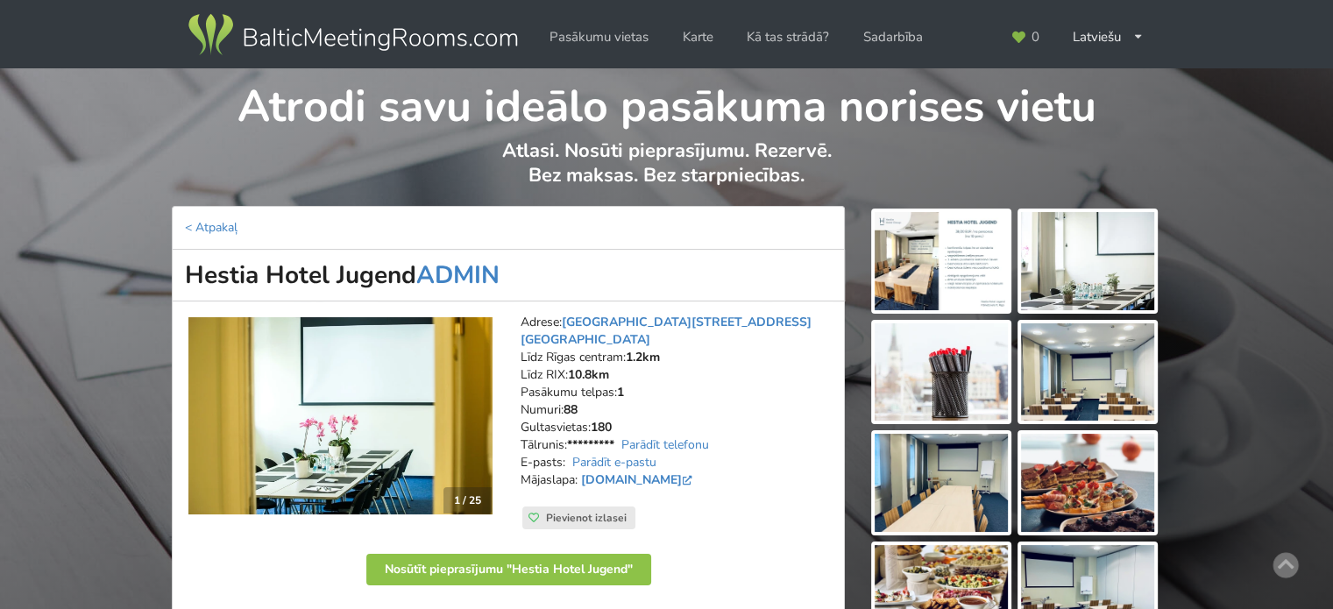
click at [942, 259] on img at bounding box center [941, 261] width 133 height 98
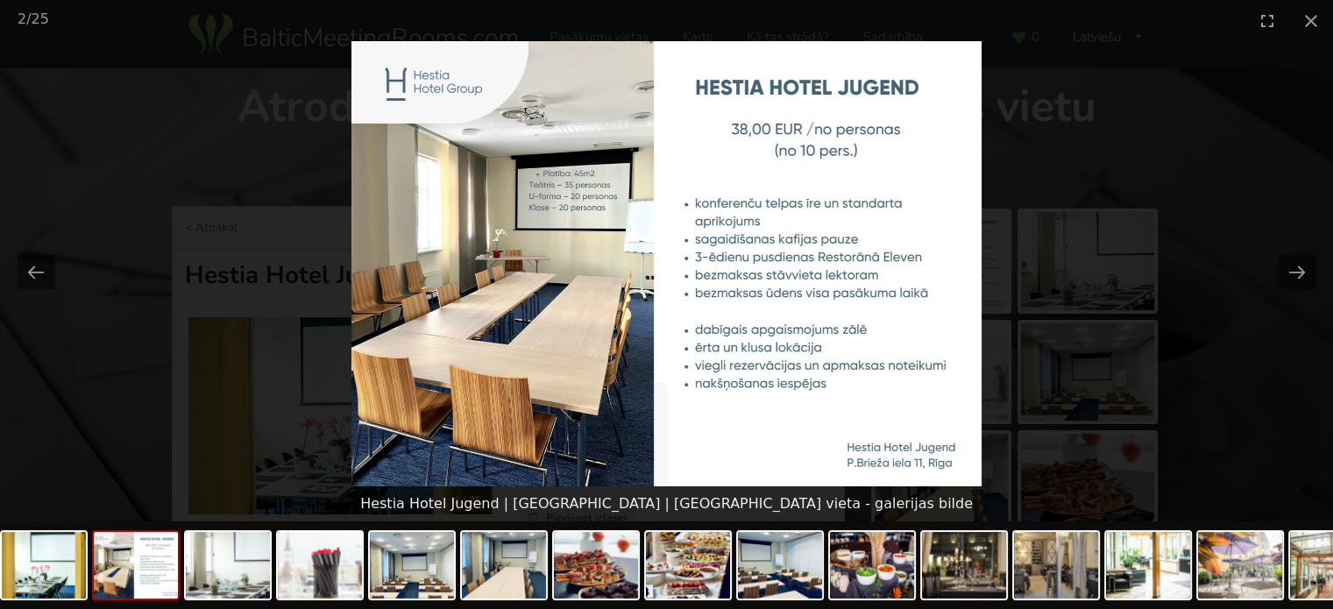
click at [1204, 152] on picture at bounding box center [666, 263] width 1333 height 445
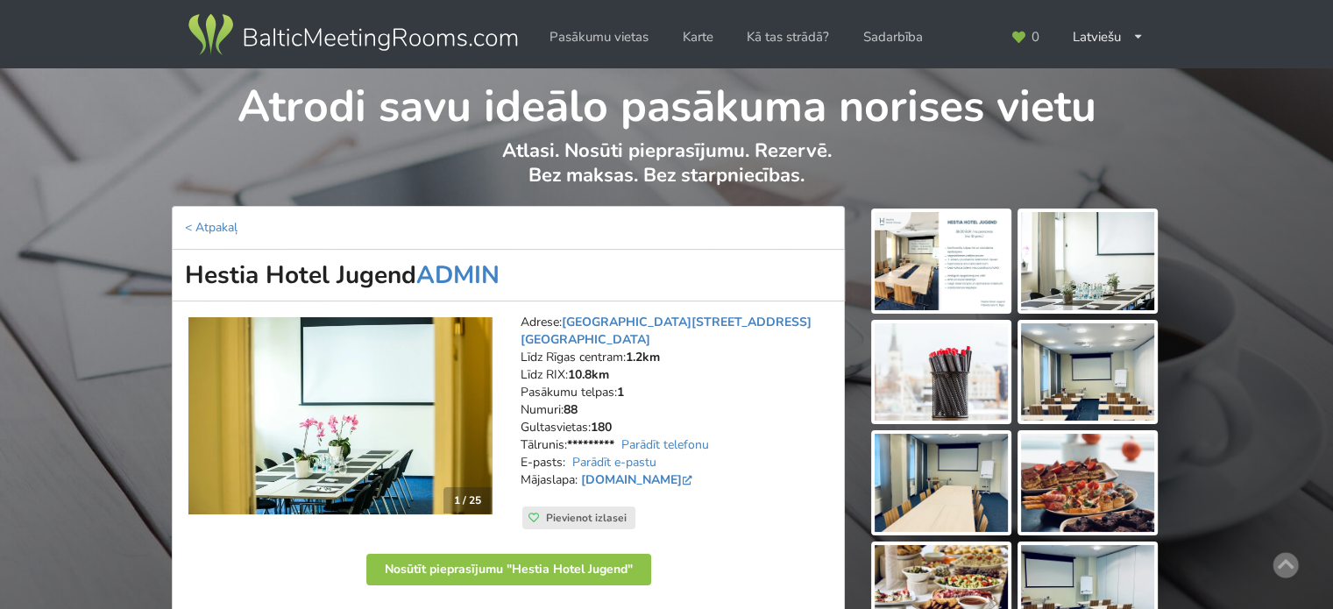
click at [1115, 284] on img at bounding box center [1087, 261] width 133 height 98
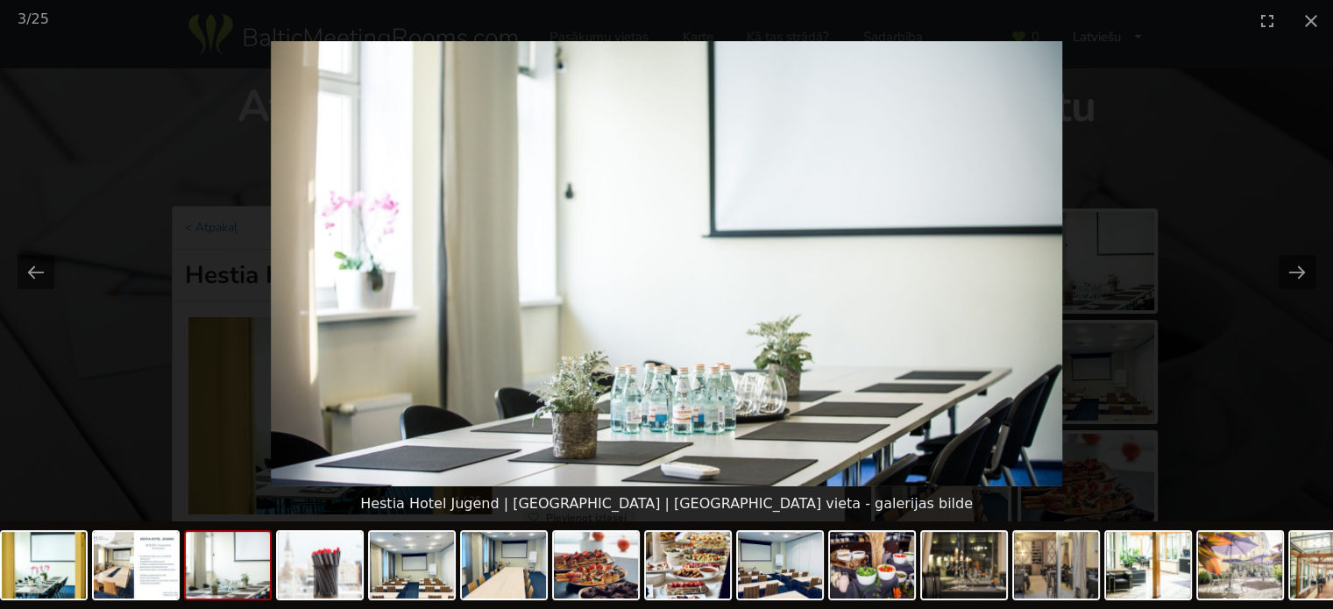
click at [1269, 406] on picture at bounding box center [666, 263] width 1333 height 445
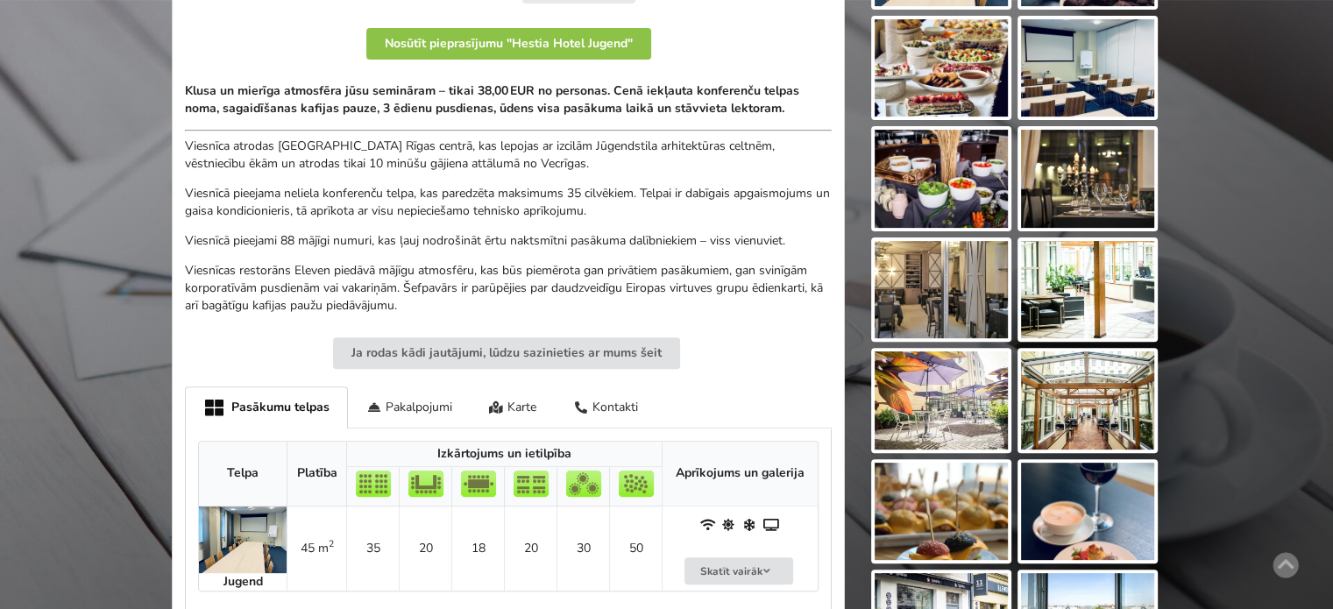
scroll to position [701, 0]
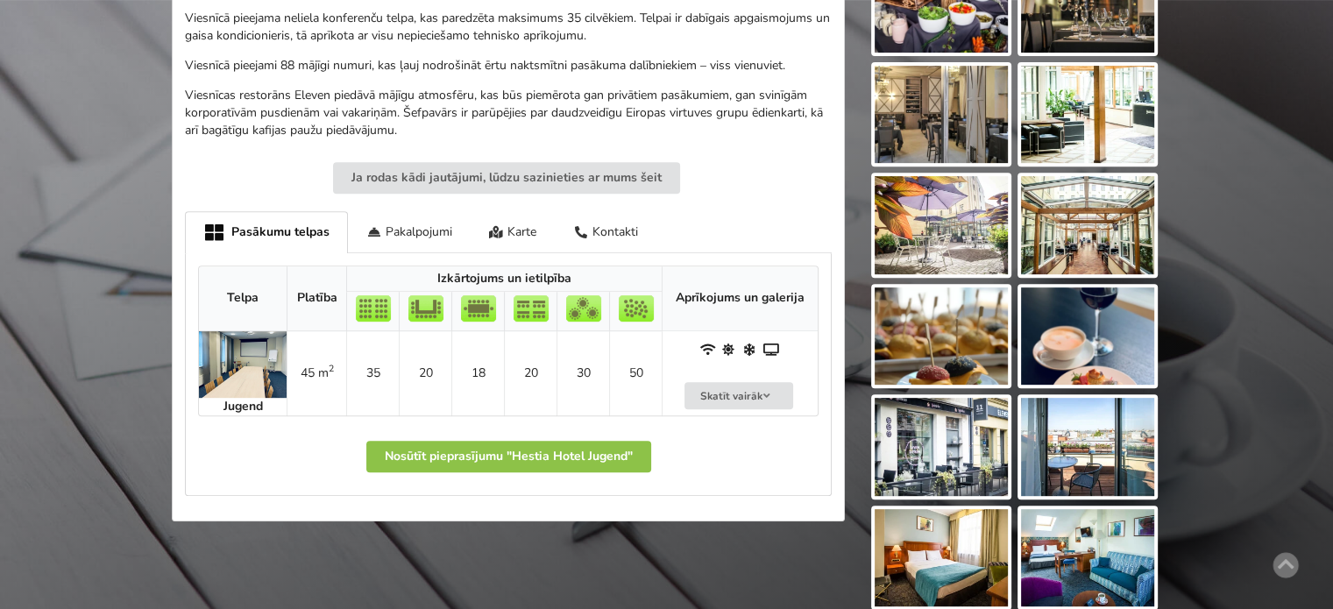
click at [242, 331] on img at bounding box center [243, 364] width 88 height 67
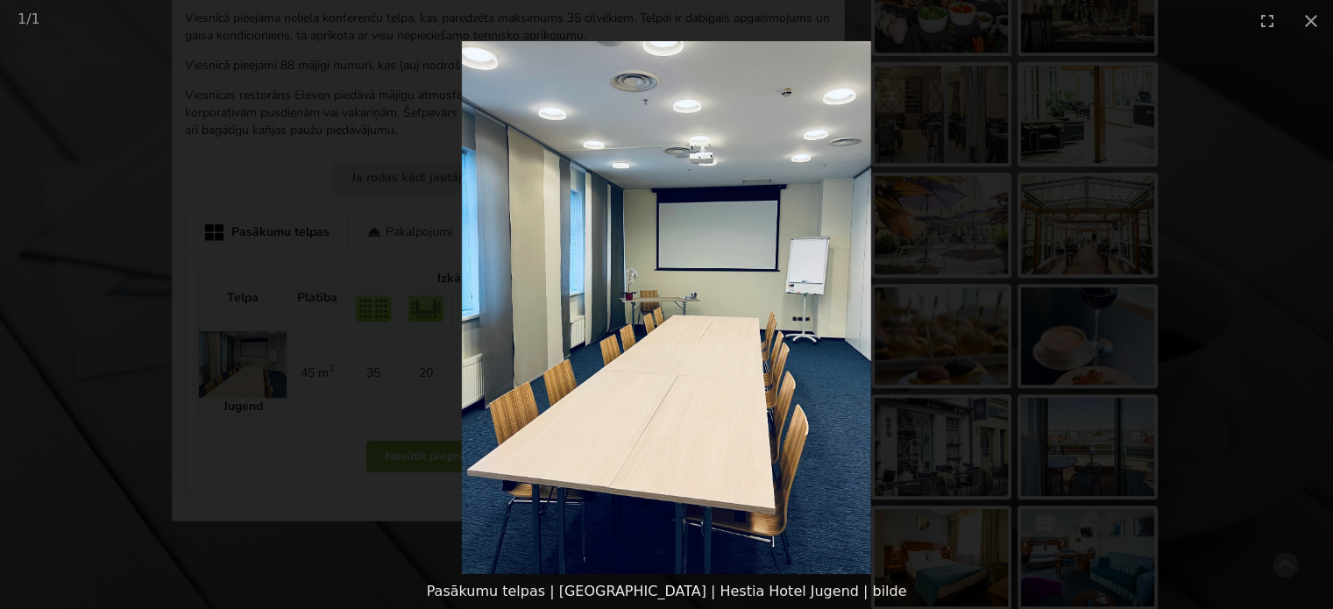
click at [1269, 406] on picture at bounding box center [666, 307] width 1333 height 533
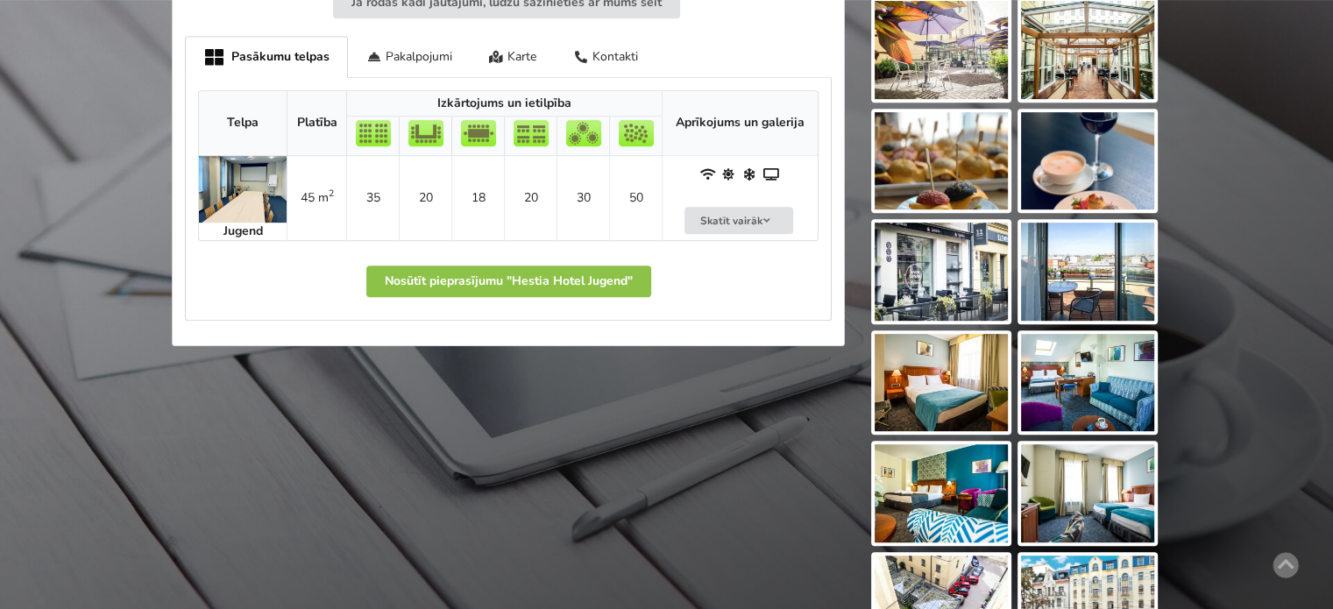
scroll to position [964, 0]
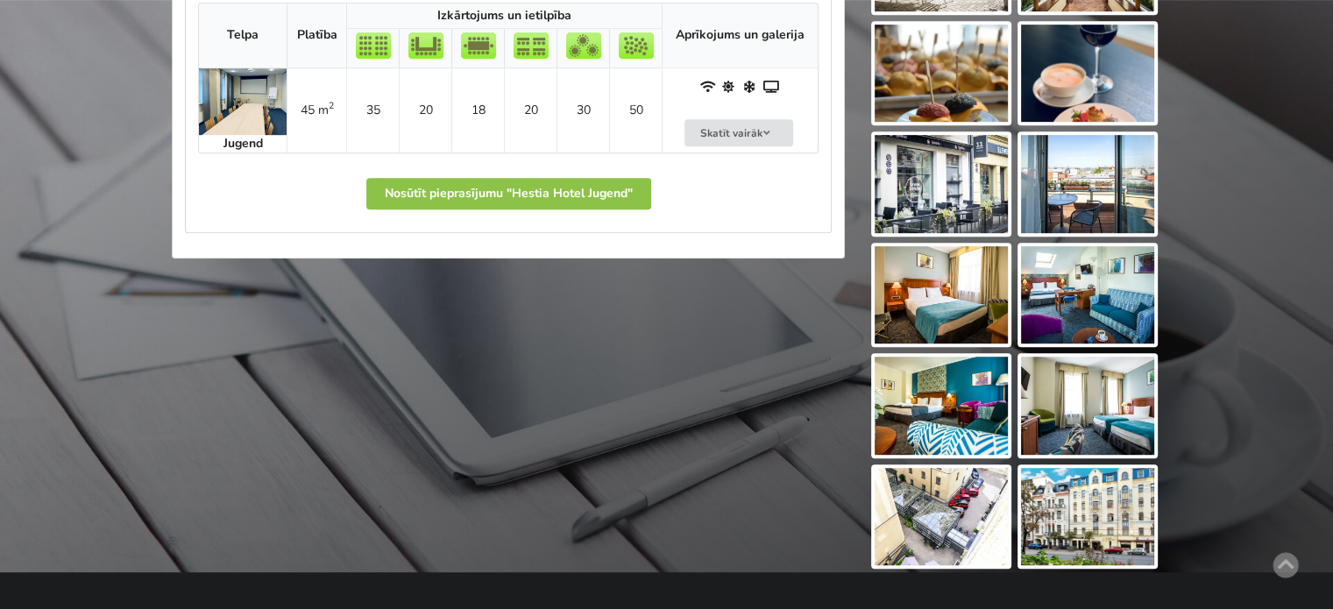
click at [1096, 520] on img at bounding box center [1087, 517] width 133 height 98
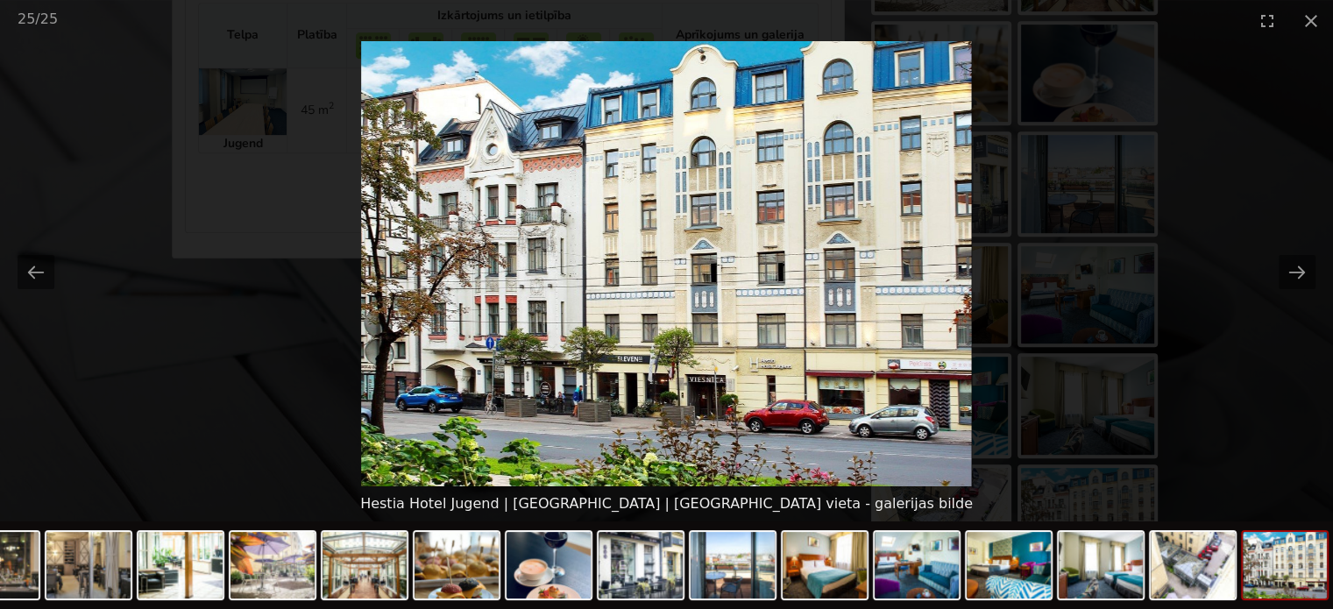
click at [1277, 432] on picture at bounding box center [666, 263] width 1333 height 445
click at [1302, 27] on button "Close gallery" at bounding box center [1311, 20] width 44 height 41
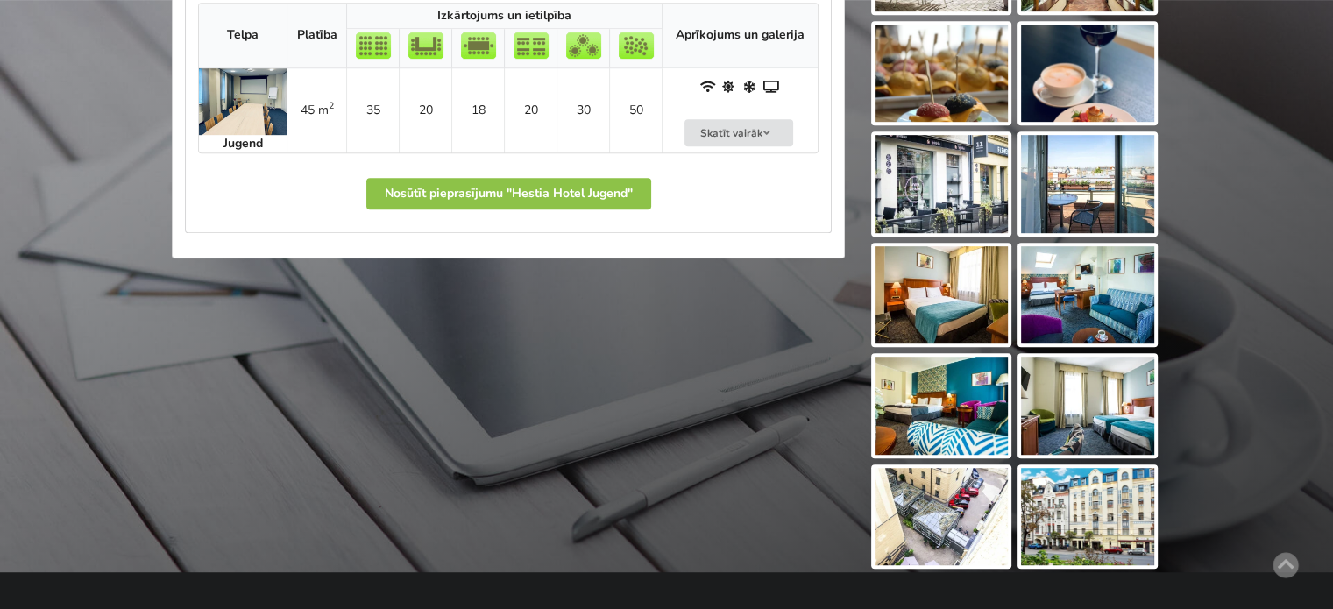
click at [924, 514] on img at bounding box center [941, 517] width 133 height 98
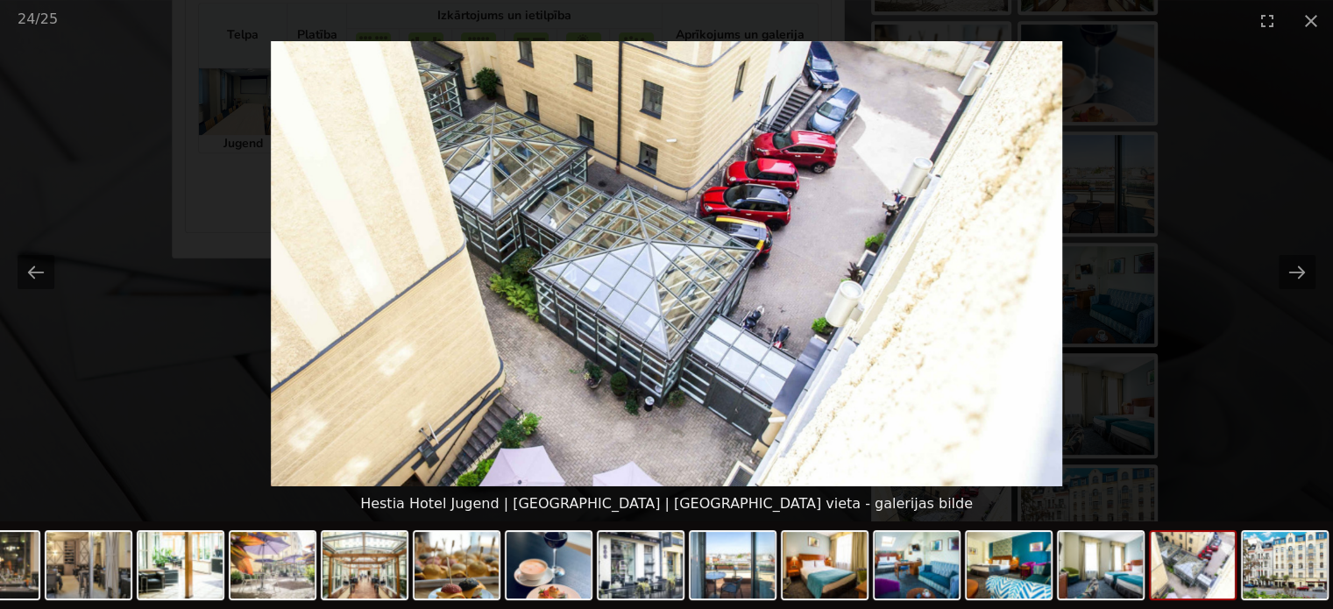
click at [1258, 364] on picture at bounding box center [666, 263] width 1333 height 445
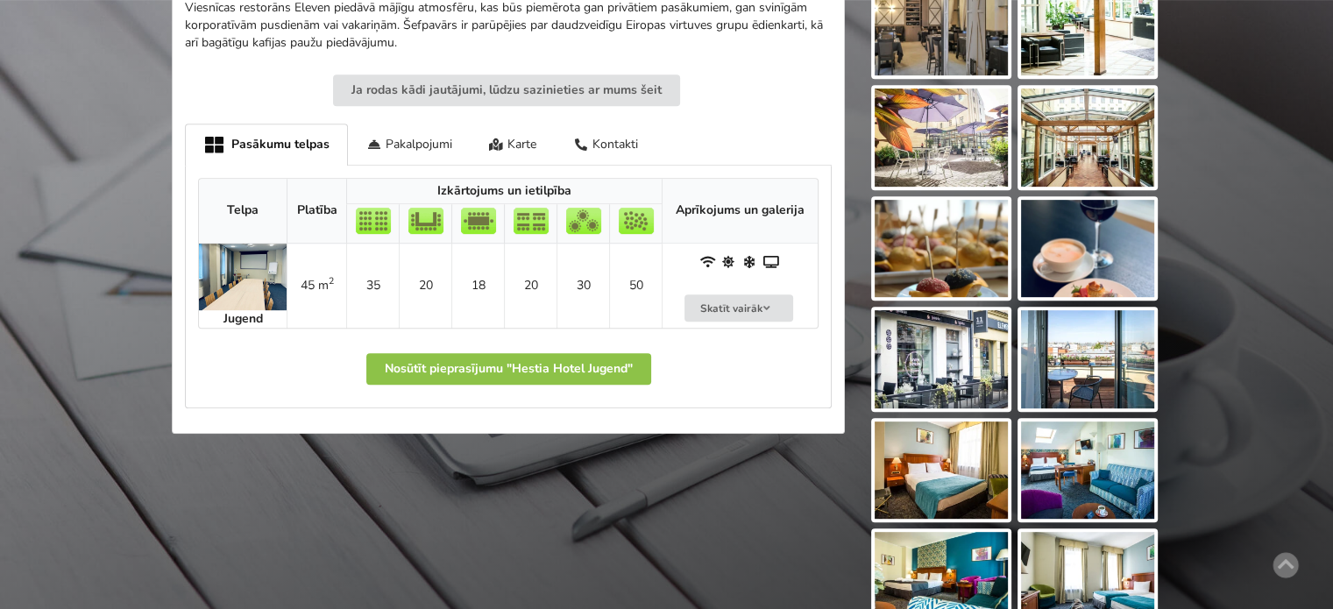
scroll to position [701, 0]
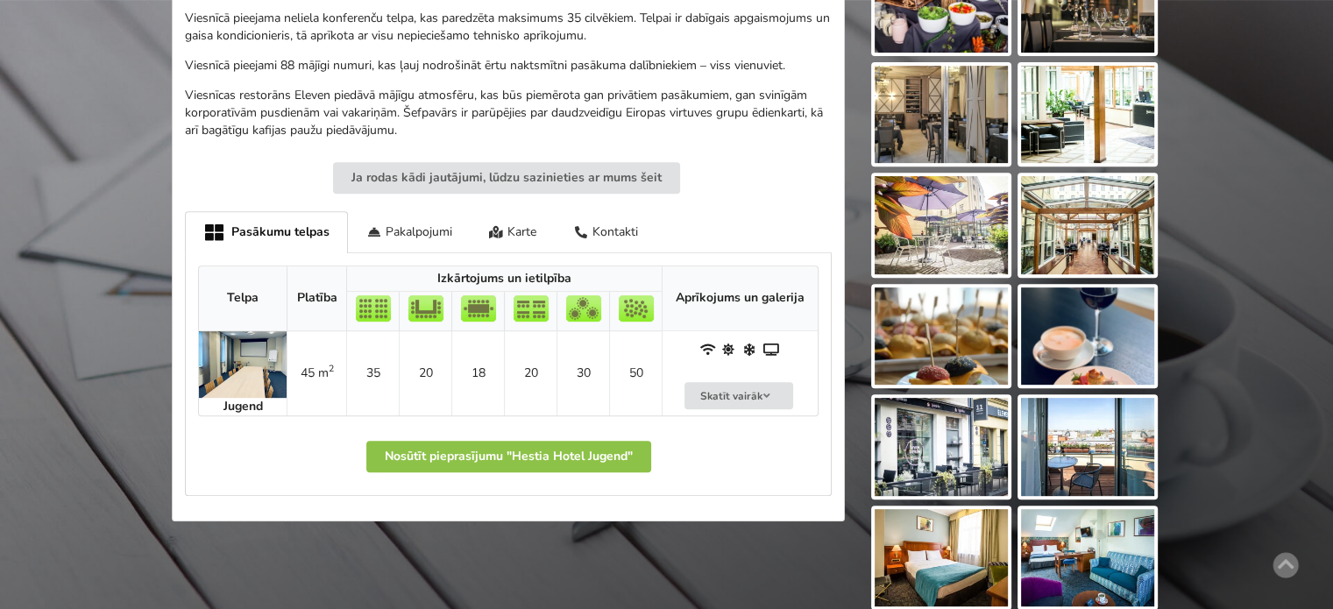
click at [980, 443] on img at bounding box center [941, 447] width 133 height 98
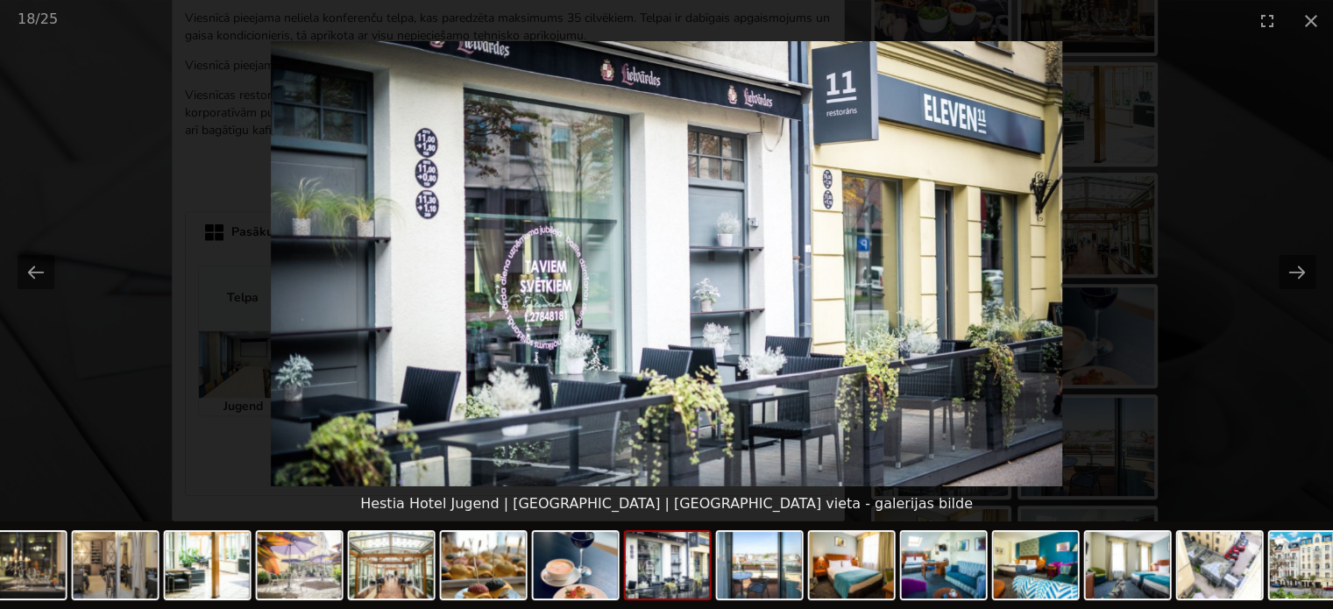
scroll to position [0, 0]
click at [1268, 393] on picture at bounding box center [666, 263] width 1333 height 445
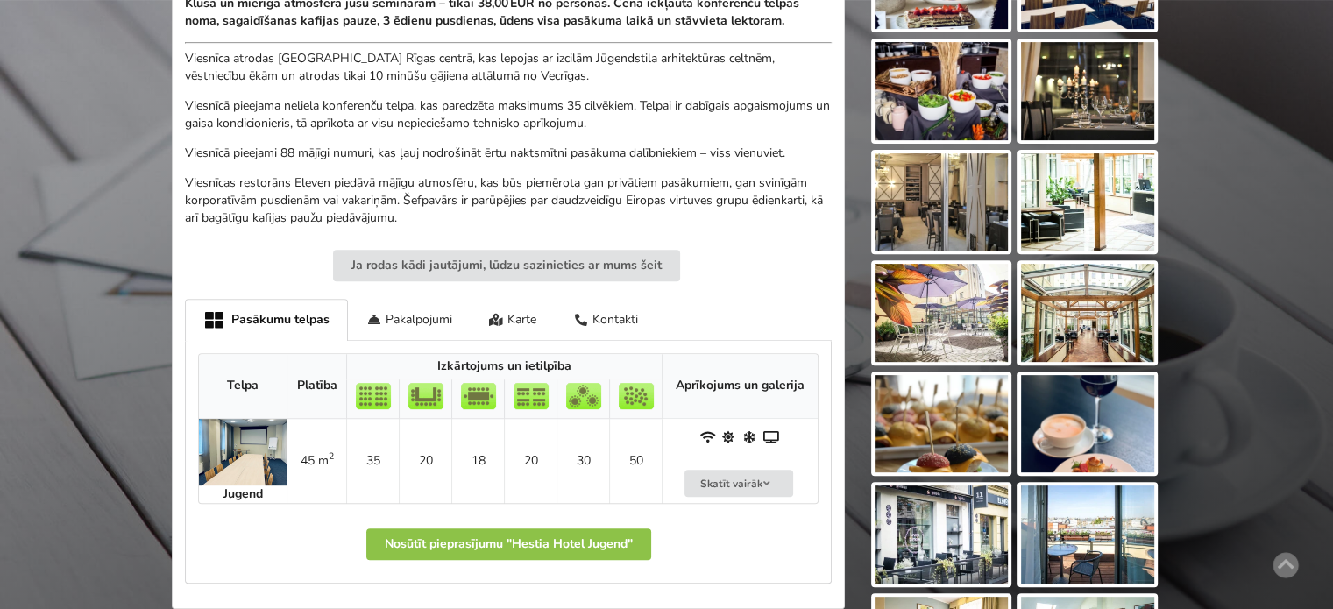
scroll to position [526, 0]
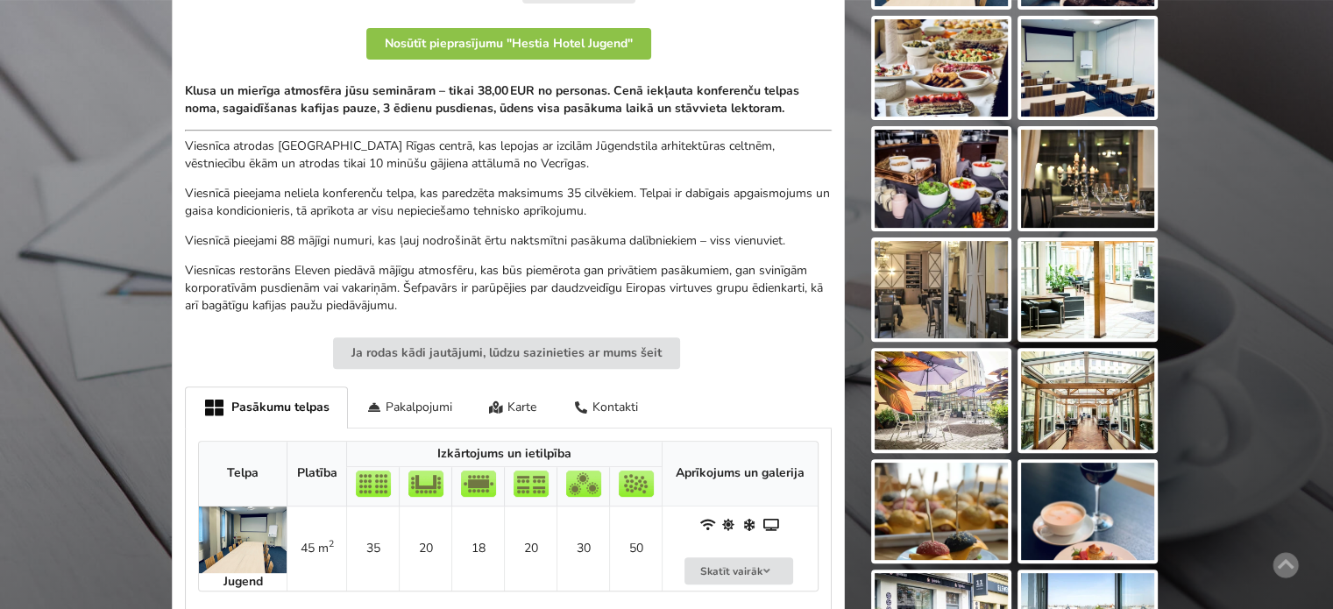
click at [954, 389] on img at bounding box center [941, 400] width 133 height 98
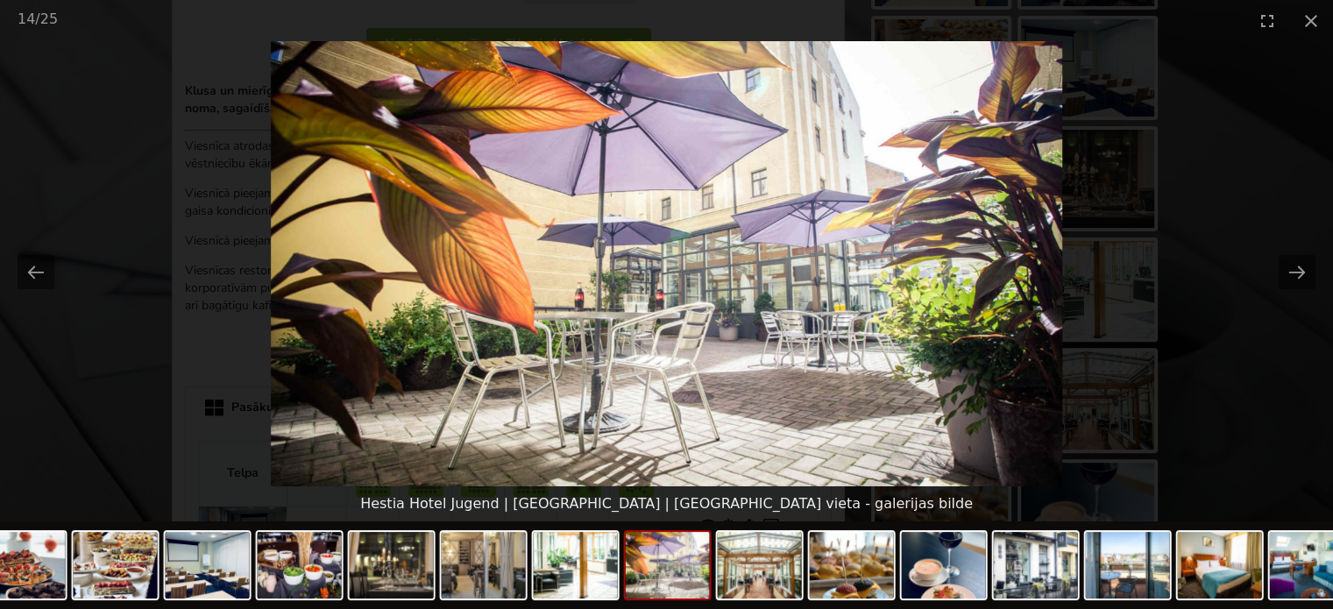
scroll to position [0, 0]
click at [1233, 378] on picture at bounding box center [666, 263] width 1333 height 445
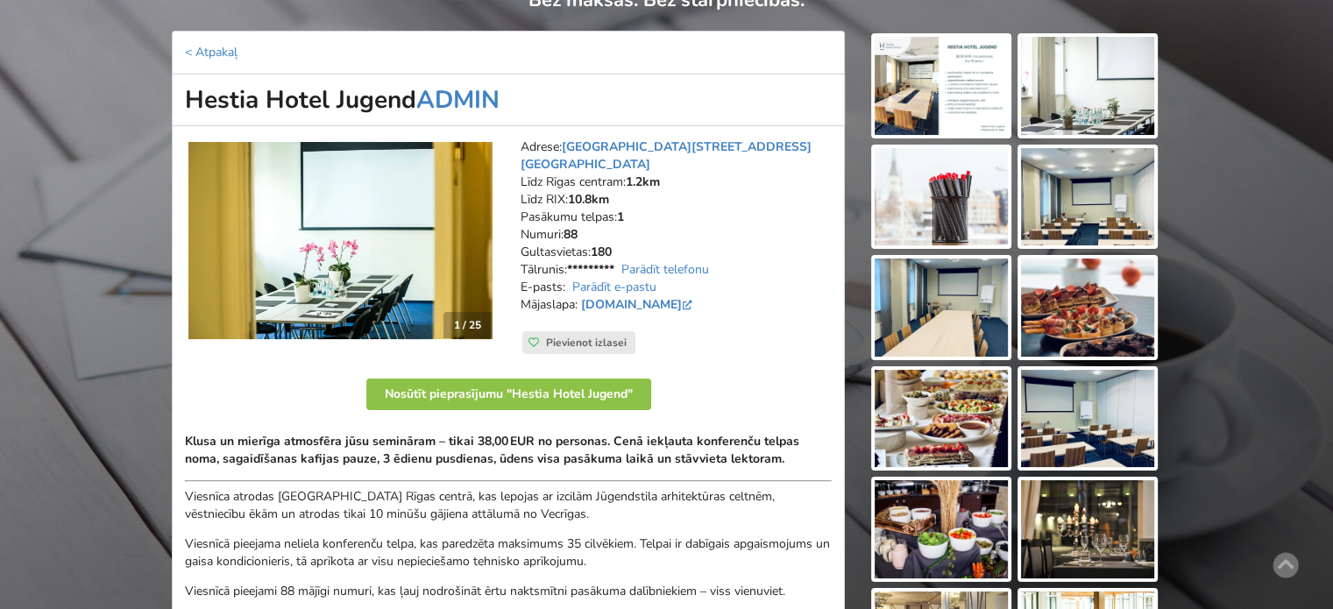
scroll to position [88, 0]
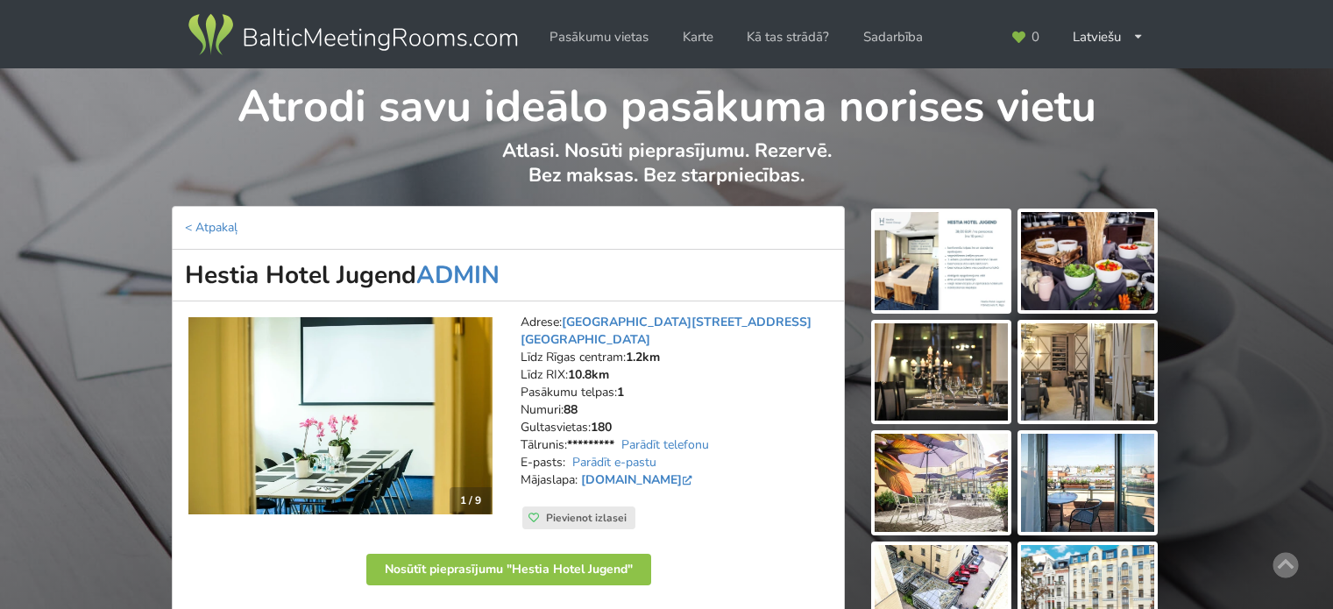
scroll to position [74, 0]
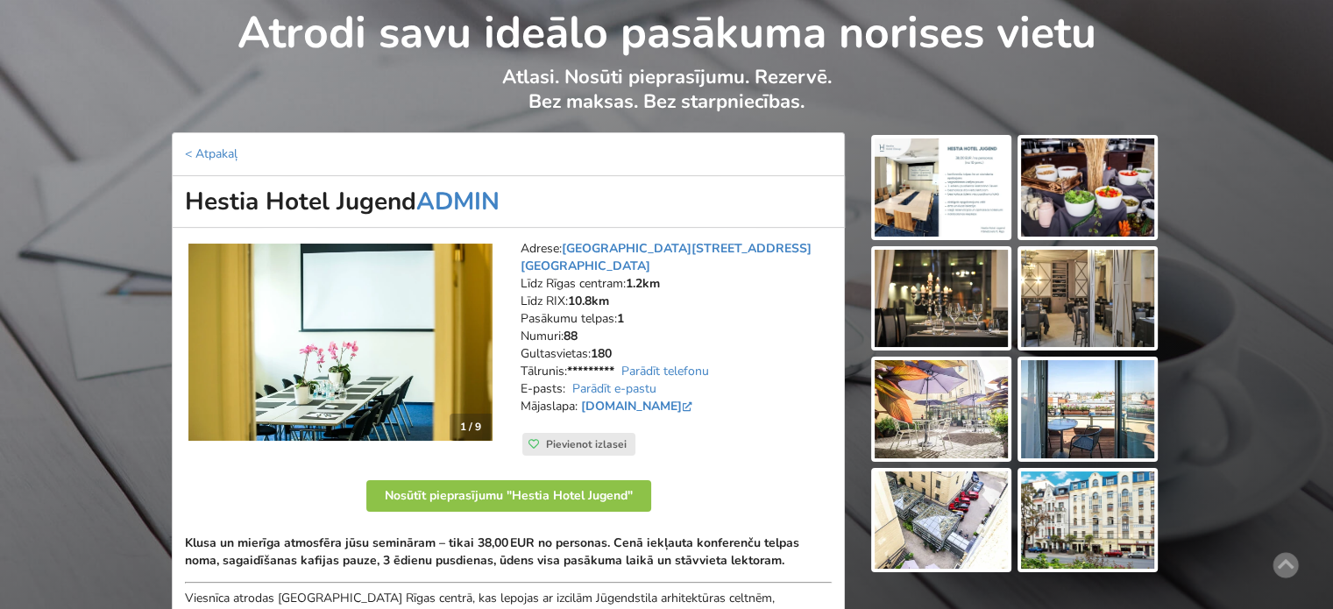
click at [1130, 187] on img at bounding box center [1087, 187] width 133 height 98
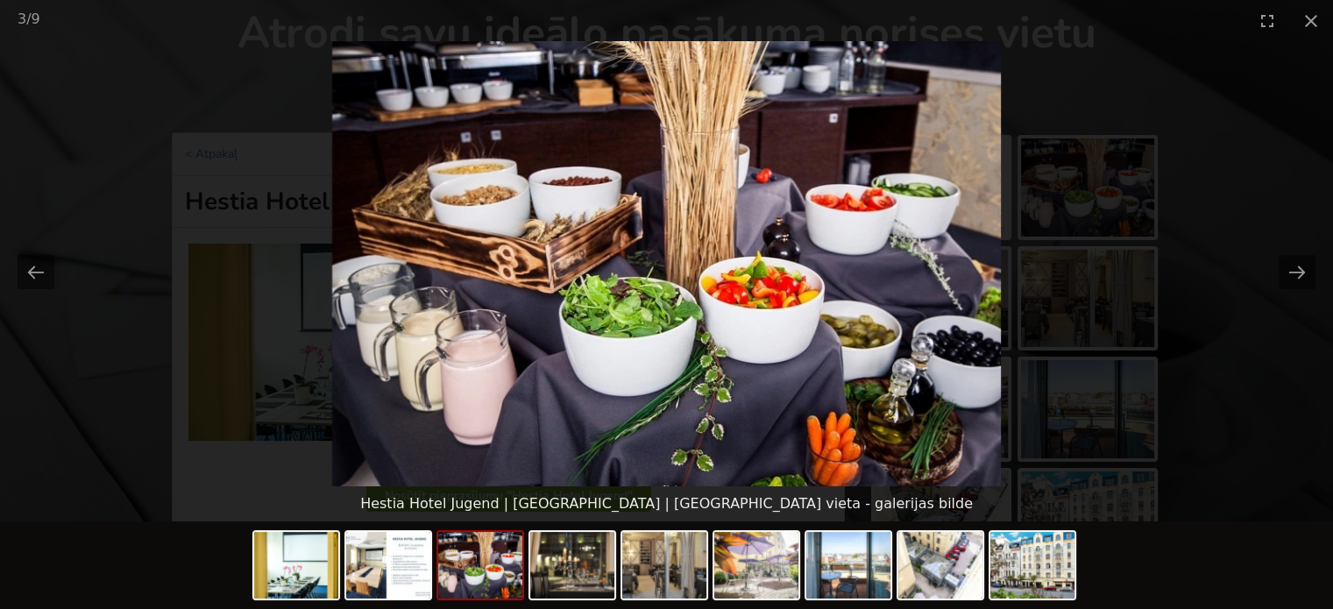
scroll to position [0, 0]
click at [1272, 271] on picture at bounding box center [666, 263] width 1333 height 445
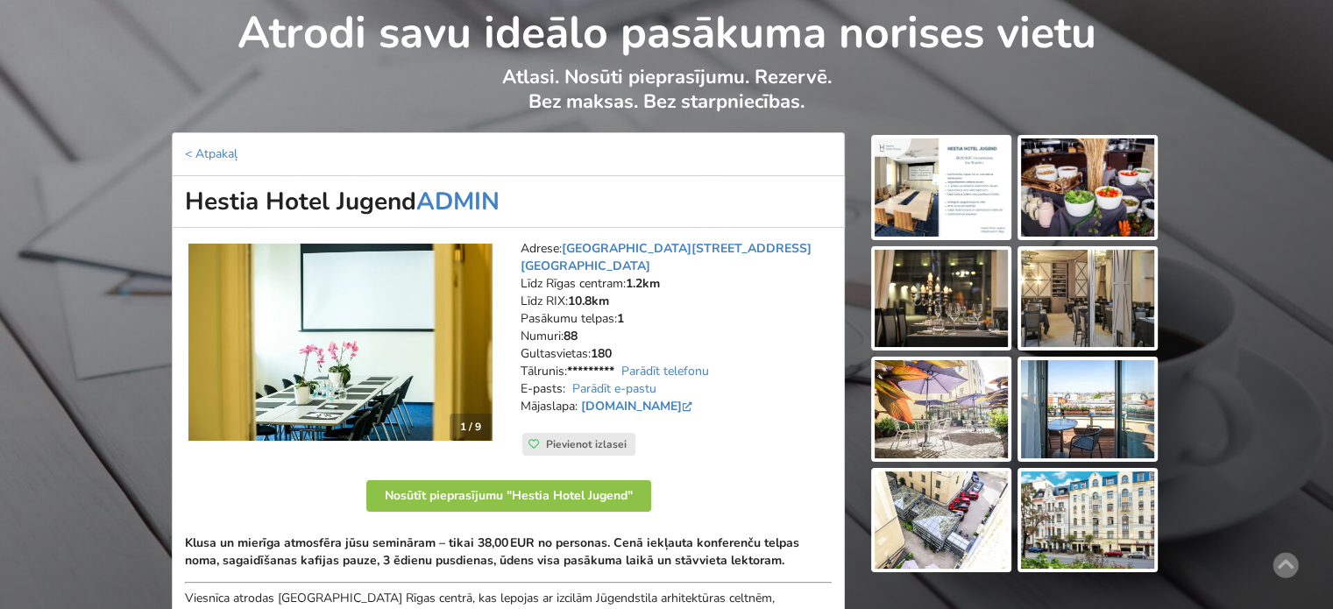
click at [975, 298] on img at bounding box center [941, 299] width 133 height 98
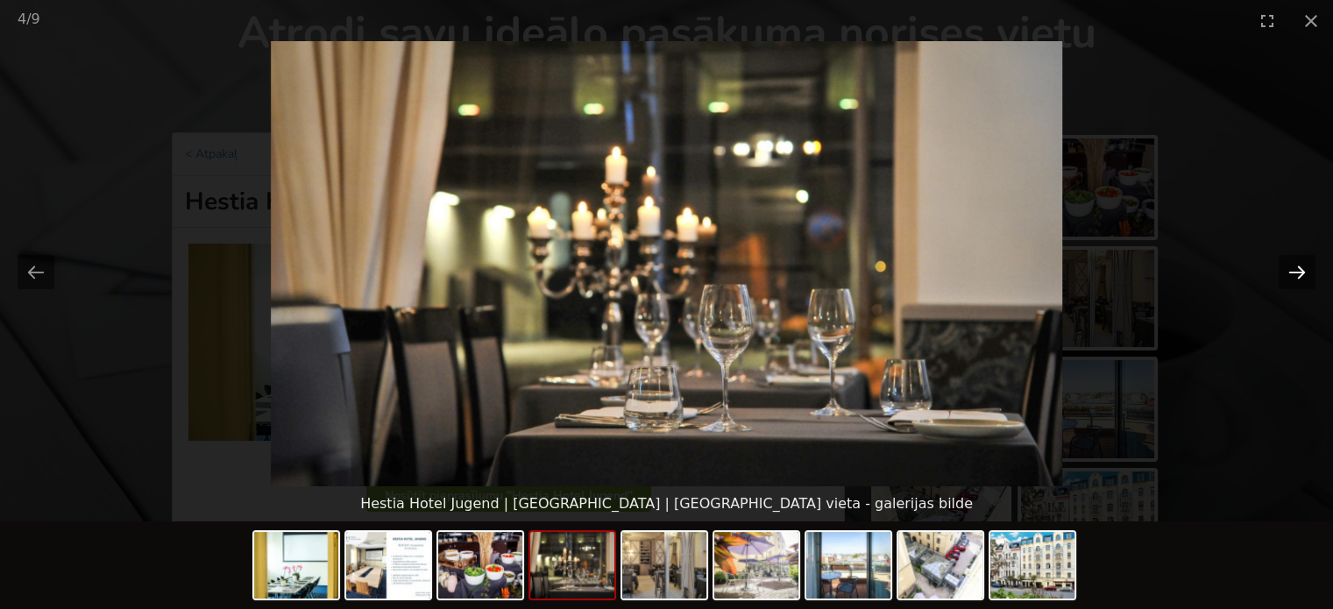
click at [1292, 274] on button "Next slide" at bounding box center [1296, 272] width 37 height 34
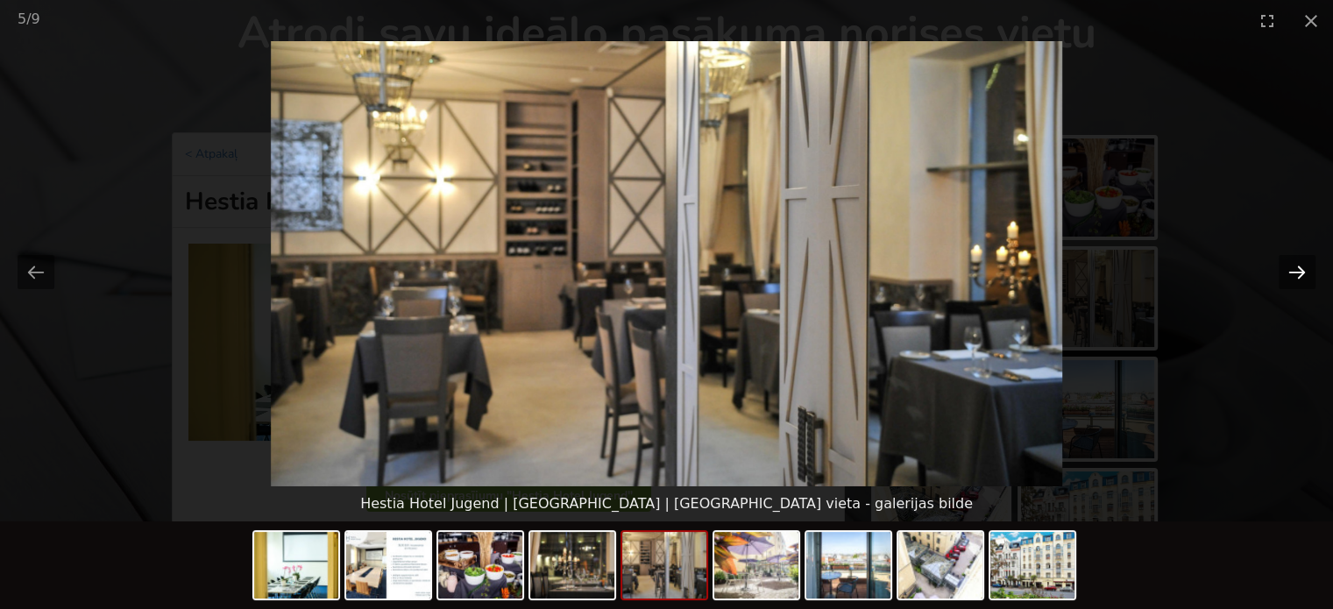
click at [1292, 274] on button "Next slide" at bounding box center [1296, 272] width 37 height 34
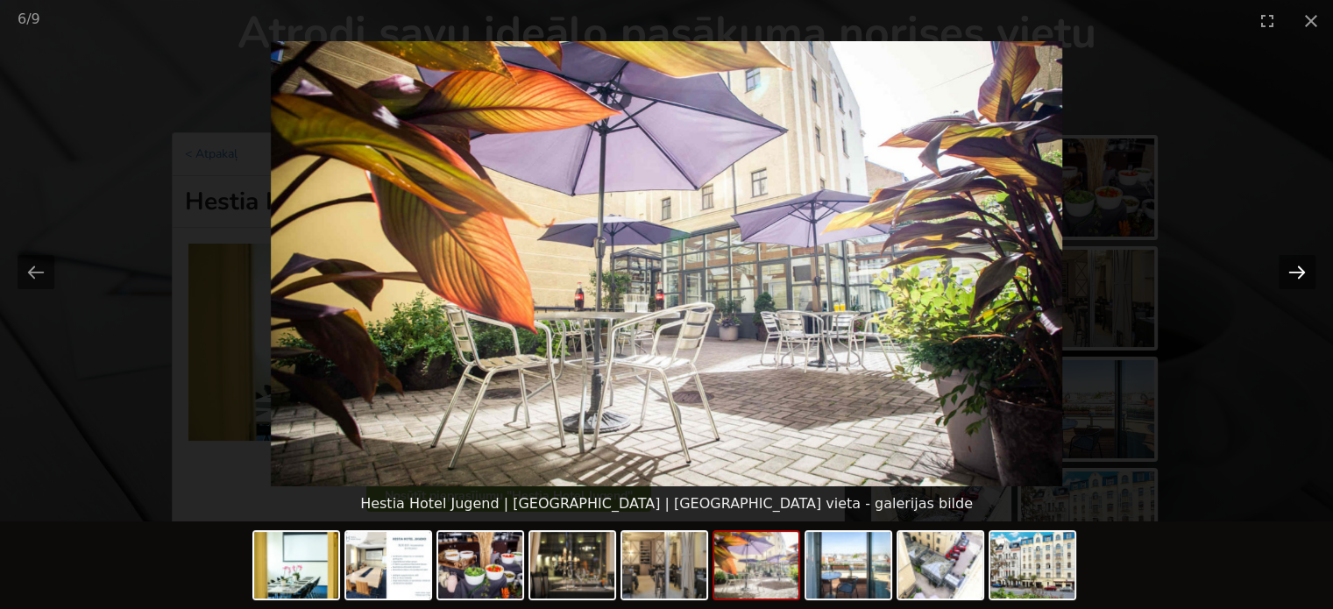
click at [1292, 274] on button "Next slide" at bounding box center [1296, 272] width 37 height 34
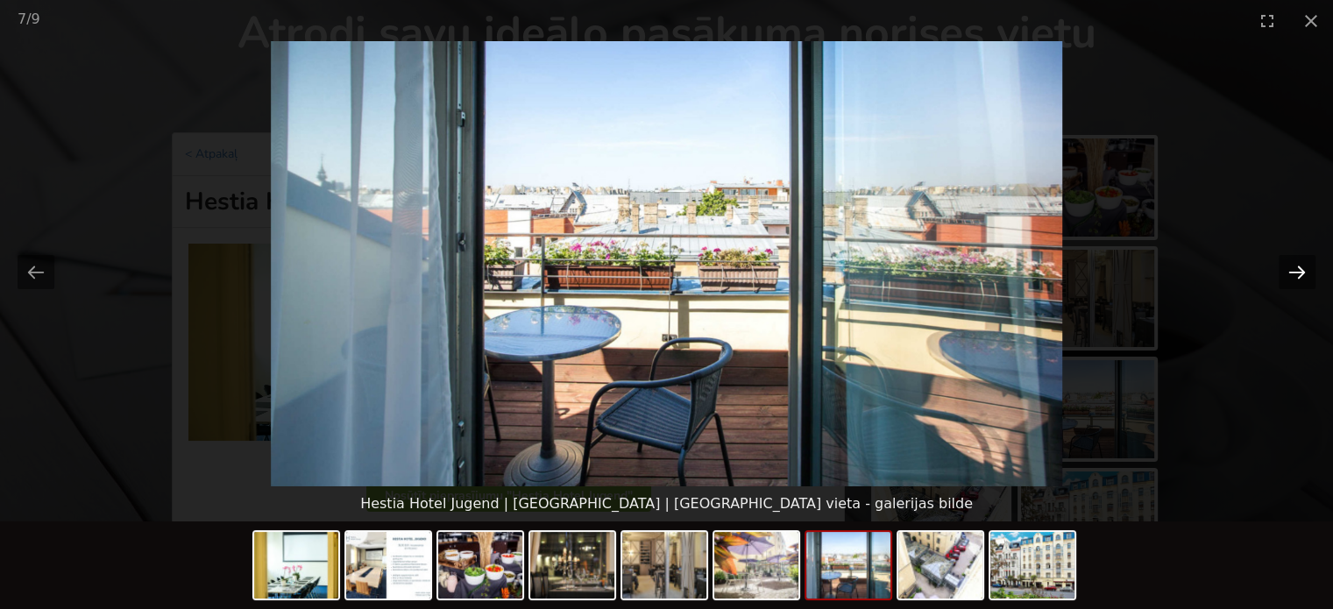
click at [1292, 274] on button "Next slide" at bounding box center [1296, 272] width 37 height 34
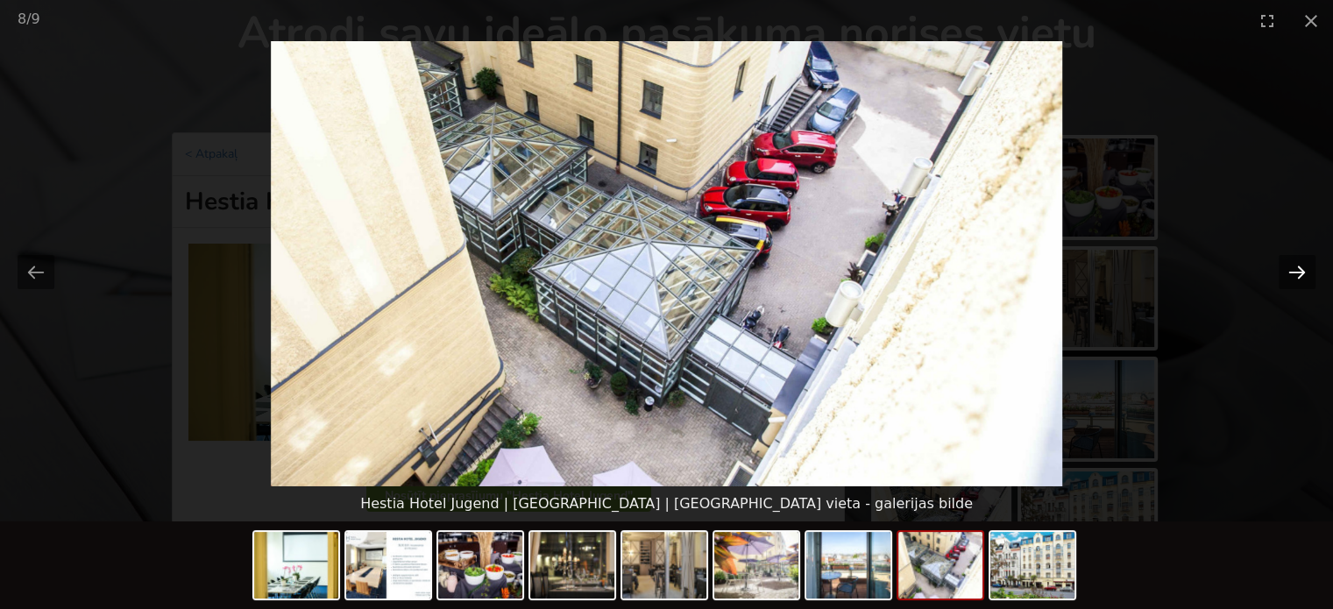
click at [1292, 274] on button "Next slide" at bounding box center [1296, 272] width 37 height 34
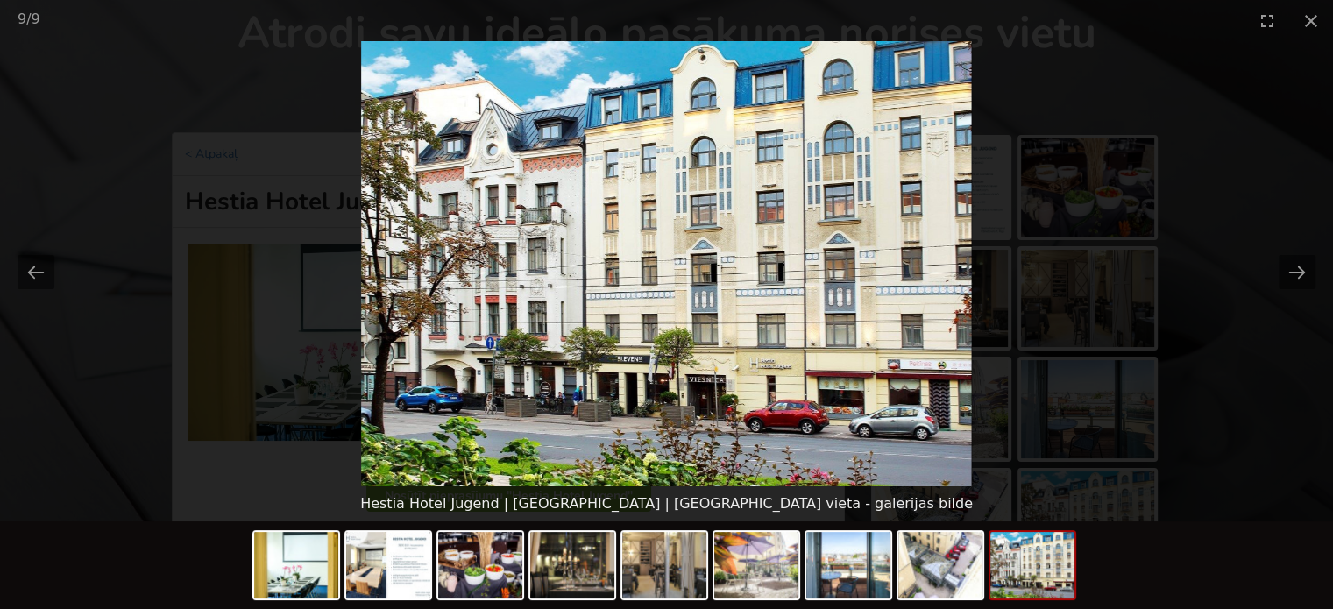
click at [1265, 390] on picture at bounding box center [666, 263] width 1333 height 445
